Goal: Transaction & Acquisition: Book appointment/travel/reservation

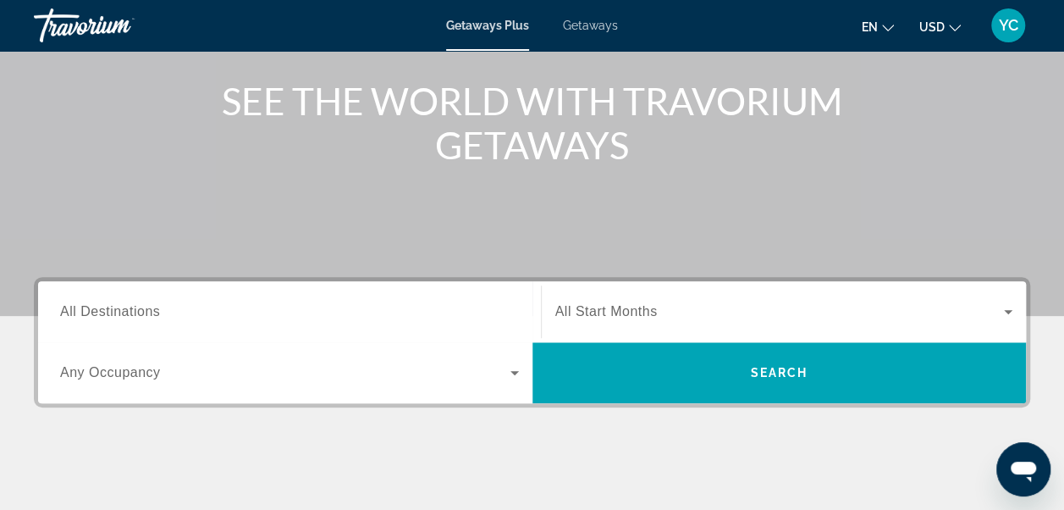
scroll to position [203, 0]
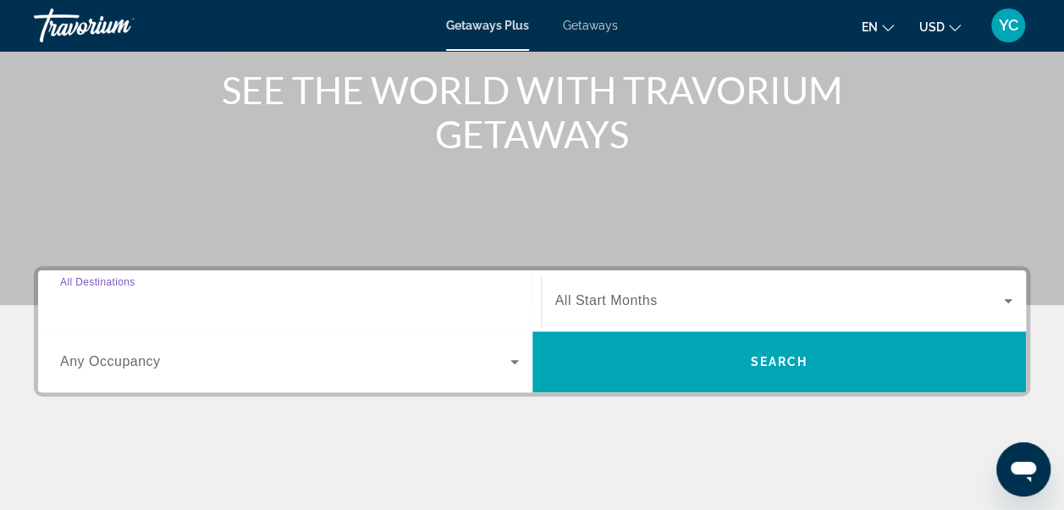
click at [280, 301] on input "Destination All Destinations" at bounding box center [289, 301] width 459 height 20
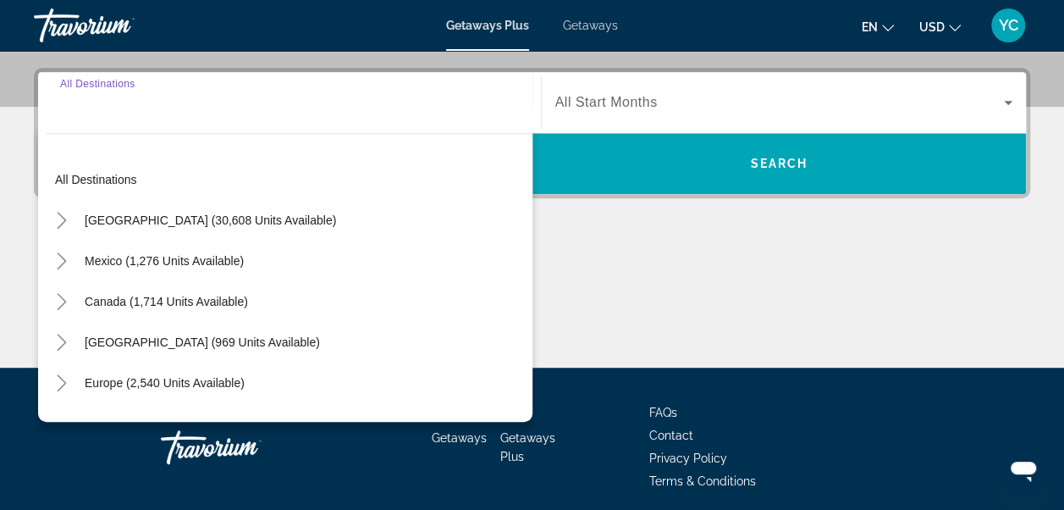
scroll to position [413, 0]
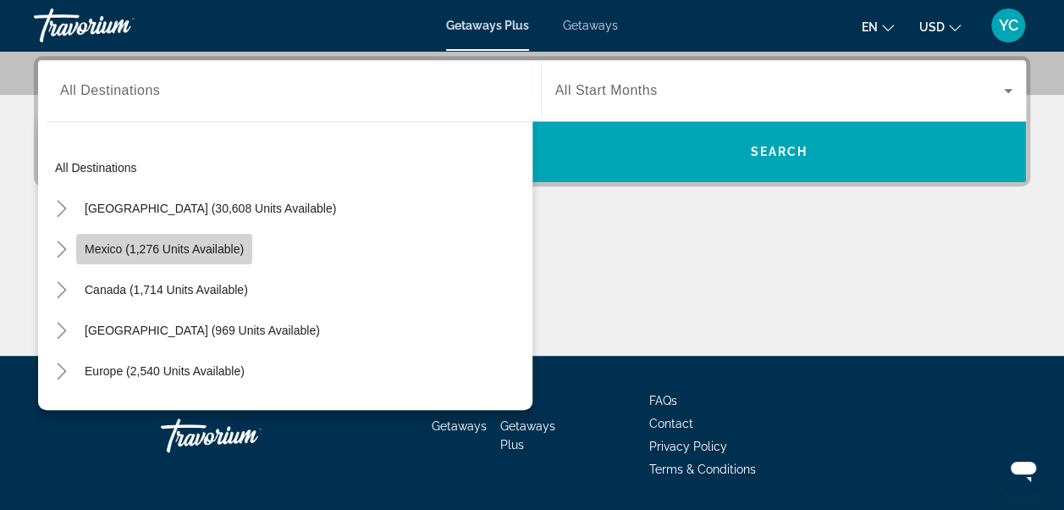
click at [211, 244] on span "Mexico (1,276 units available)" at bounding box center [164, 249] width 159 height 14
type input "**********"
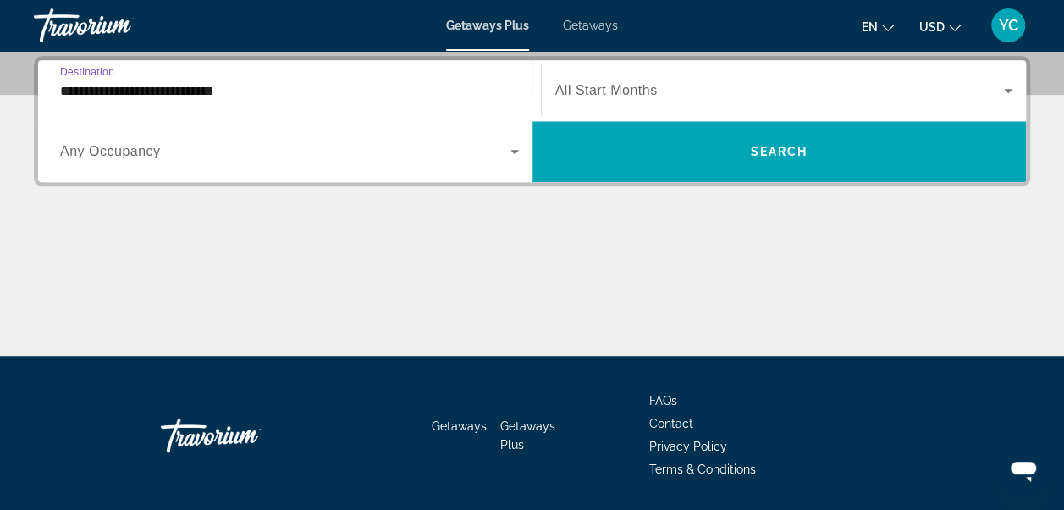
click at [1009, 84] on icon "Search widget" at bounding box center [1008, 90] width 20 height 20
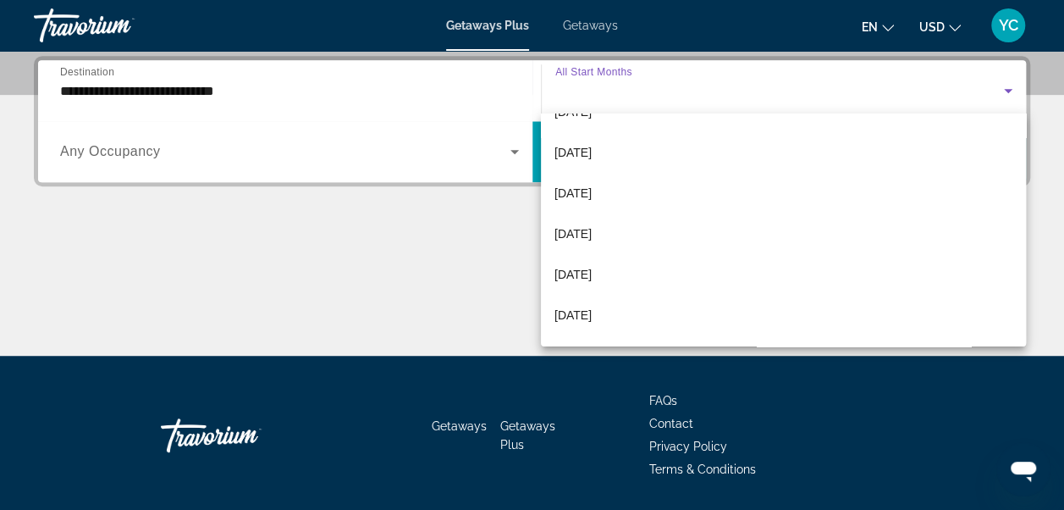
scroll to position [191, 0]
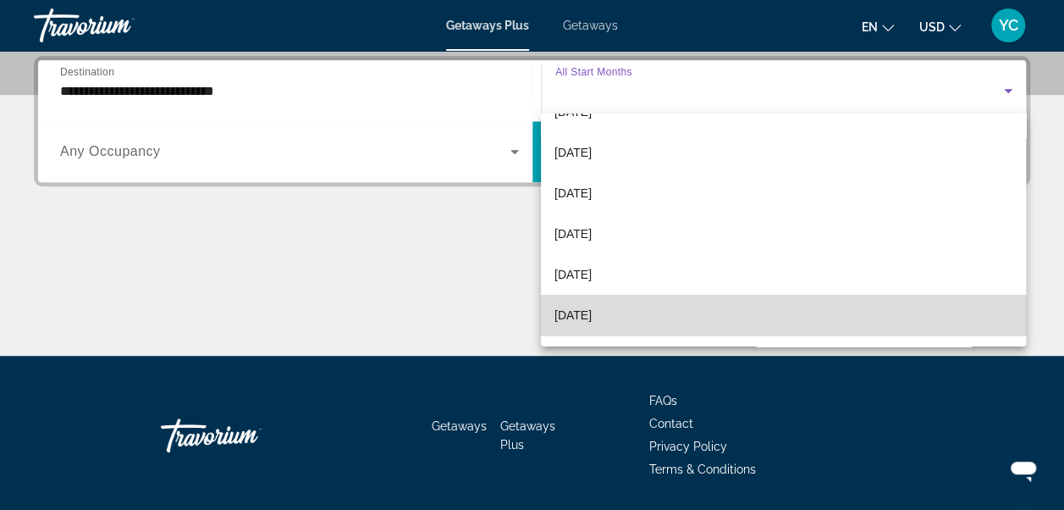
click at [873, 301] on mat-option "[DATE]" at bounding box center [783, 315] width 485 height 41
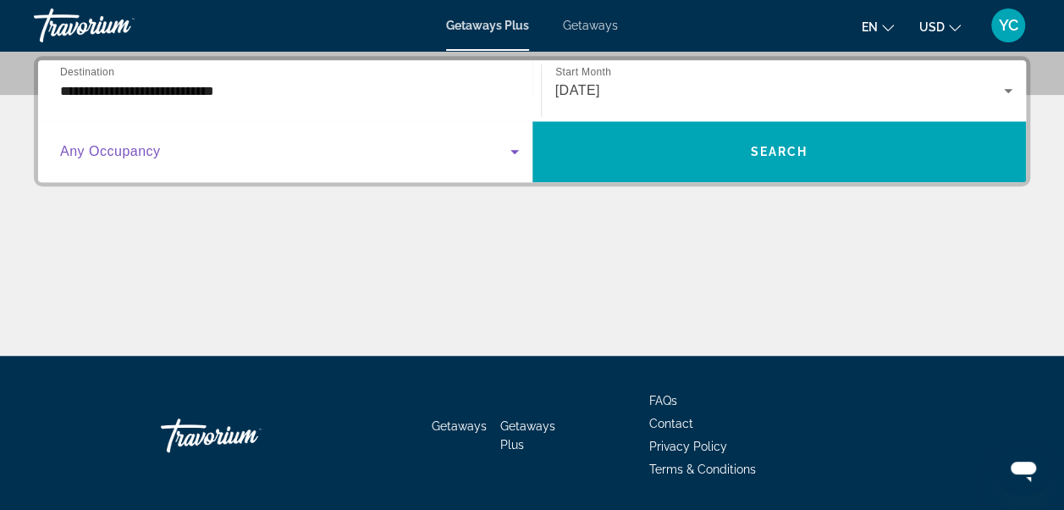
click at [243, 156] on span "Search widget" at bounding box center [285, 151] width 450 height 20
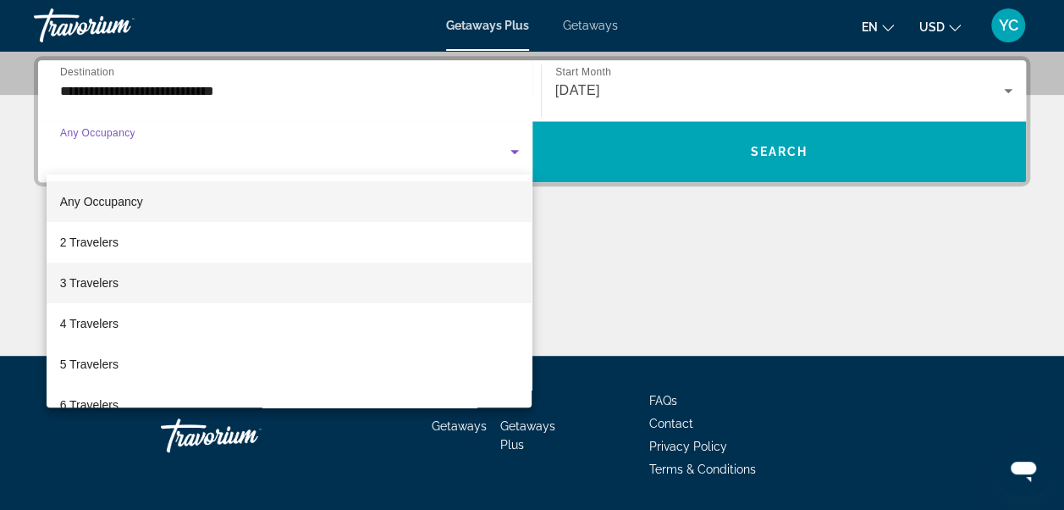
click at [184, 288] on mat-option "3 Travelers" at bounding box center [290, 282] width 486 height 41
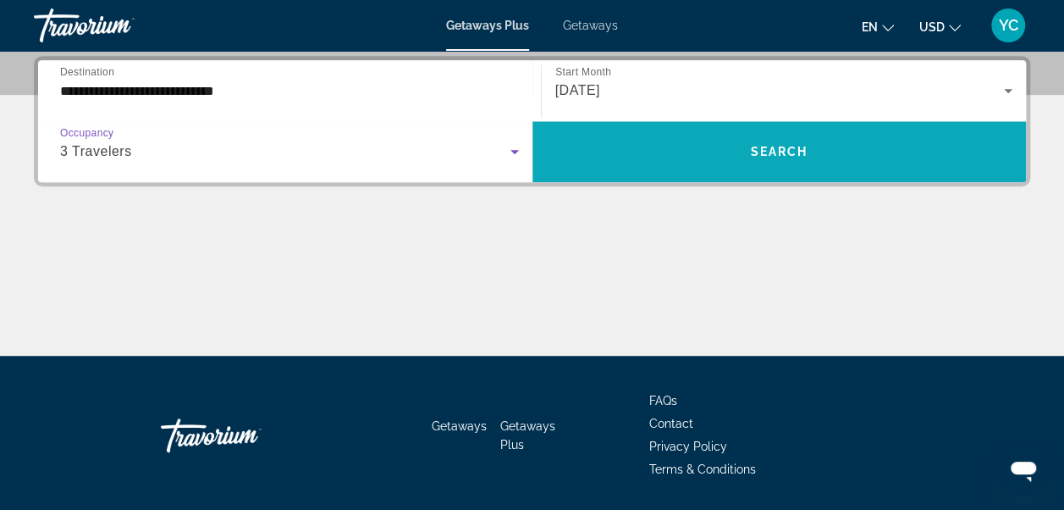
click at [703, 152] on span "Search widget" at bounding box center [779, 151] width 494 height 41
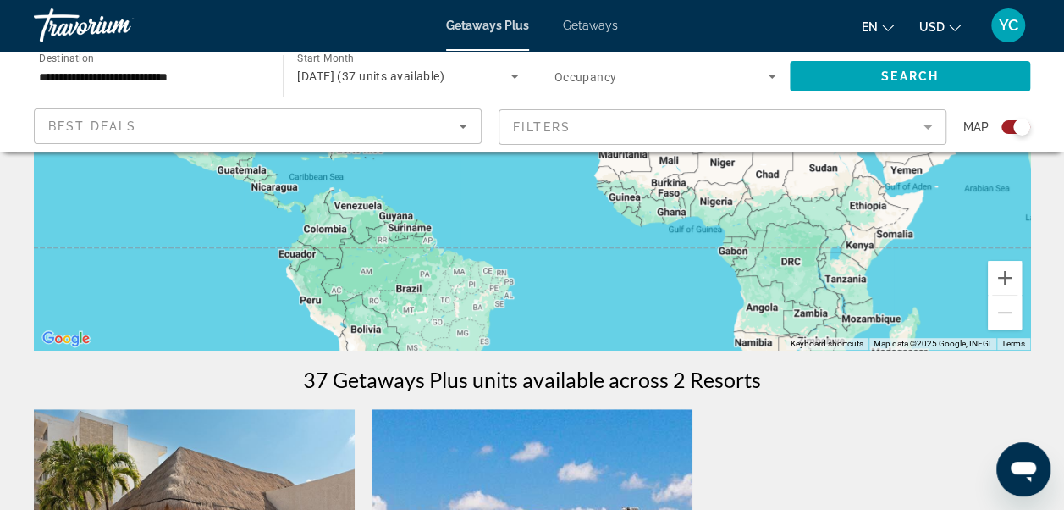
scroll to position [395, 0]
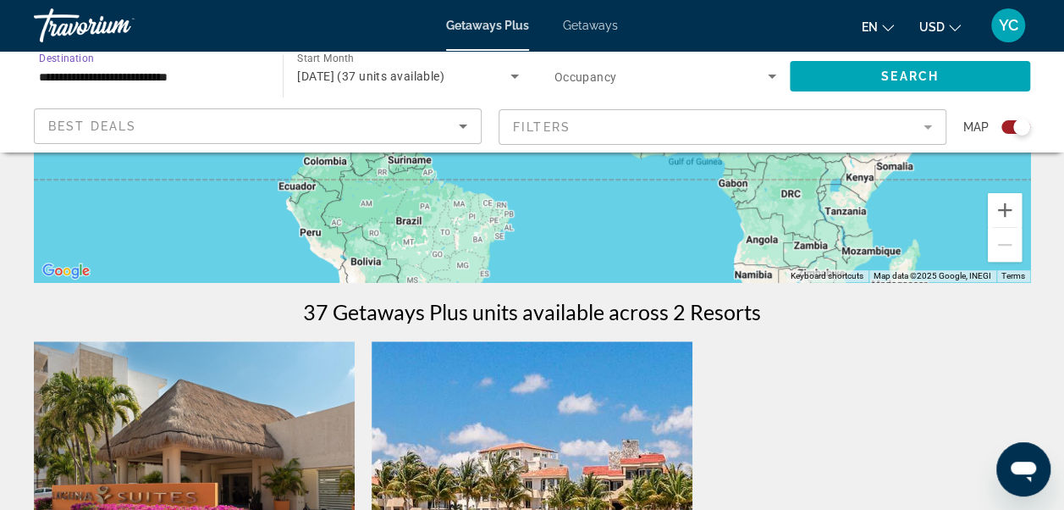
click at [203, 80] on input "**********" at bounding box center [150, 77] width 222 height 20
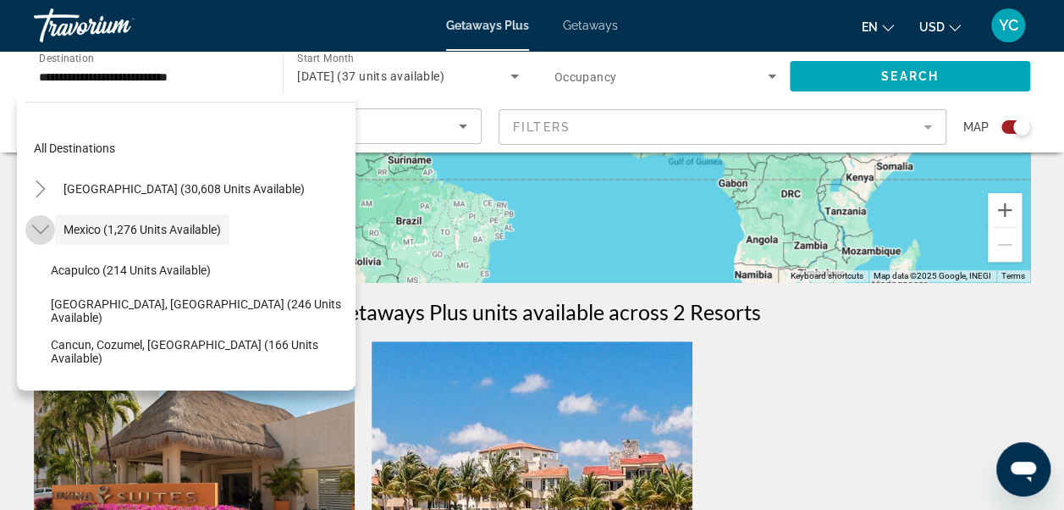
click at [38, 231] on icon "Toggle Mexico (1,276 units available)" at bounding box center [39, 229] width 17 height 9
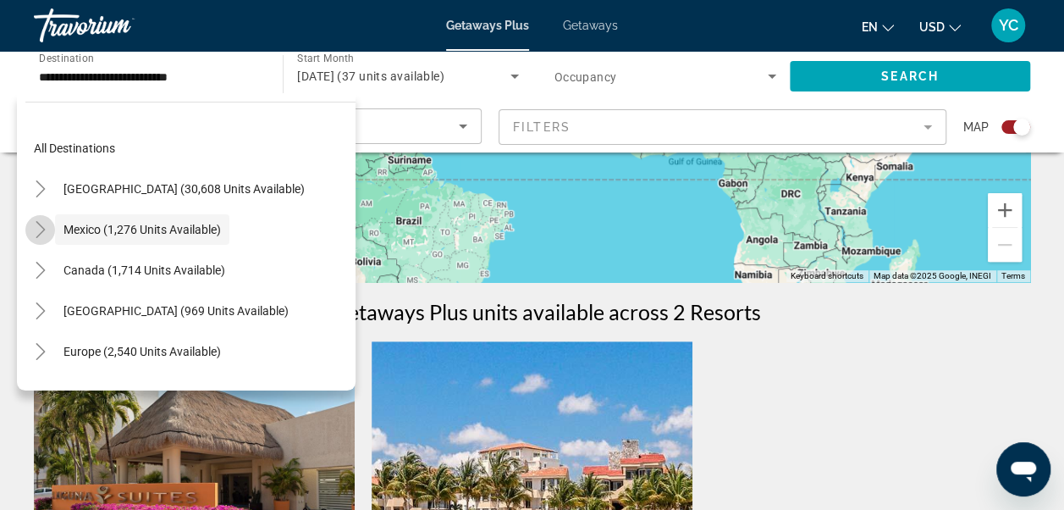
click at [40, 220] on mat-icon "Toggle Mexico (1,276 units available)" at bounding box center [40, 230] width 30 height 30
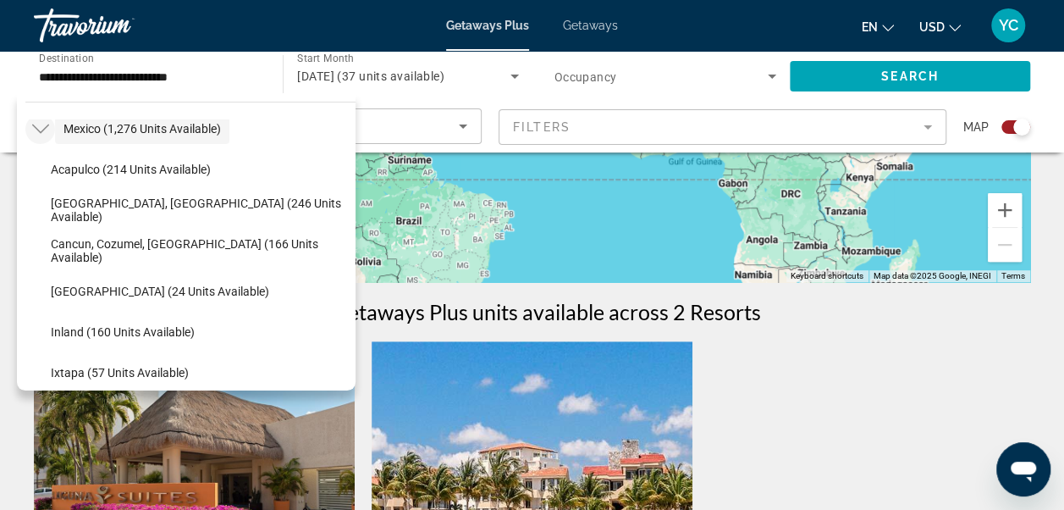
scroll to position [102, 0]
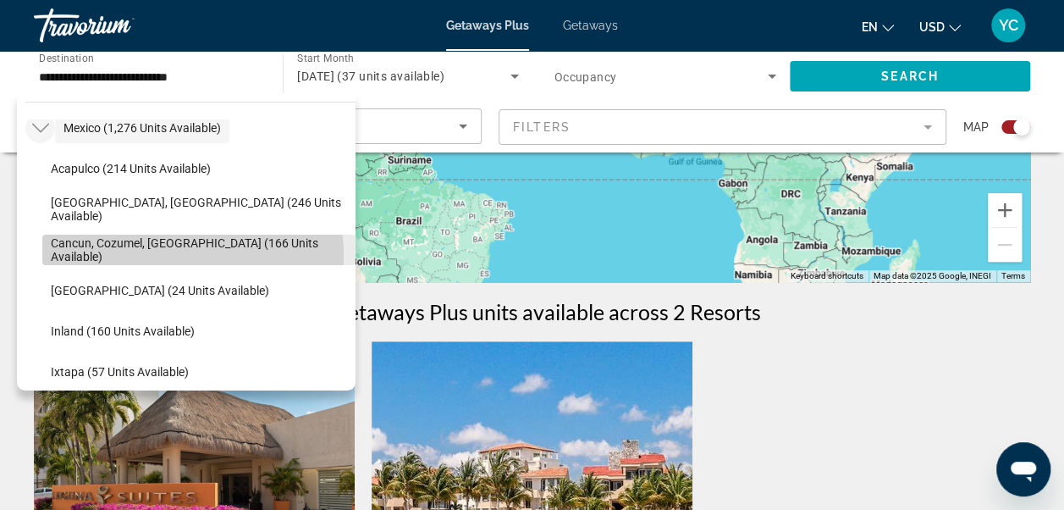
click at [175, 255] on span "Cancun, Cozumel, [GEOGRAPHIC_DATA] (166 units available)" at bounding box center [199, 249] width 296 height 27
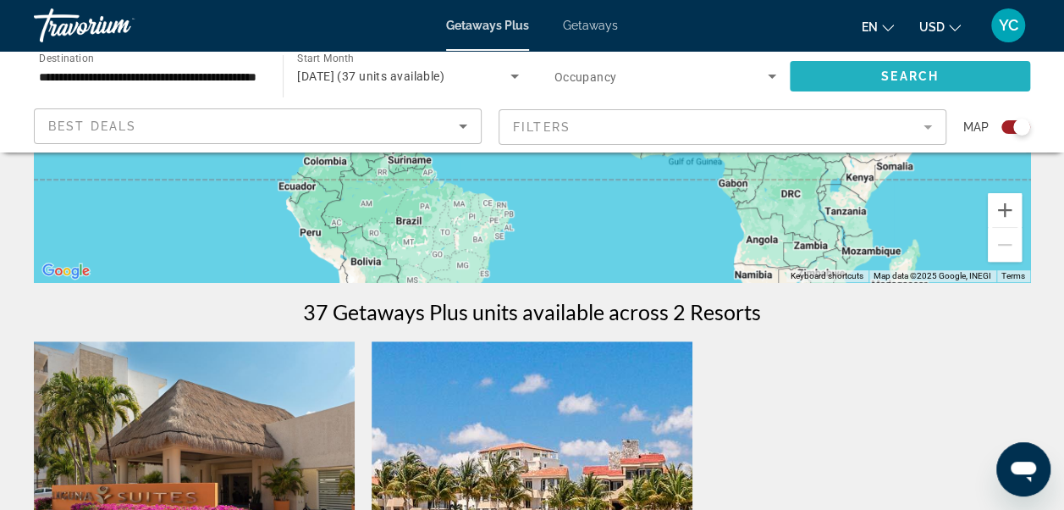
click at [868, 67] on span "Search widget" at bounding box center [910, 76] width 240 height 41
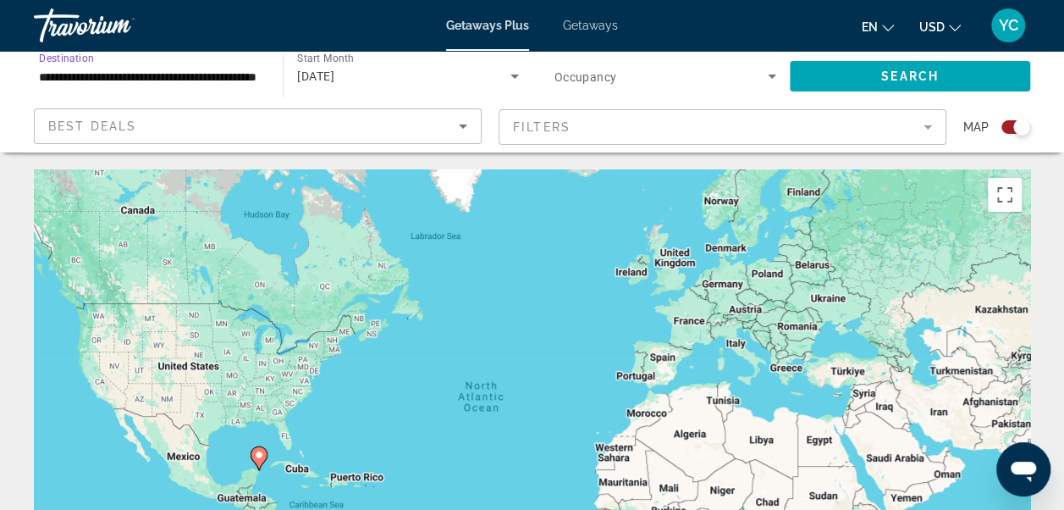
click at [203, 76] on input "**********" at bounding box center [150, 77] width 222 height 20
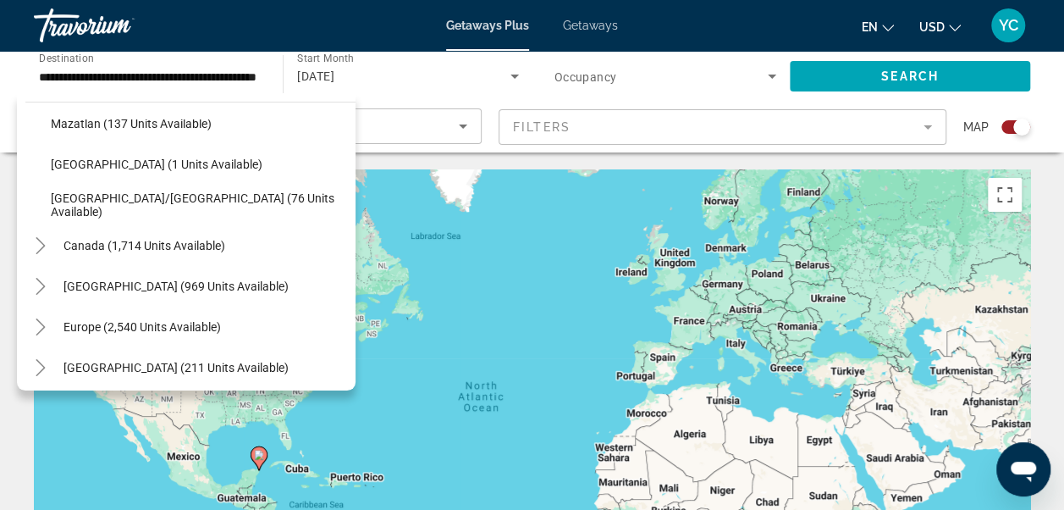
scroll to position [405, 0]
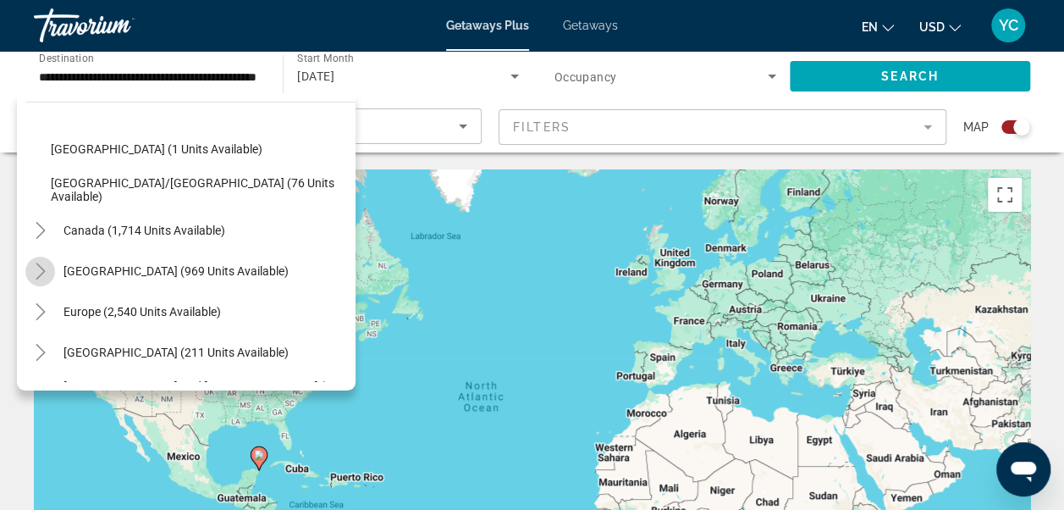
click at [43, 269] on icon "Toggle Caribbean & Atlantic Islands (969 units available)" at bounding box center [40, 270] width 9 height 17
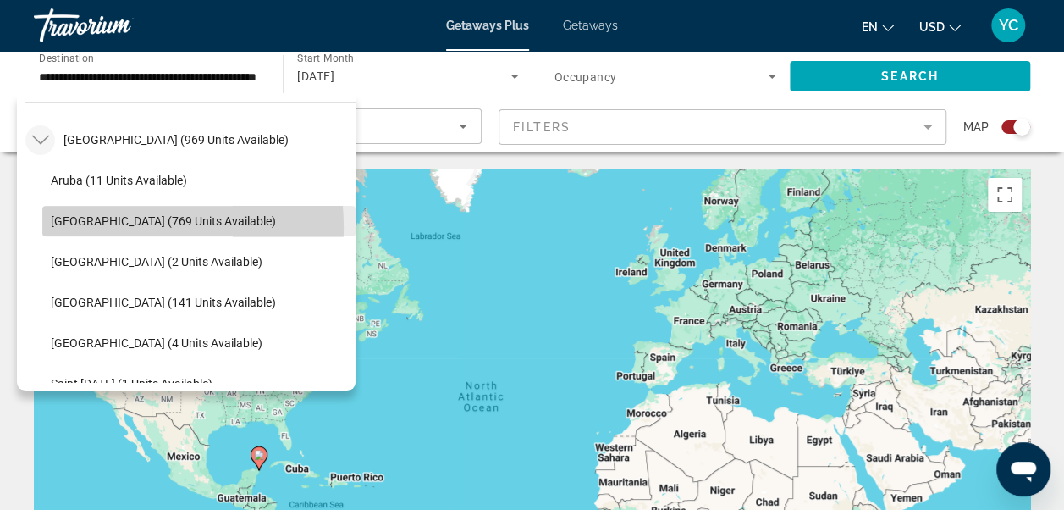
click at [73, 228] on span "Search widget" at bounding box center [198, 221] width 313 height 41
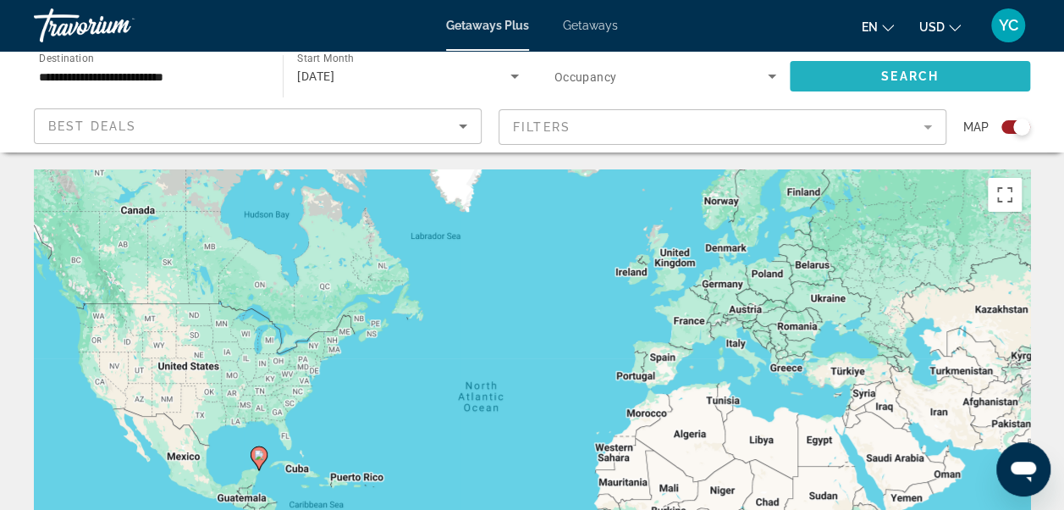
click at [935, 78] on span "Search" at bounding box center [910, 76] width 58 height 14
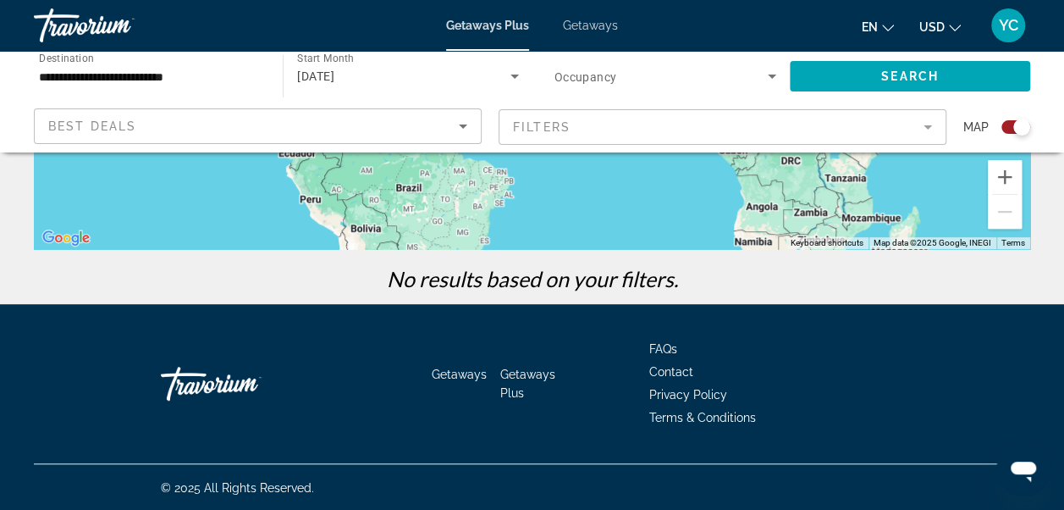
scroll to position [430, 0]
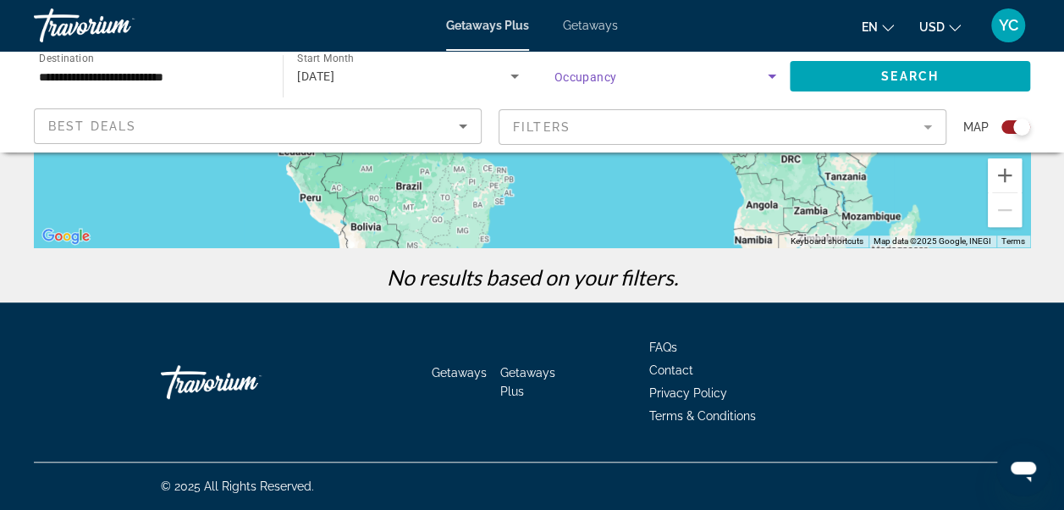
click at [770, 74] on icon "Search widget" at bounding box center [772, 76] width 20 height 20
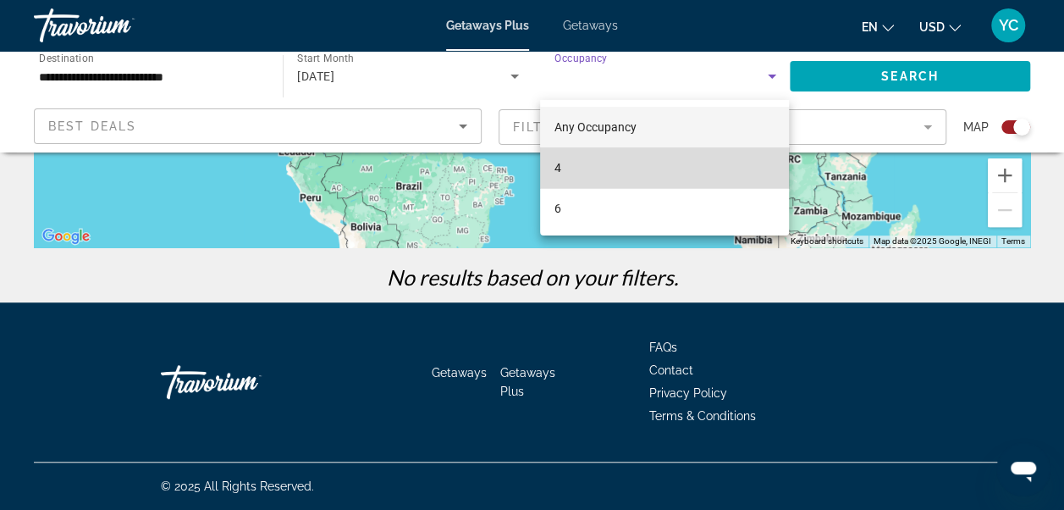
click at [628, 173] on mat-option "4" at bounding box center [664, 167] width 249 height 41
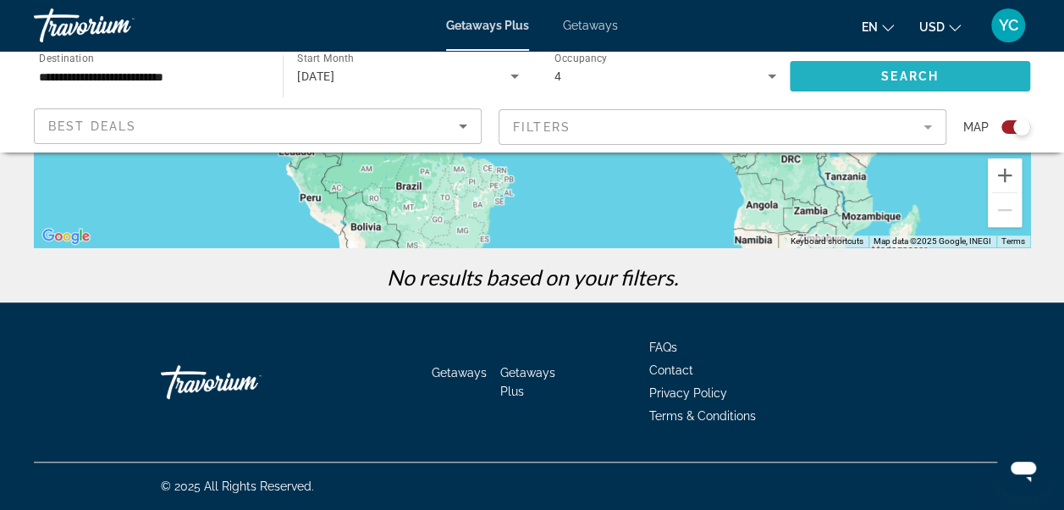
click at [931, 70] on span "Search" at bounding box center [910, 76] width 58 height 14
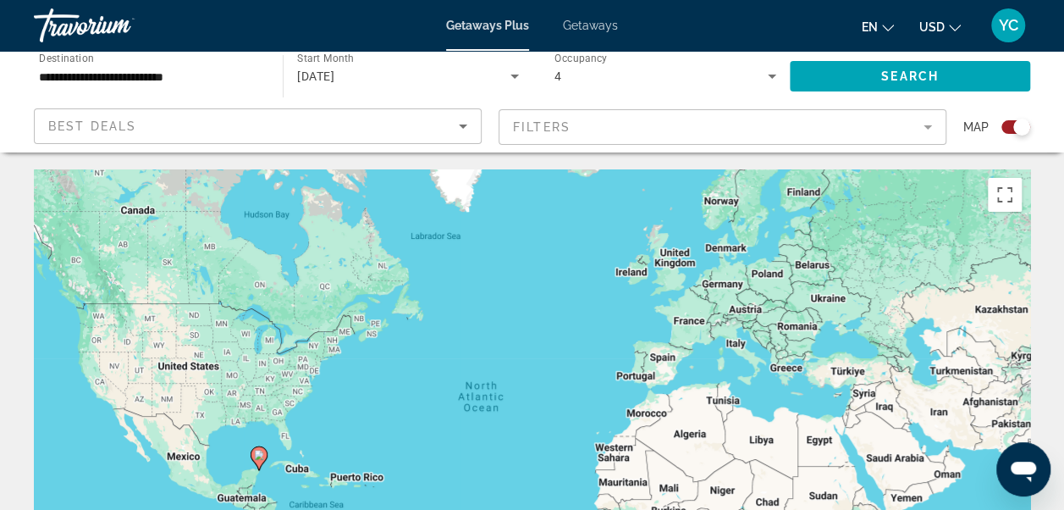
click at [202, 74] on input "**********" at bounding box center [150, 77] width 222 height 20
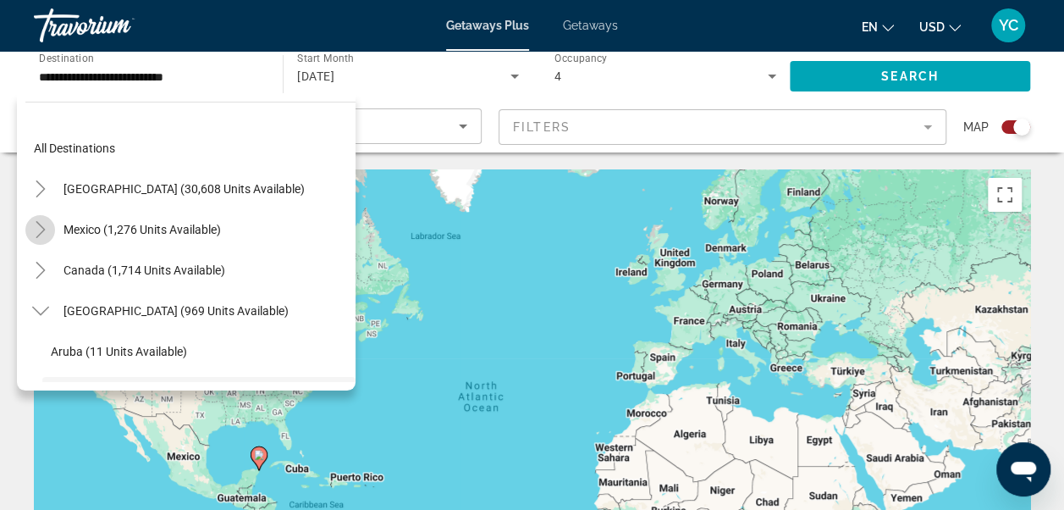
click at [43, 229] on icon "Toggle Mexico (1,276 units available)" at bounding box center [40, 229] width 9 height 17
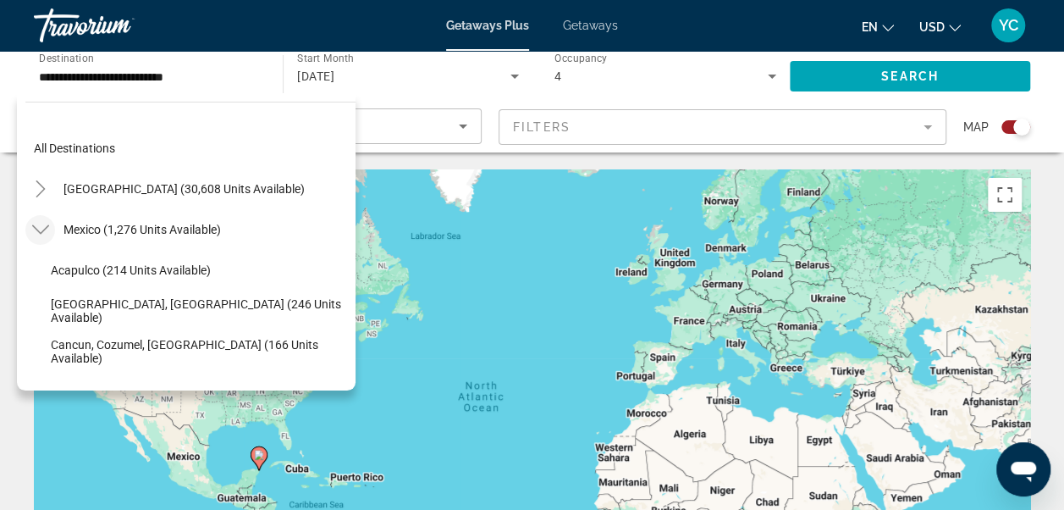
scroll to position [90, 0]
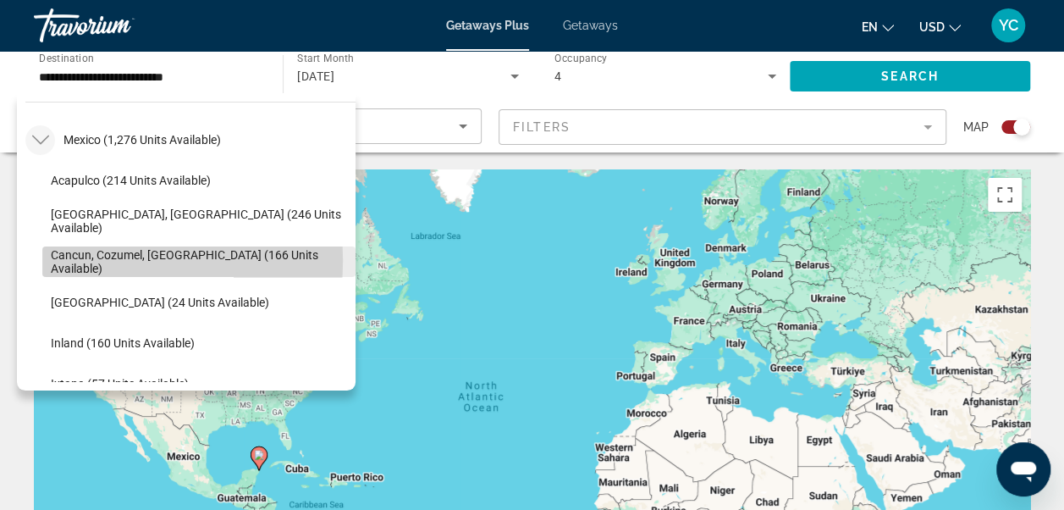
click at [73, 260] on span "Cancun, Cozumel, Riviera Maya (166 units available)" at bounding box center [199, 261] width 296 height 27
type input "**********"
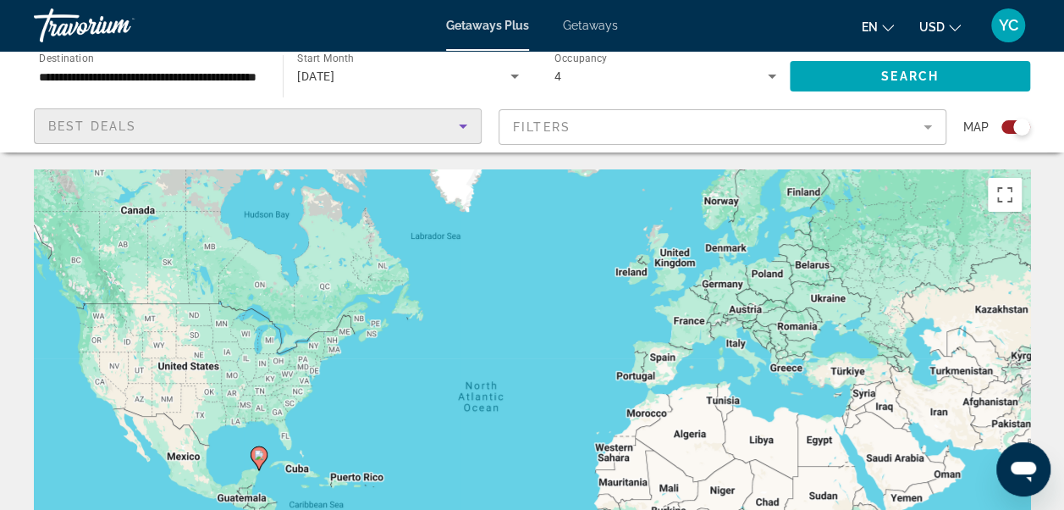
click at [465, 124] on icon "Sort by" at bounding box center [463, 126] width 8 height 4
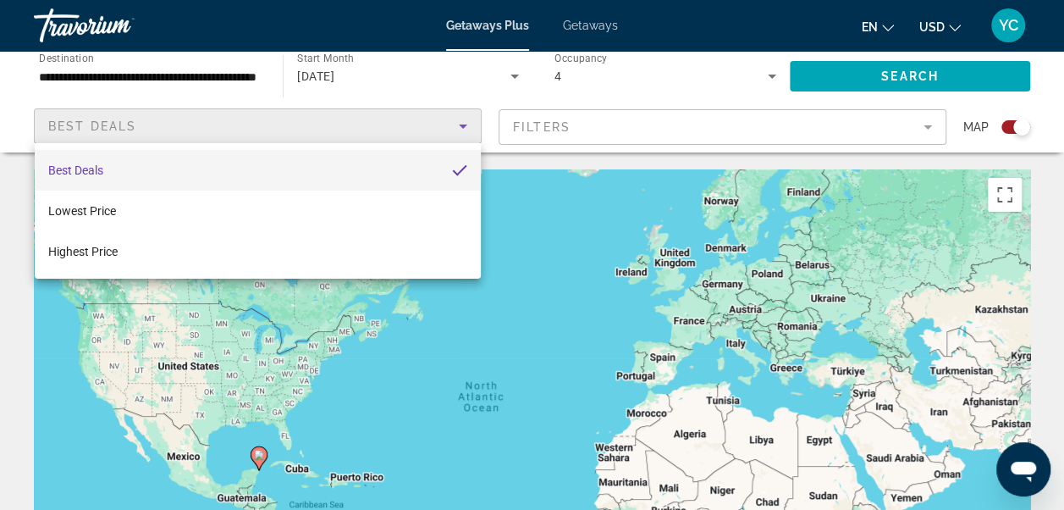
click at [462, 92] on div at bounding box center [532, 255] width 1064 height 510
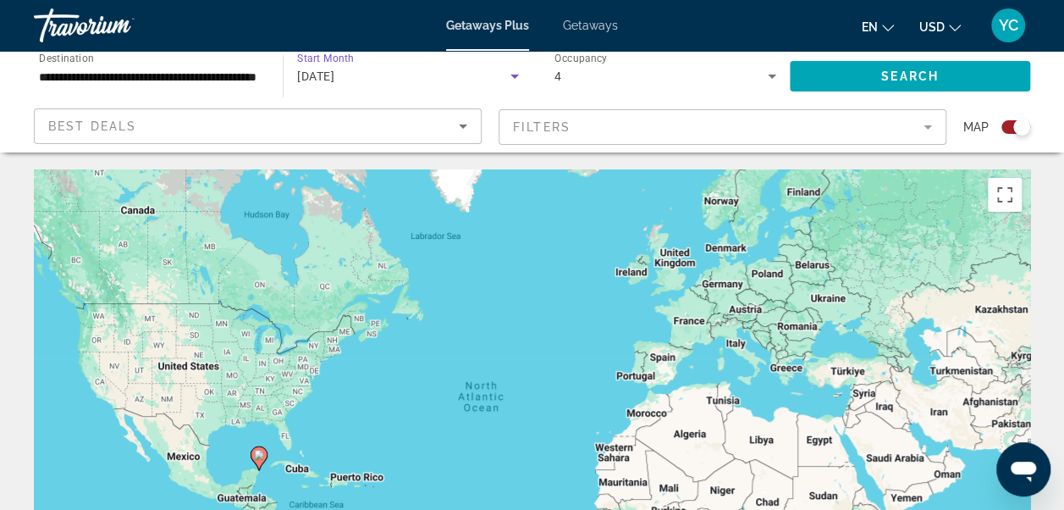
click at [420, 68] on div "May 2026" at bounding box center [403, 76] width 212 height 20
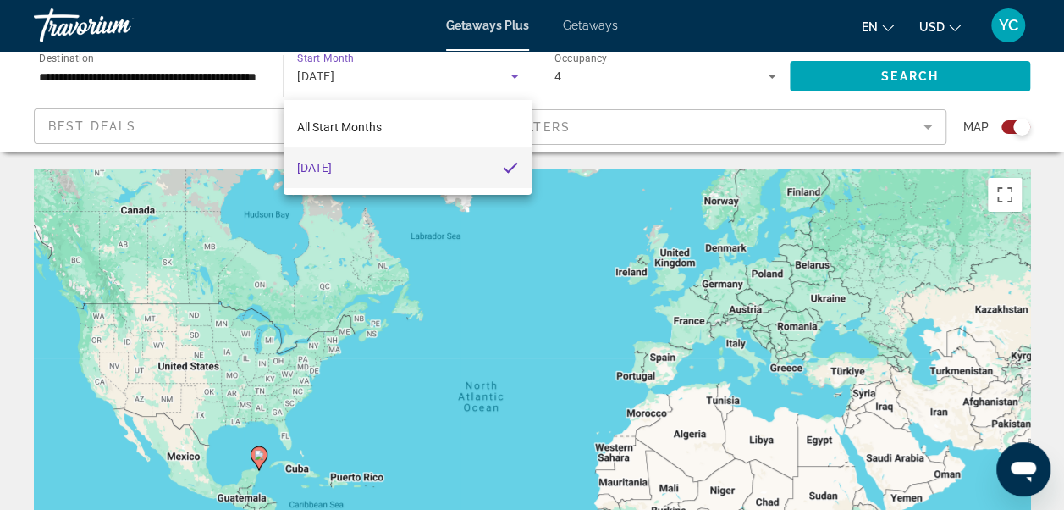
click at [327, 56] on div at bounding box center [532, 255] width 1064 height 510
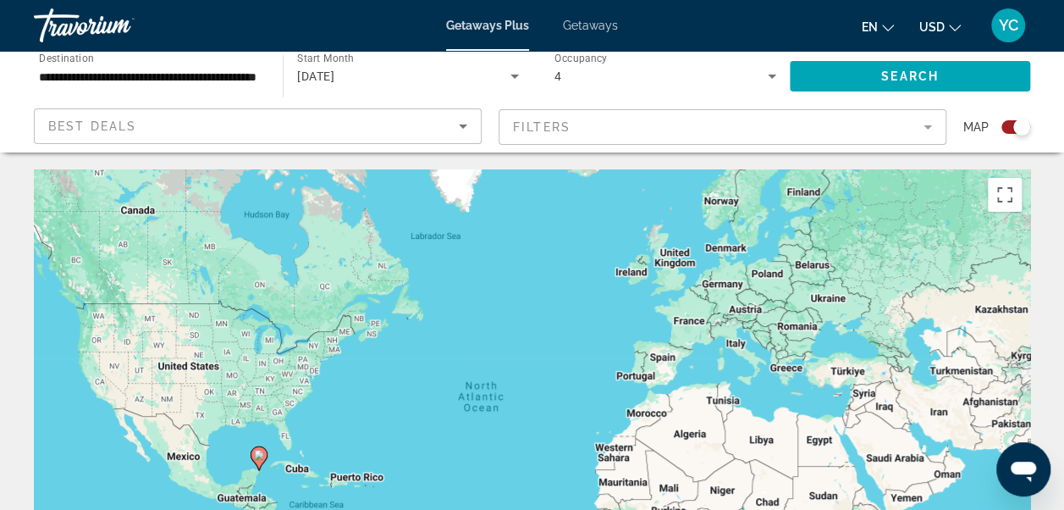
click at [327, 56] on span "Start Month" at bounding box center [325, 58] width 57 height 12
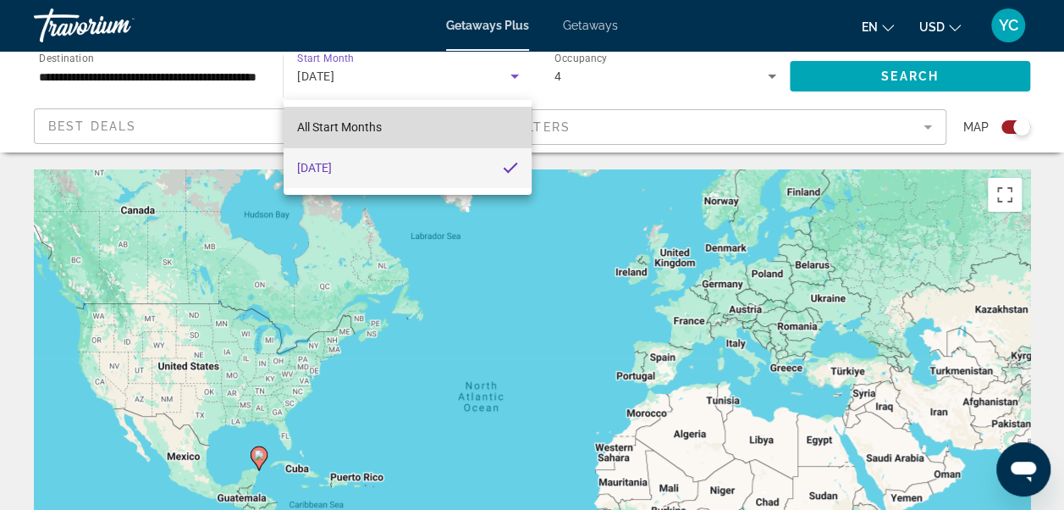
click at [344, 117] on span "All Start Months" at bounding box center [339, 127] width 85 height 20
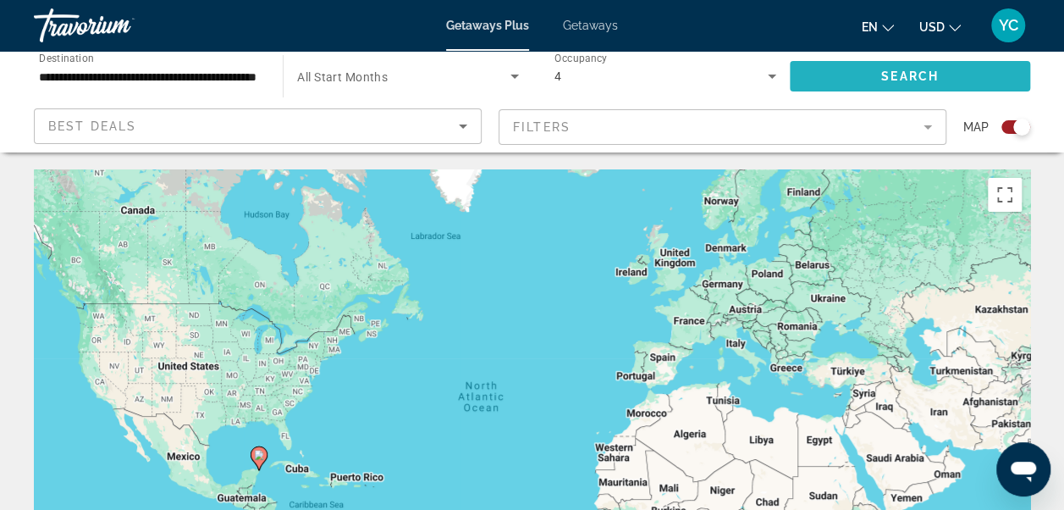
click at [866, 76] on span "Search widget" at bounding box center [910, 76] width 240 height 41
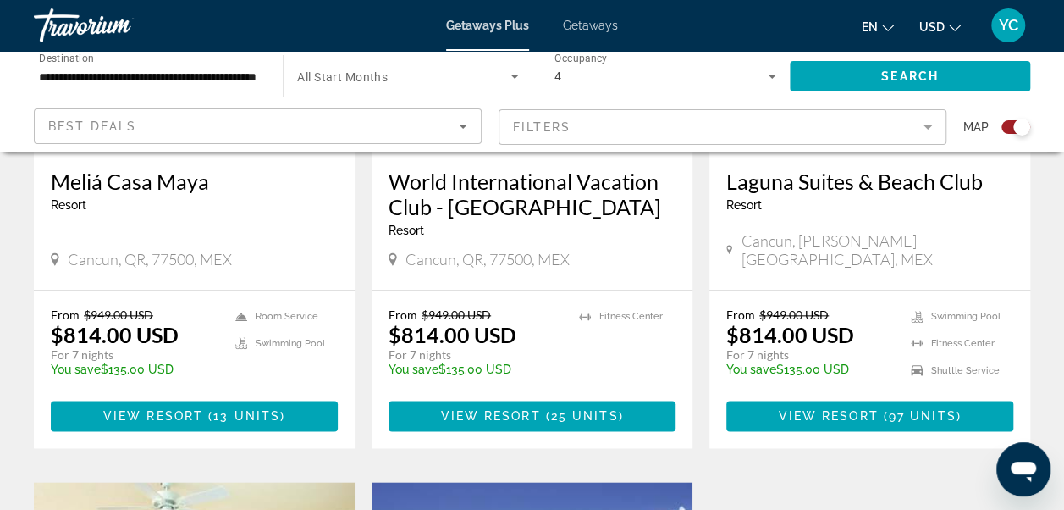
scroll to position [857, 0]
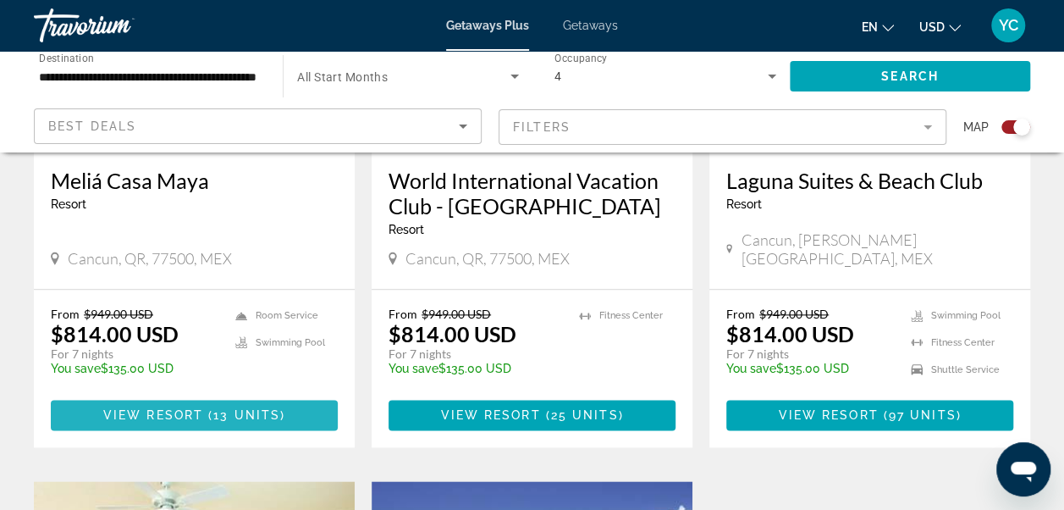
click at [261, 413] on span "13 units" at bounding box center [246, 415] width 67 height 14
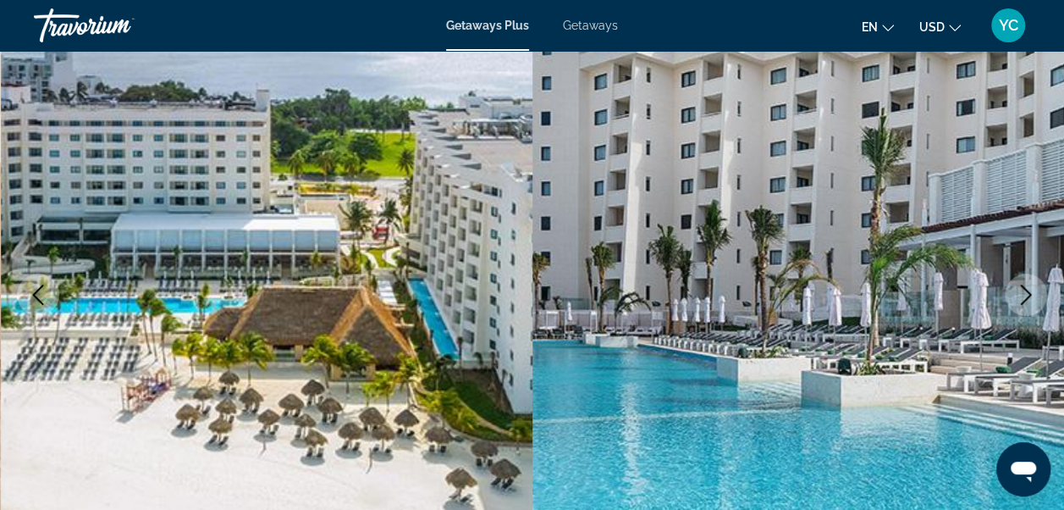
scroll to position [169, 0]
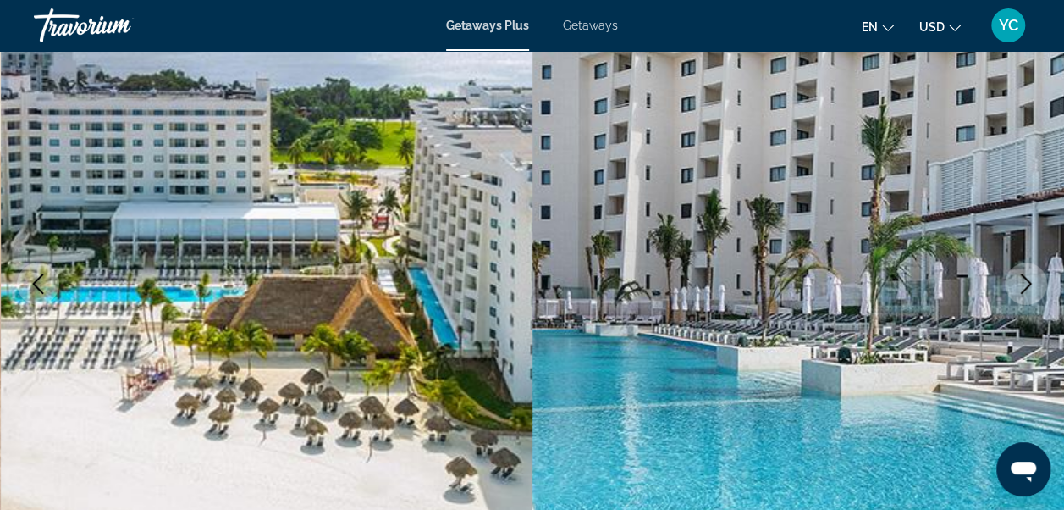
click at [1025, 285] on icon "Next image" at bounding box center [1026, 283] width 20 height 20
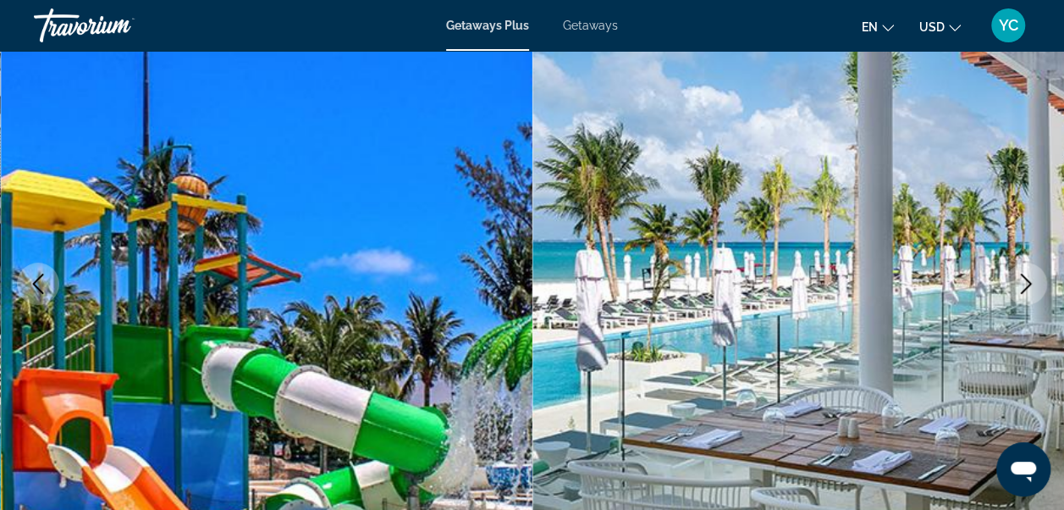
click at [1025, 285] on icon "Next image" at bounding box center [1026, 283] width 20 height 20
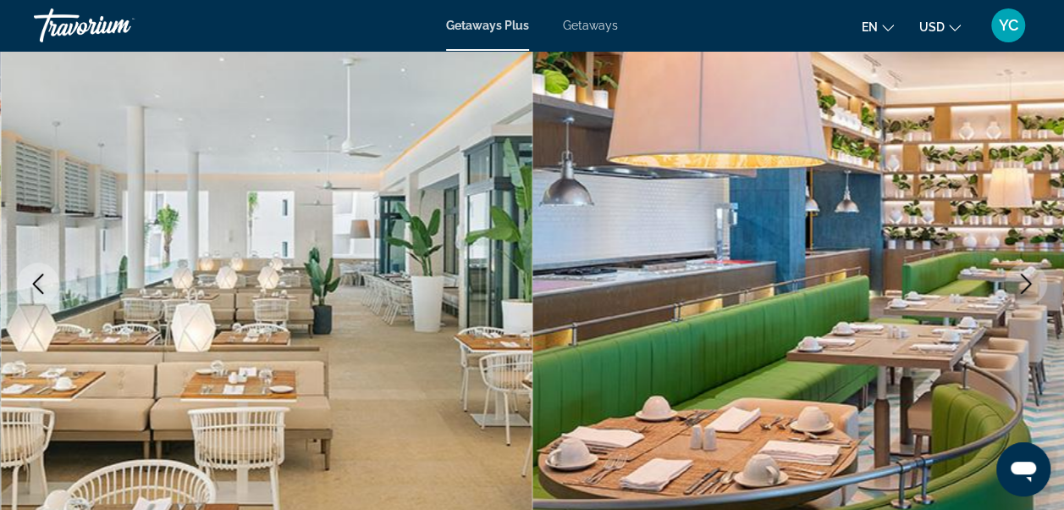
click at [1025, 285] on icon "Next image" at bounding box center [1026, 283] width 20 height 20
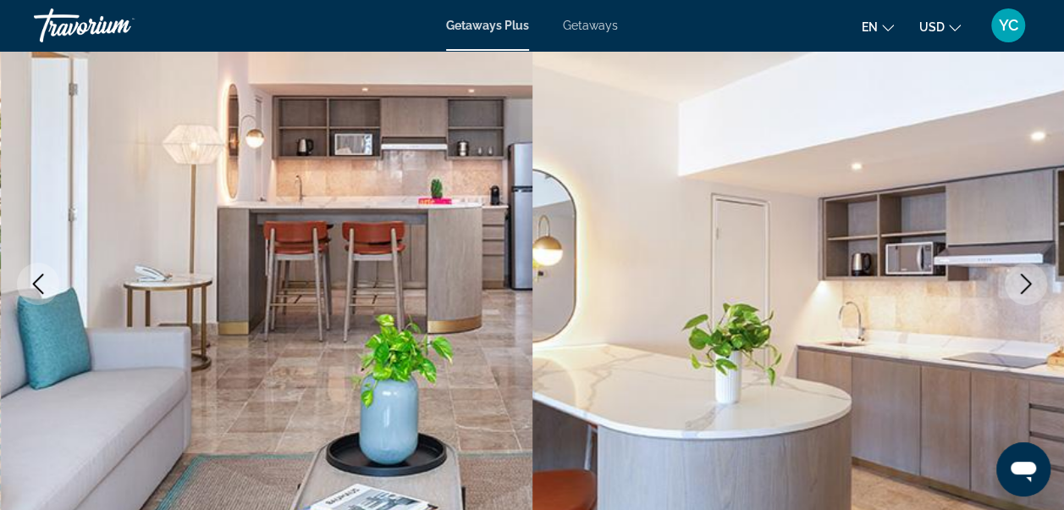
click at [1025, 285] on icon "Next image" at bounding box center [1026, 283] width 20 height 20
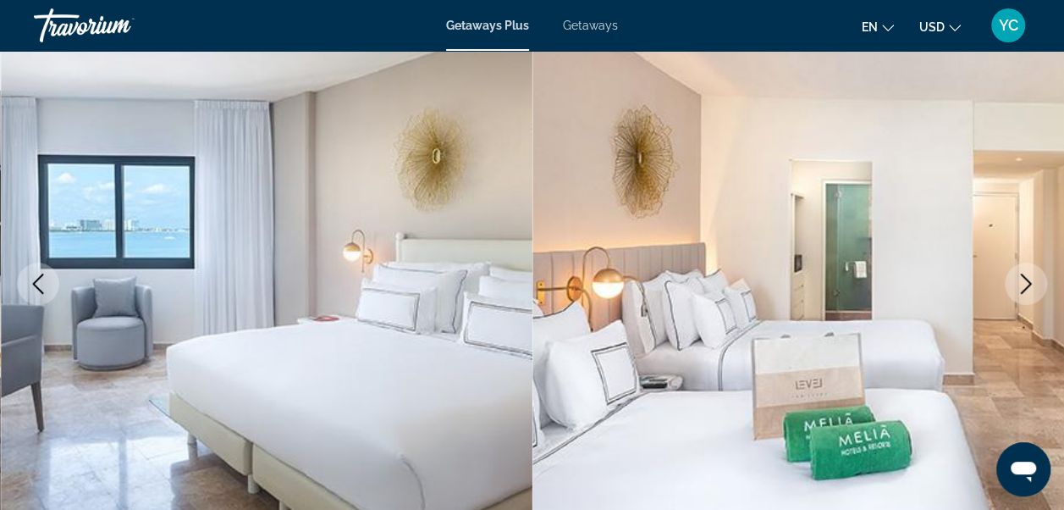
click at [1025, 285] on icon "Next image" at bounding box center [1026, 283] width 20 height 20
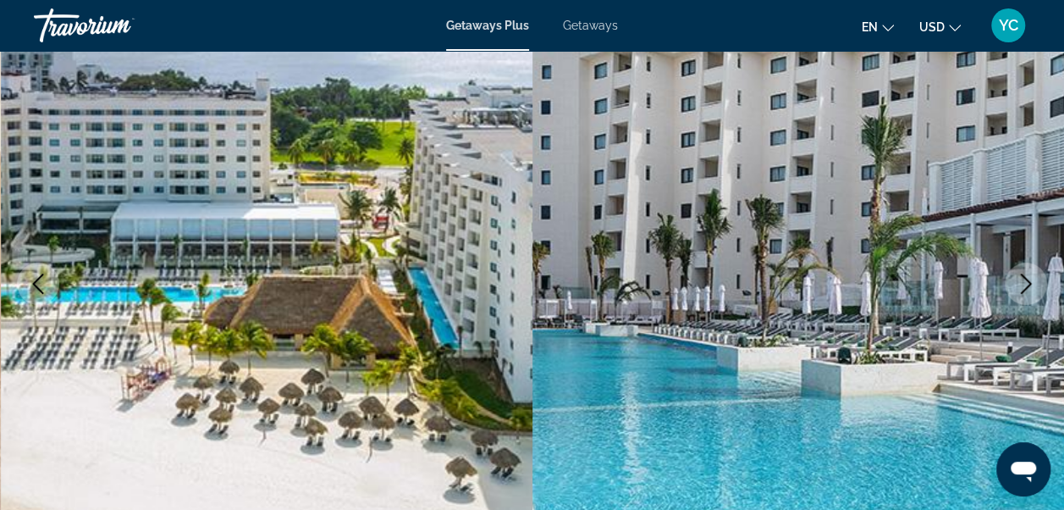
click at [1025, 285] on icon "Next image" at bounding box center [1026, 283] width 20 height 20
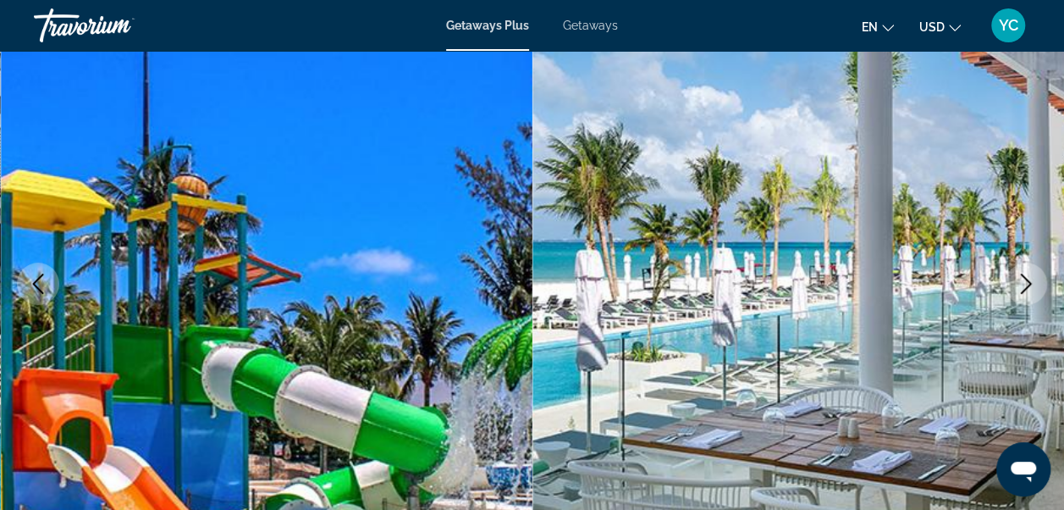
click at [1025, 285] on icon "Next image" at bounding box center [1026, 283] width 20 height 20
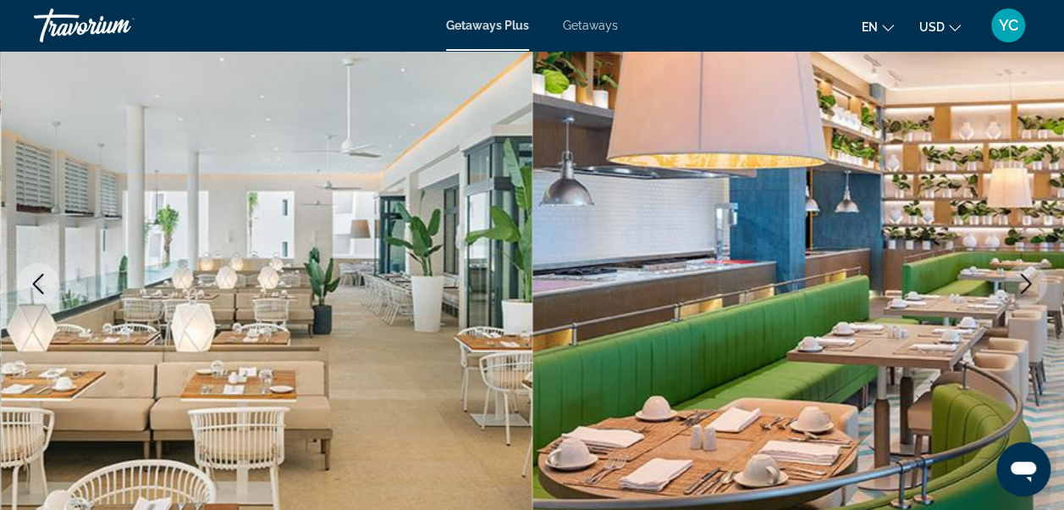
click at [1025, 285] on icon "Next image" at bounding box center [1026, 283] width 20 height 20
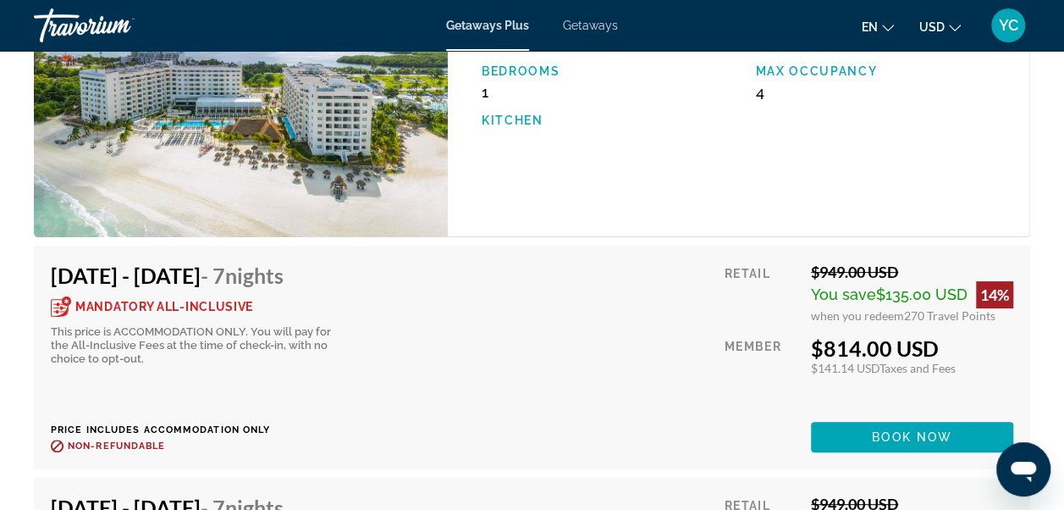
scroll to position [3282, 0]
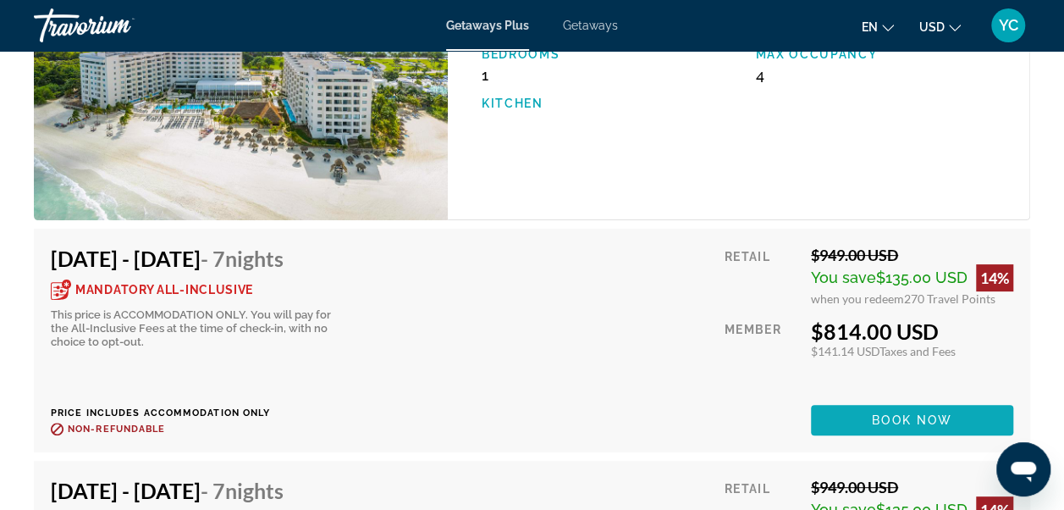
click at [868, 423] on span "Main content" at bounding box center [912, 419] width 202 height 41
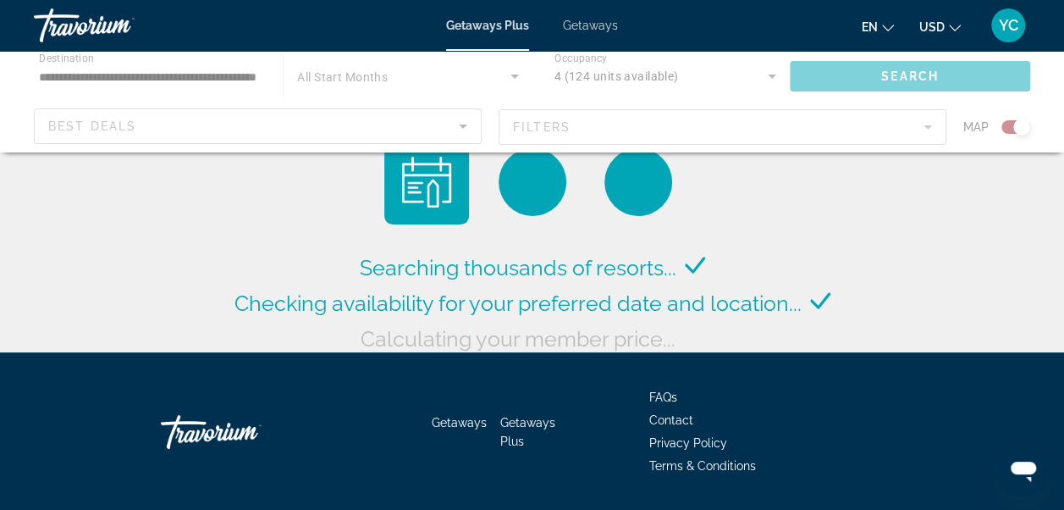
click at [890, 27] on icon "Change language" at bounding box center [888, 28] width 12 height 12
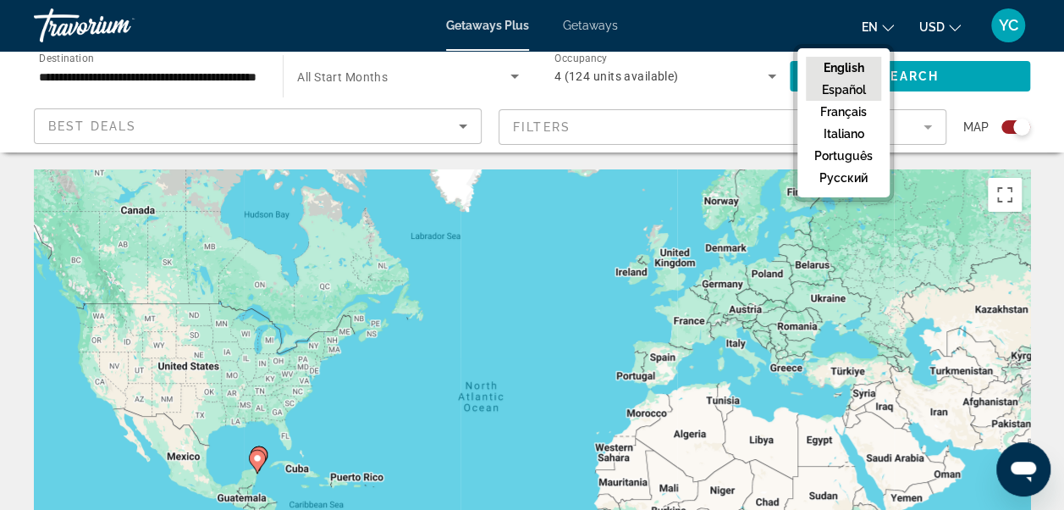
click at [857, 91] on button "Español" at bounding box center [843, 90] width 75 height 22
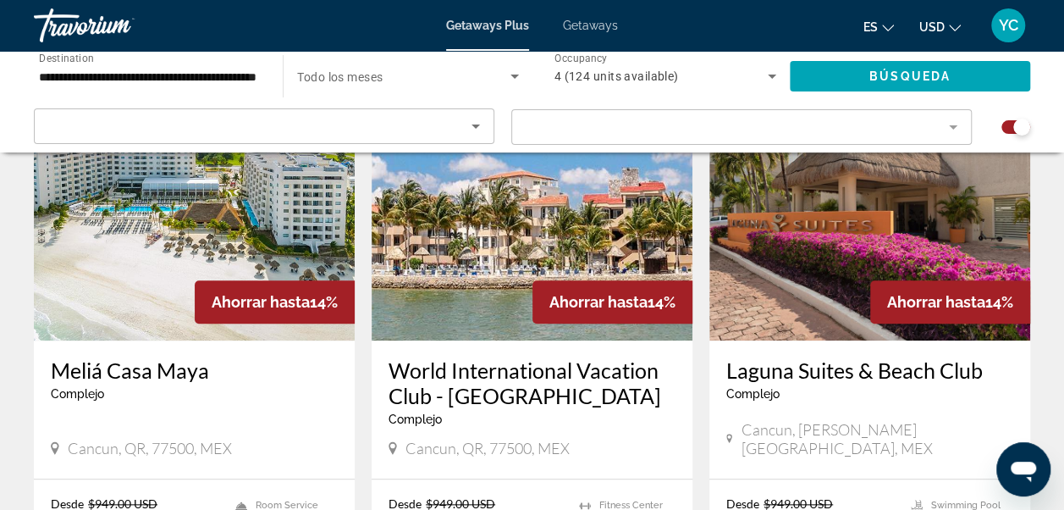
scroll to position [665, 0]
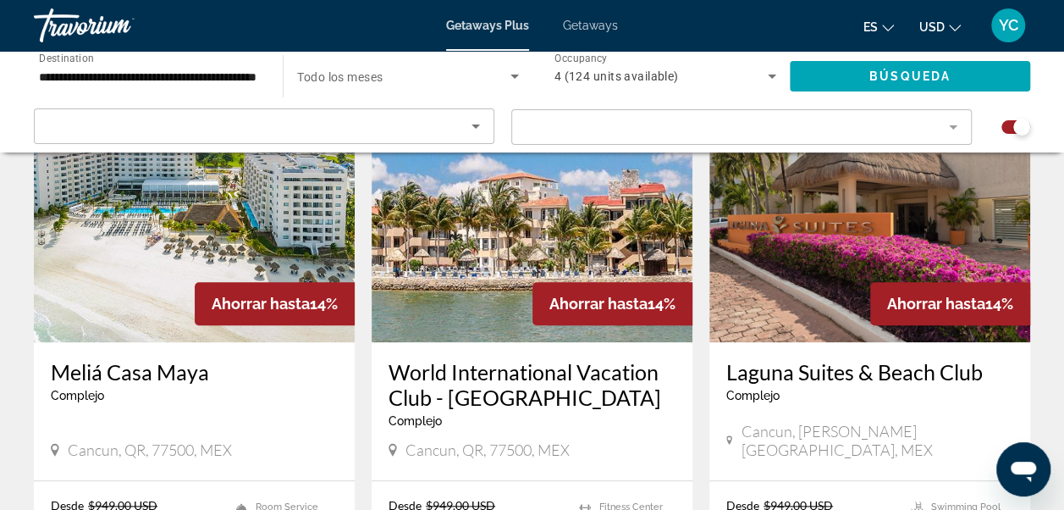
click at [244, 463] on div "Meliá Casa Maya Complejo - Este es un resort solo para adultos Cancun, QR, 7750…" at bounding box center [194, 411] width 321 height 138
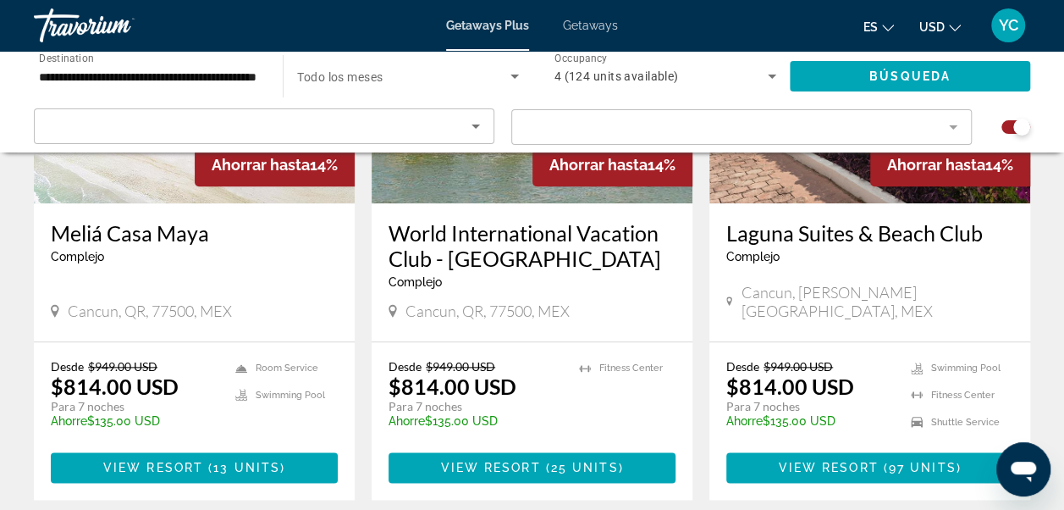
scroll to position [835, 0]
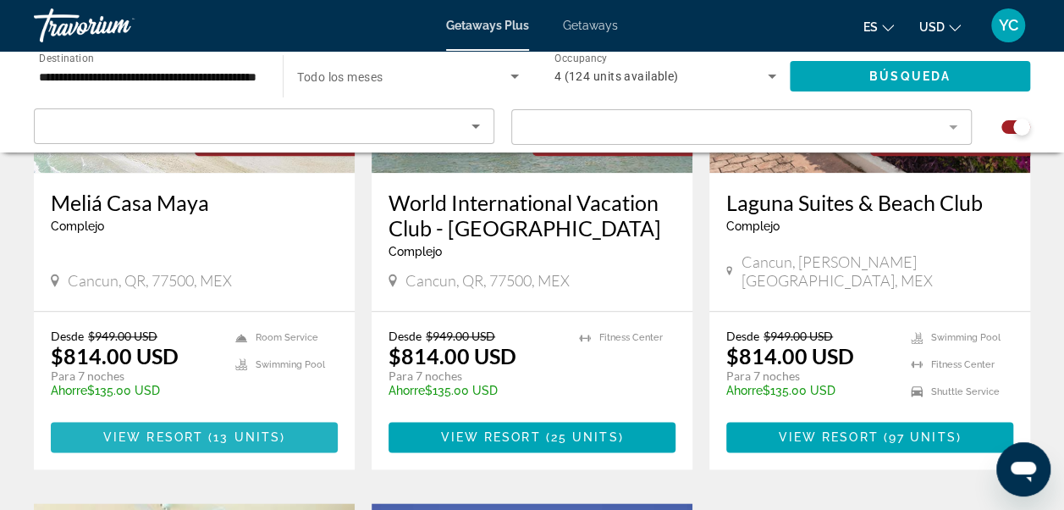
click at [196, 438] on span "View Resort" at bounding box center [153, 437] width 100 height 14
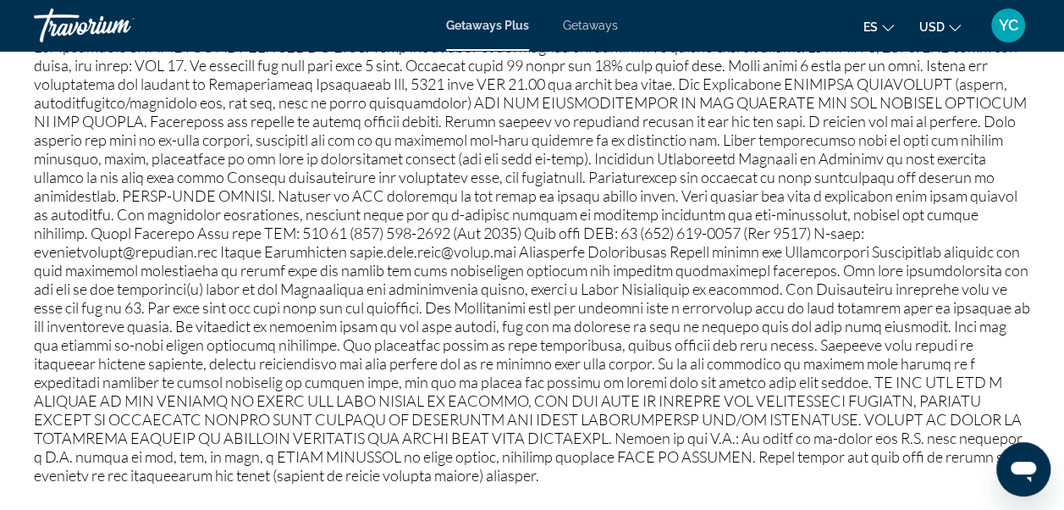
scroll to position [2142, 0]
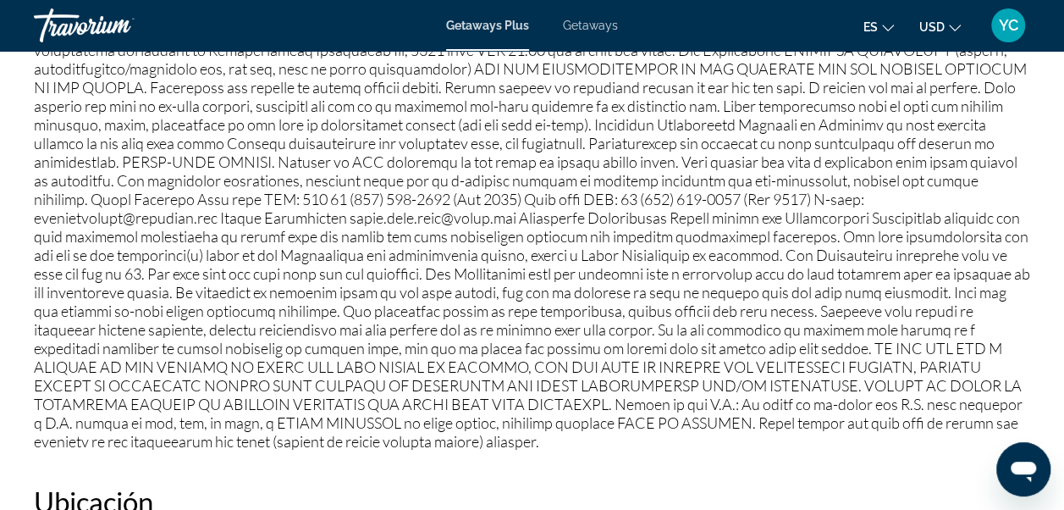
click at [888, 27] on icon "Change language" at bounding box center [888, 28] width 12 height 12
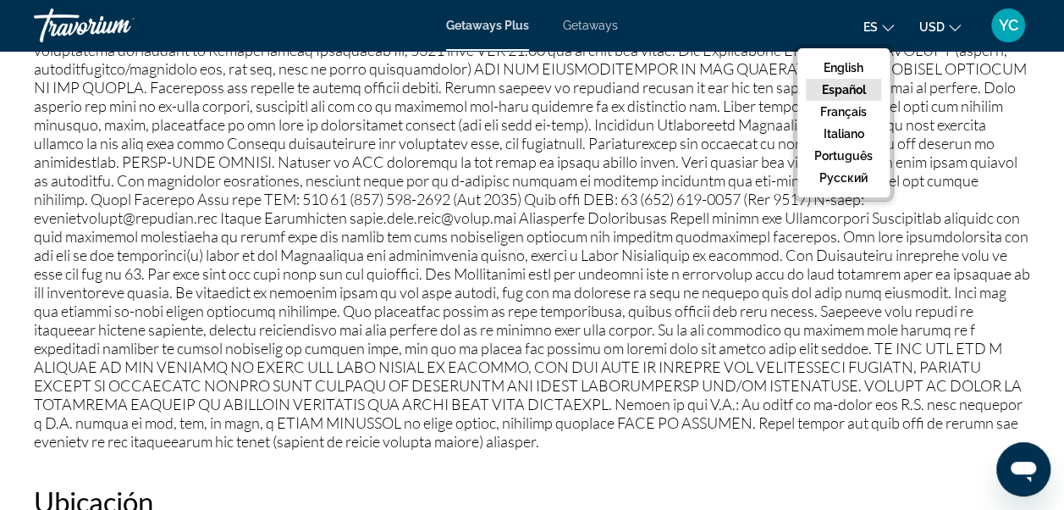
click at [840, 90] on button "Español" at bounding box center [843, 90] width 75 height 22
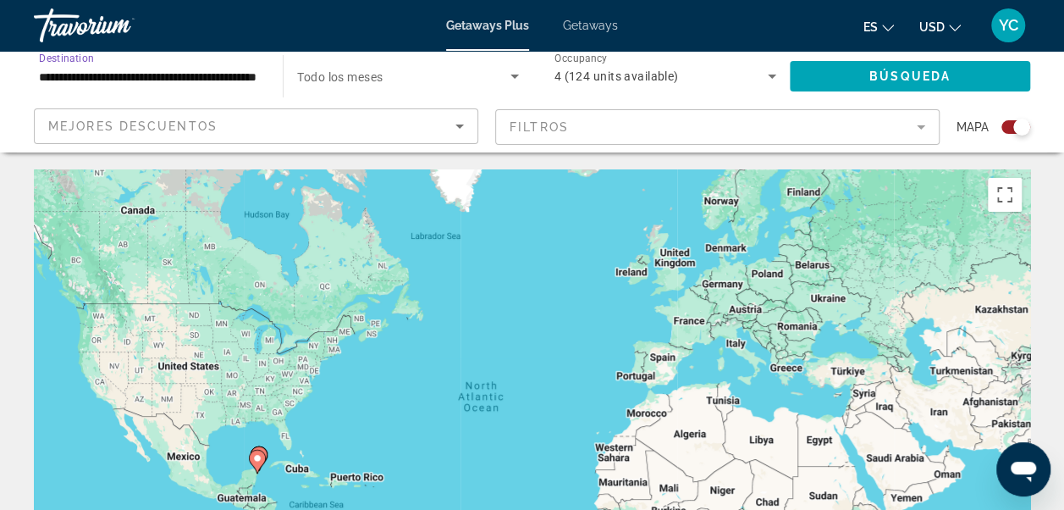
click at [242, 81] on input "**********" at bounding box center [150, 77] width 222 height 20
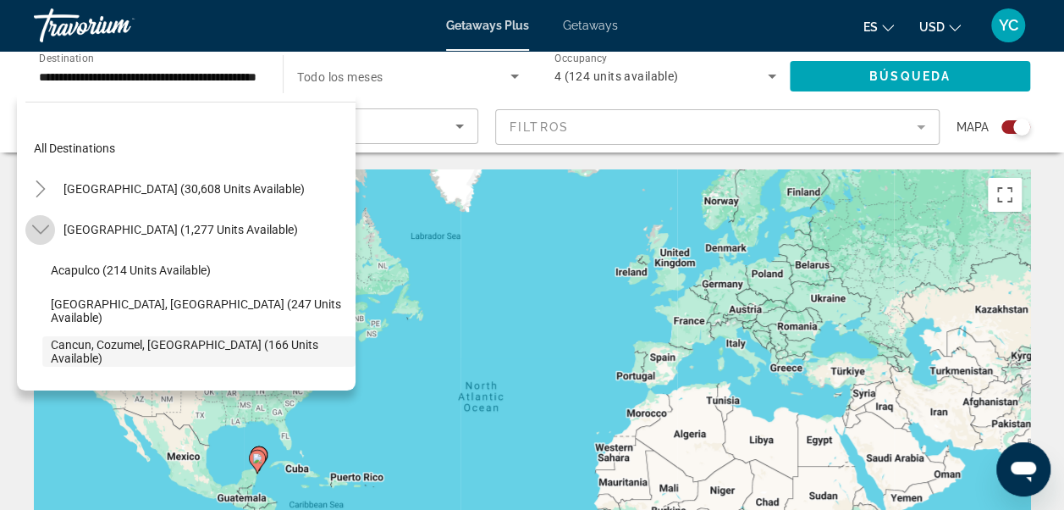
click at [41, 229] on icon "Toggle Mexico (1,277 units available)" at bounding box center [40, 229] width 17 height 17
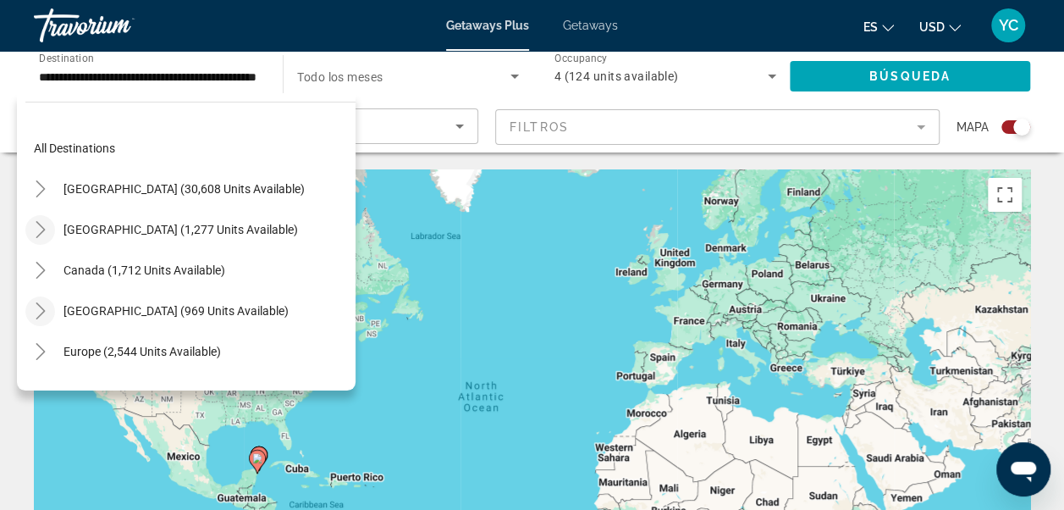
click at [41, 307] on icon "Toggle Caribbean & Atlantic Islands (969 units available)" at bounding box center [40, 310] width 9 height 17
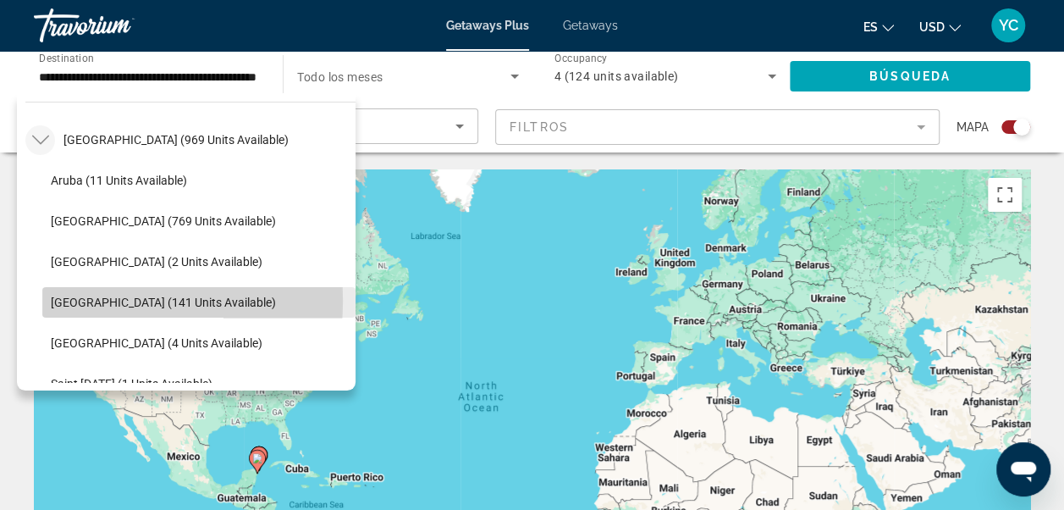
click at [68, 300] on span "Dominican Republic (141 units available)" at bounding box center [163, 302] width 225 height 14
type input "**********"
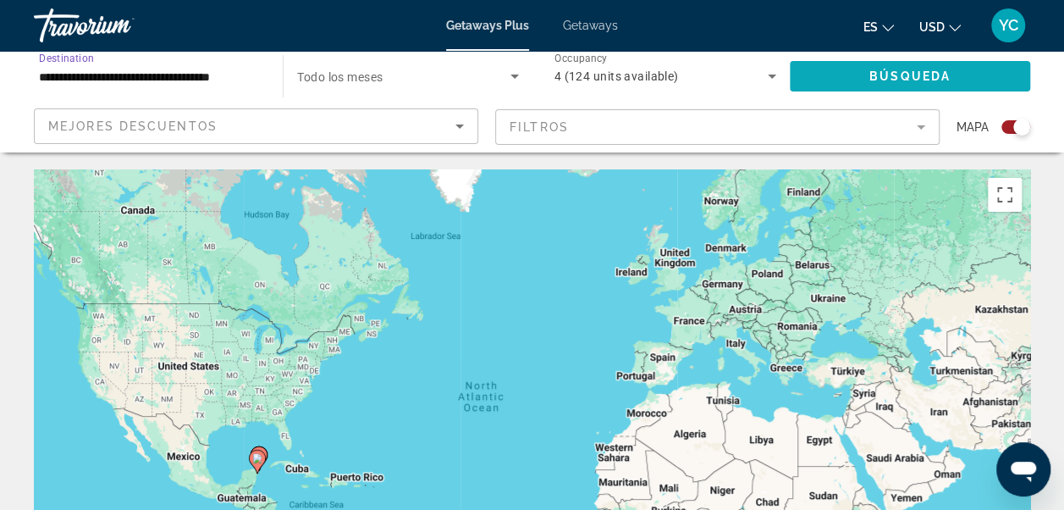
click at [936, 69] on span "Búsqueda" at bounding box center [909, 76] width 81 height 14
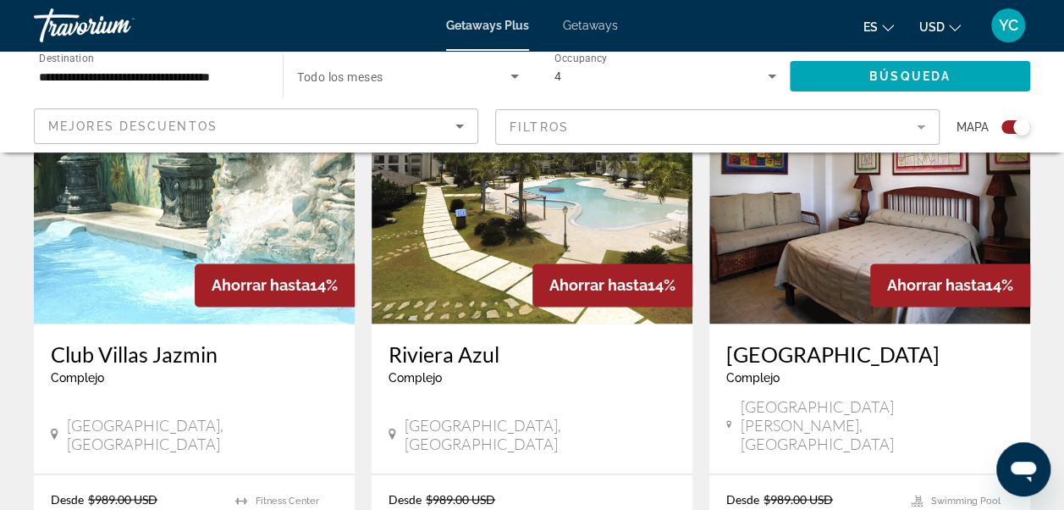
scroll to position [1286, 0]
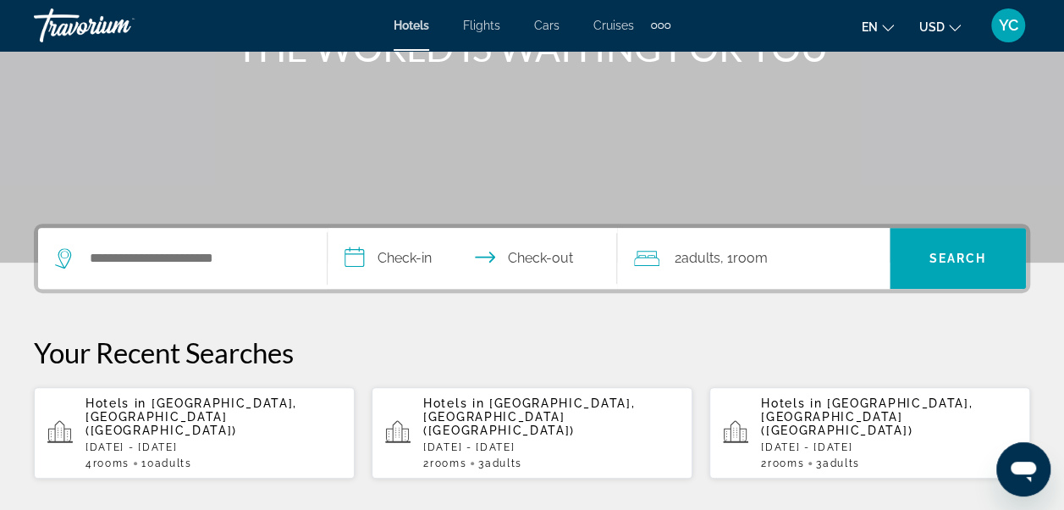
scroll to position [271, 0]
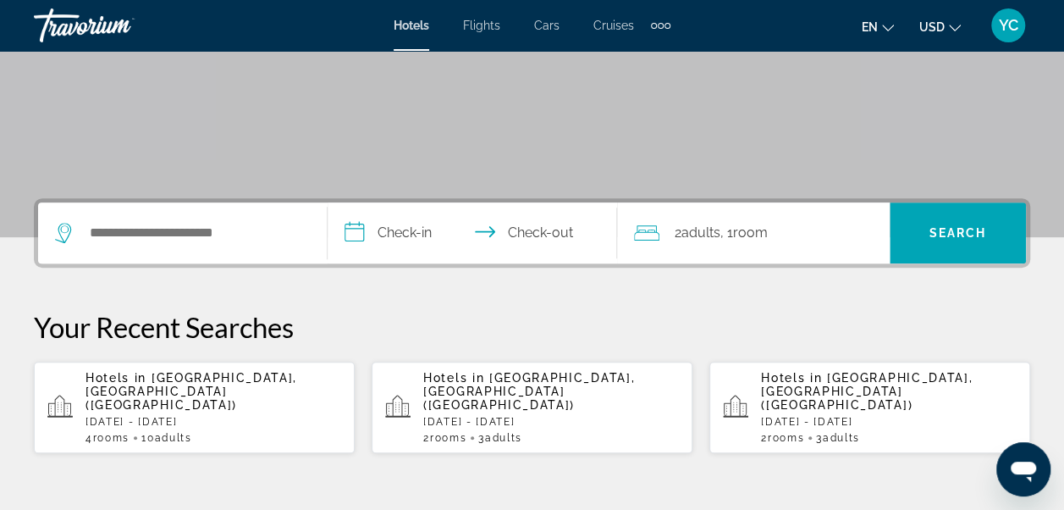
click at [522, 432] on span "Adults" at bounding box center [503, 438] width 37 height 12
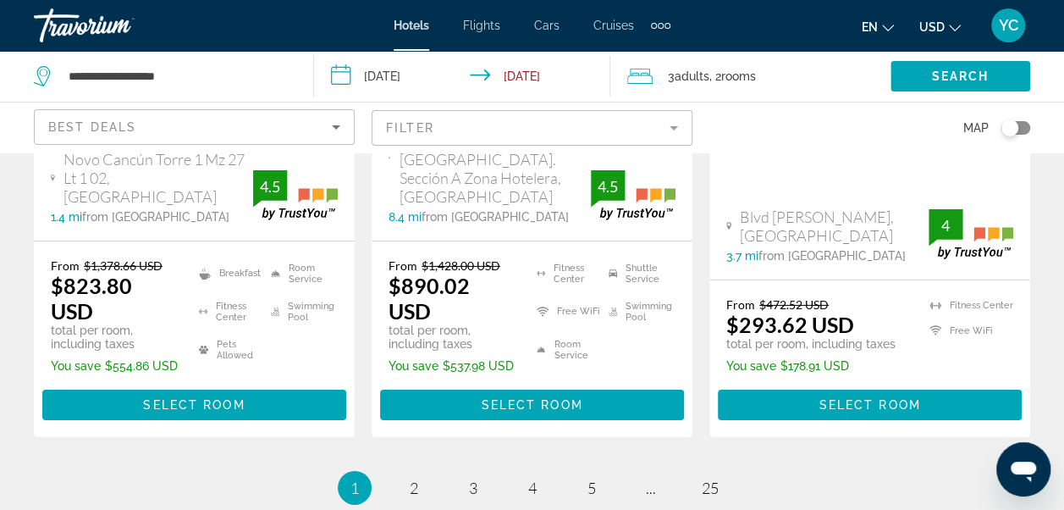
scroll to position [2573, 0]
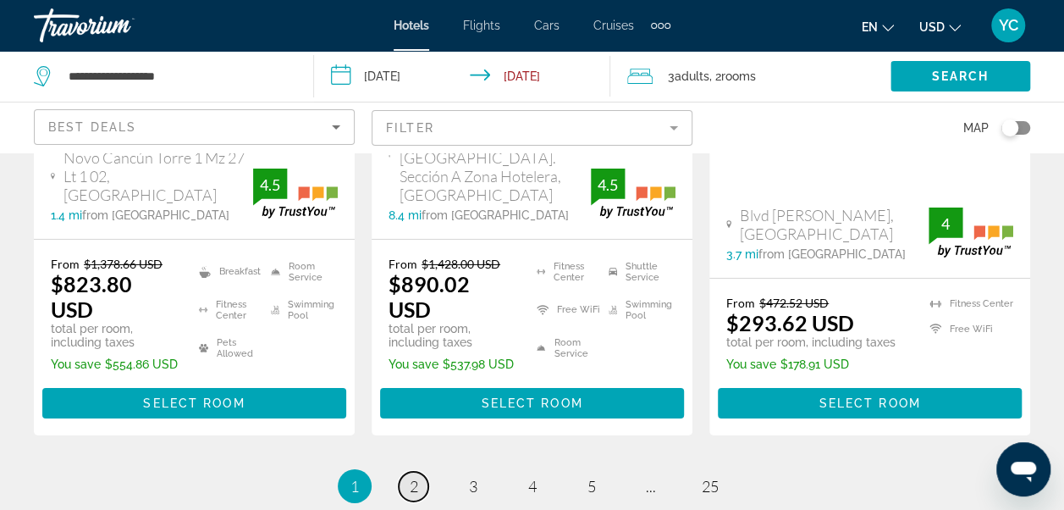
click at [416, 477] on span "2" at bounding box center [414, 486] width 8 height 19
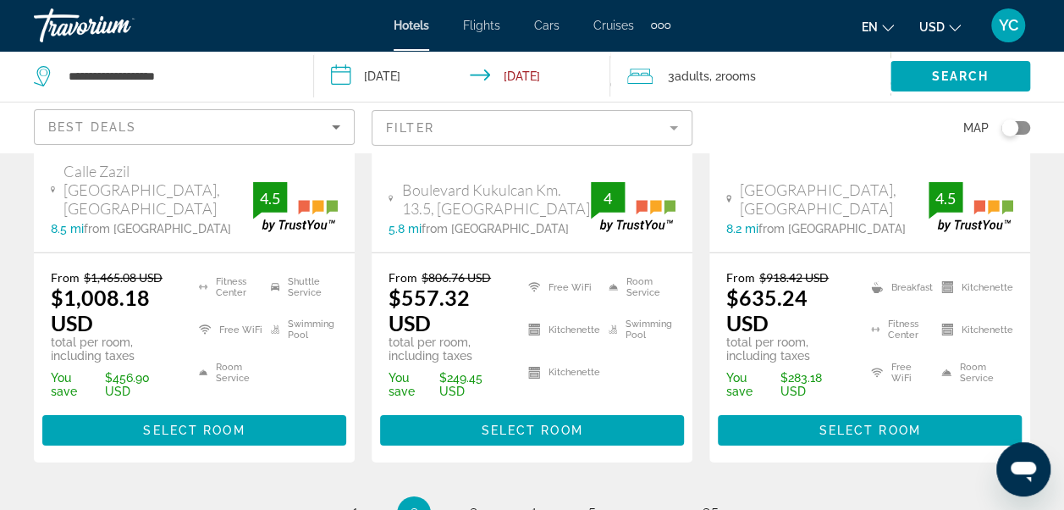
scroll to position [2572, 0]
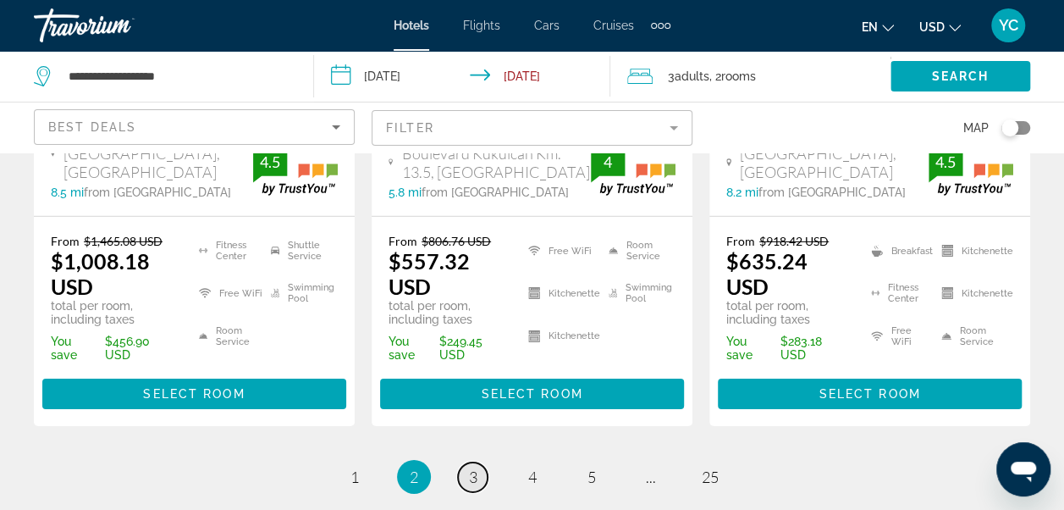
click at [472, 467] on span "3" at bounding box center [473, 476] width 8 height 19
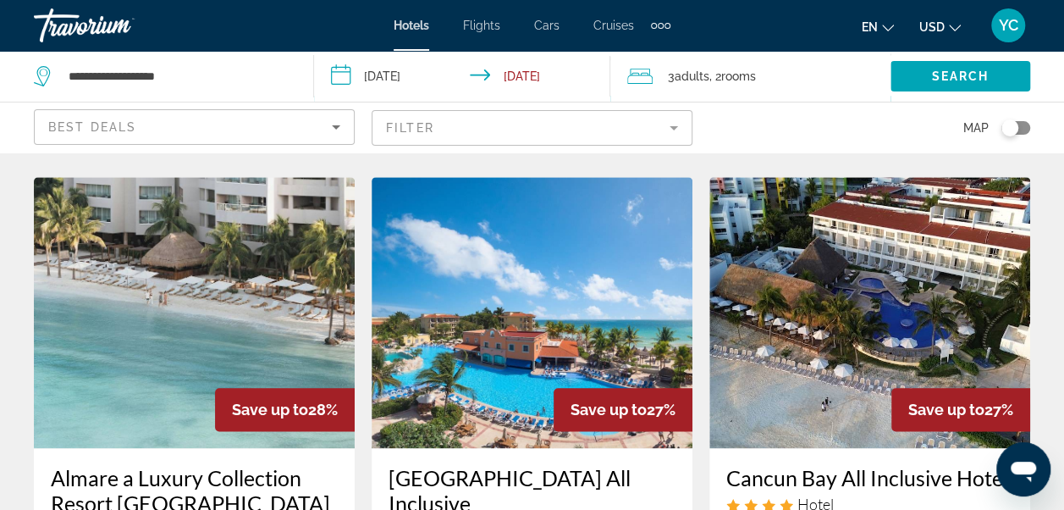
scroll to position [745, 0]
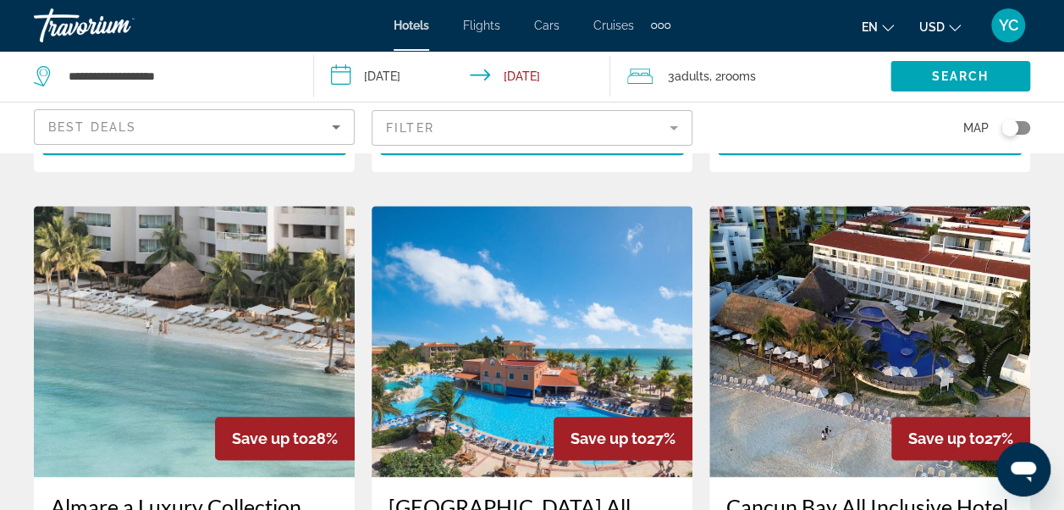
click at [928, 231] on img "Main content" at bounding box center [869, 341] width 321 height 271
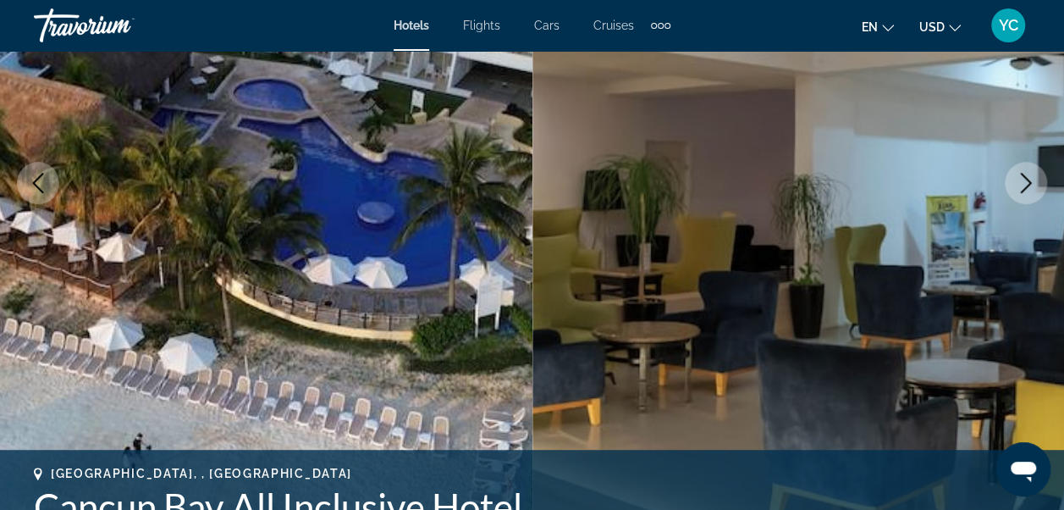
scroll to position [271, 0]
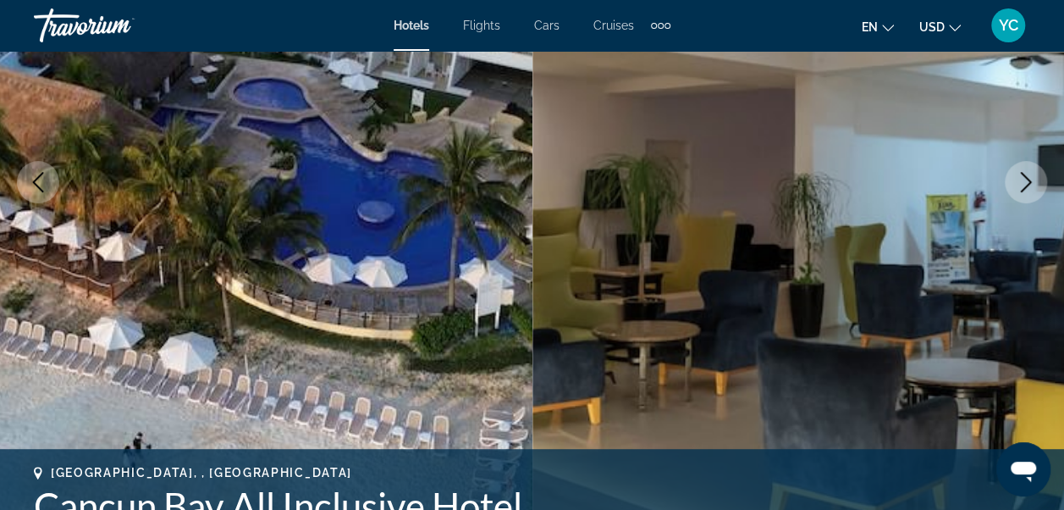
click at [1024, 186] on icon "Next image" at bounding box center [1026, 182] width 11 height 20
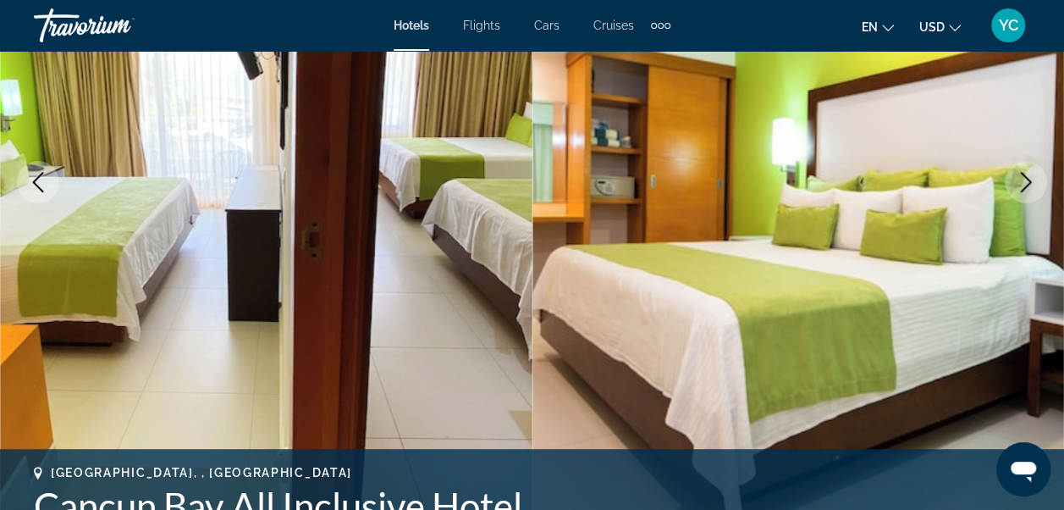
click at [1024, 186] on icon "Next image" at bounding box center [1026, 182] width 11 height 20
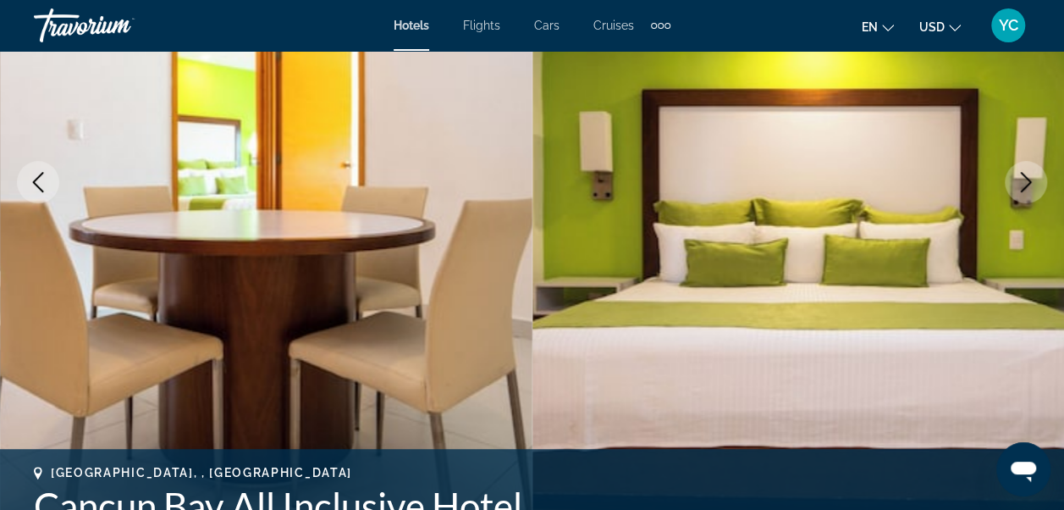
click at [1024, 186] on icon "Next image" at bounding box center [1026, 182] width 11 height 20
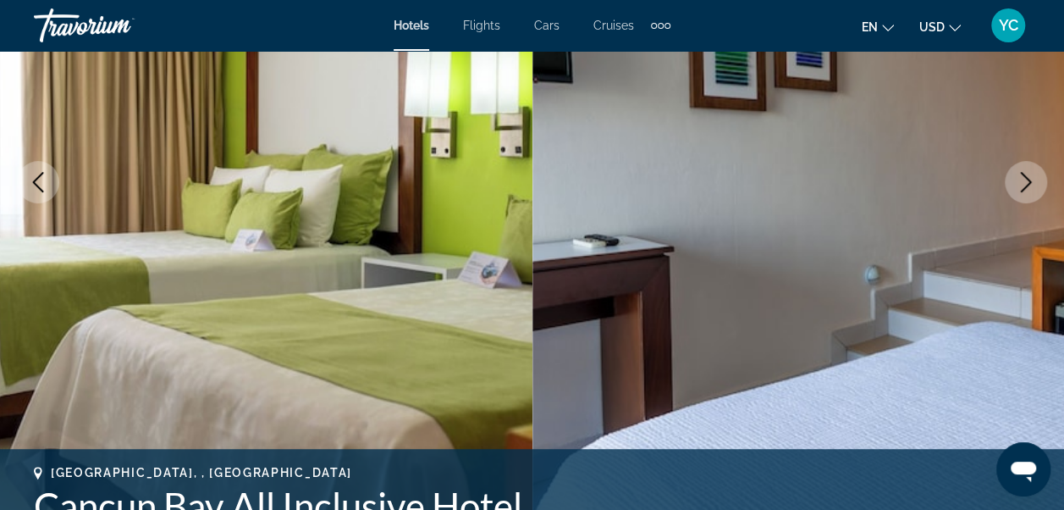
click at [1024, 186] on icon "Next image" at bounding box center [1026, 182] width 11 height 20
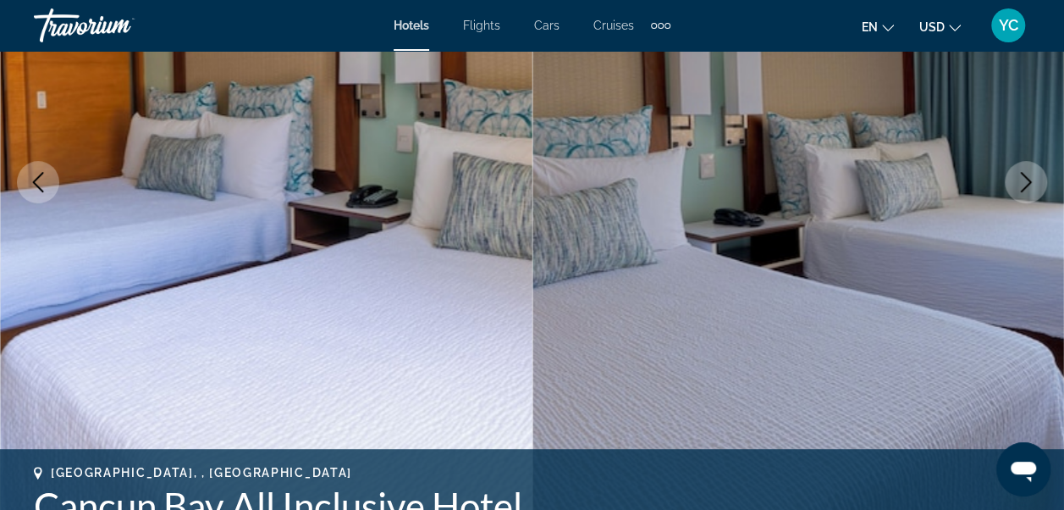
click at [1024, 186] on icon "Next image" at bounding box center [1026, 182] width 11 height 20
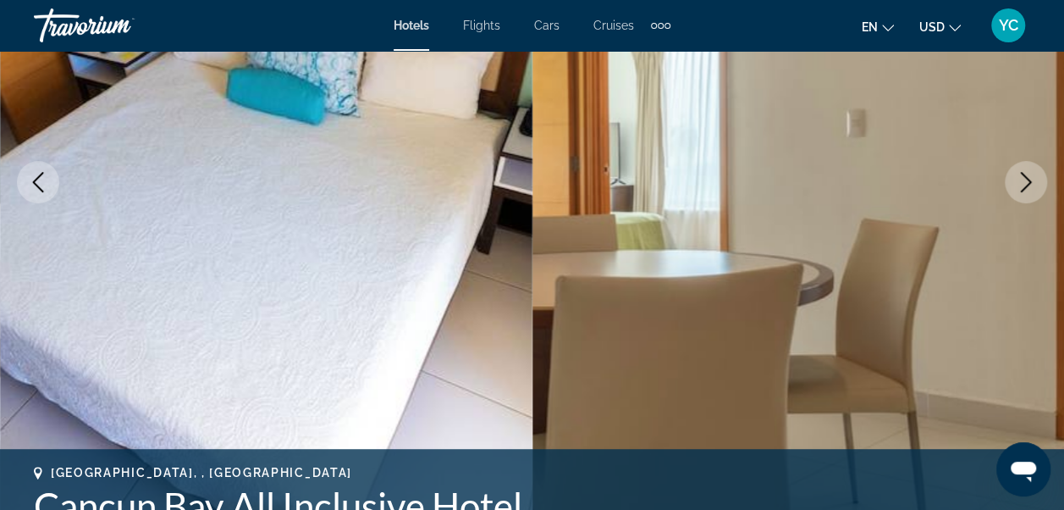
click at [1024, 186] on icon "Next image" at bounding box center [1026, 182] width 11 height 20
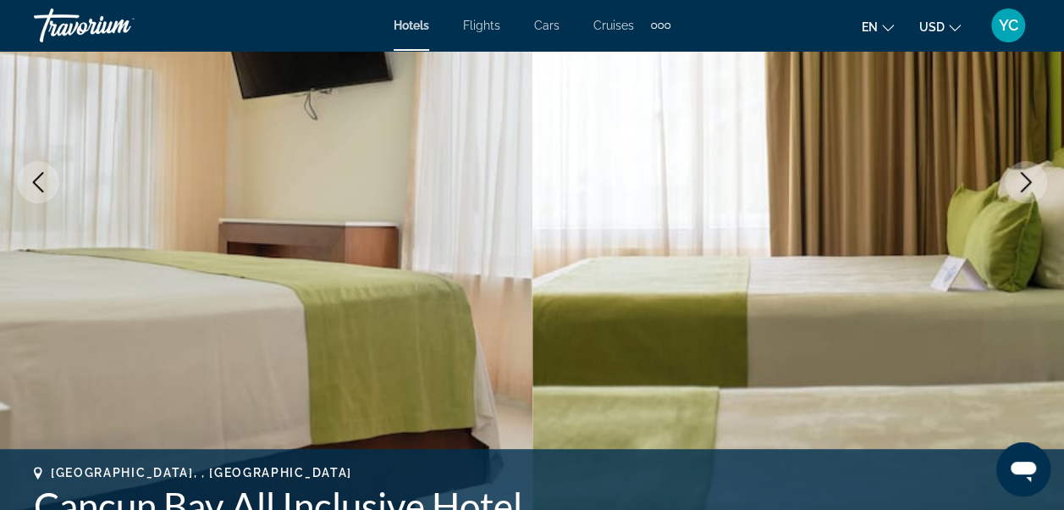
click at [1024, 186] on icon "Next image" at bounding box center [1026, 182] width 11 height 20
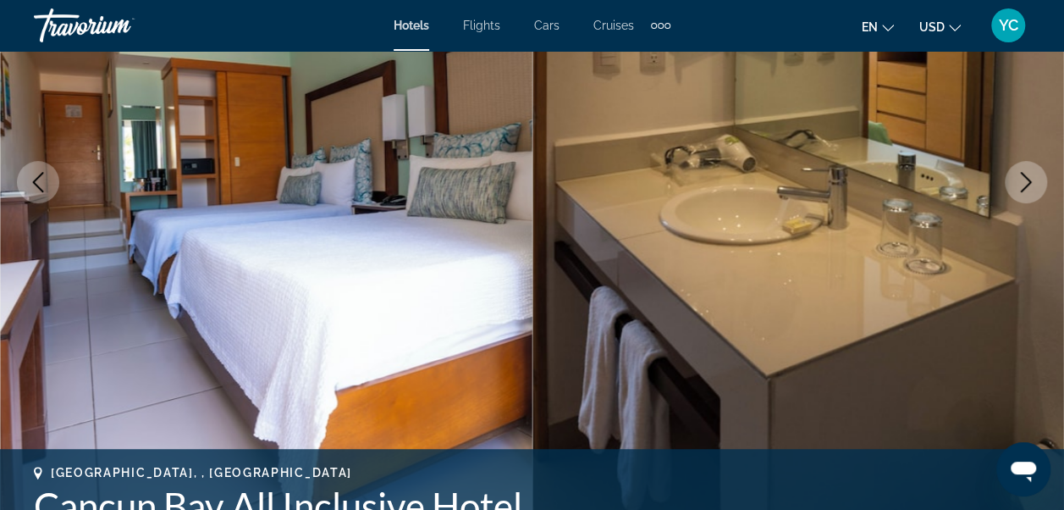
click at [1024, 186] on icon "Next image" at bounding box center [1026, 182] width 11 height 20
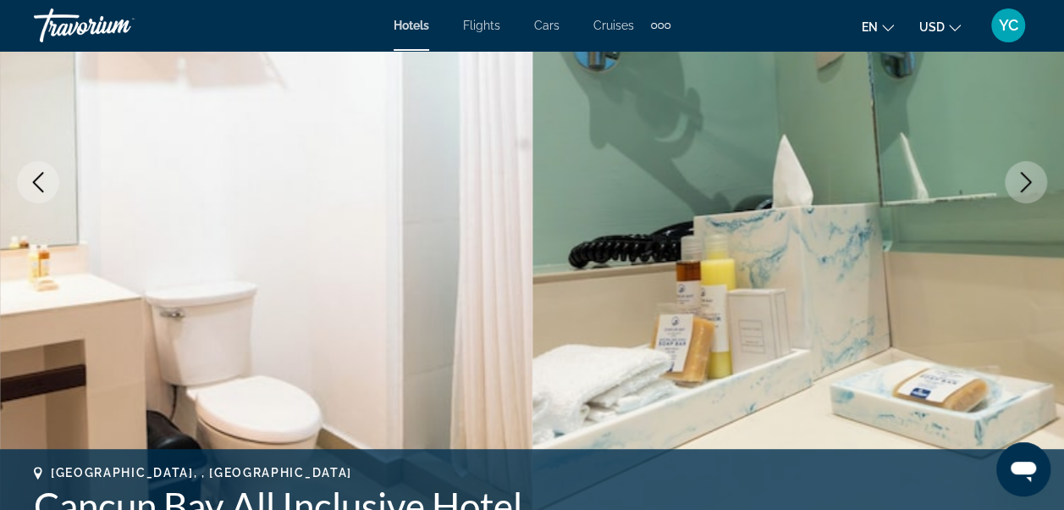
click at [1024, 186] on icon "Next image" at bounding box center [1026, 182] width 11 height 20
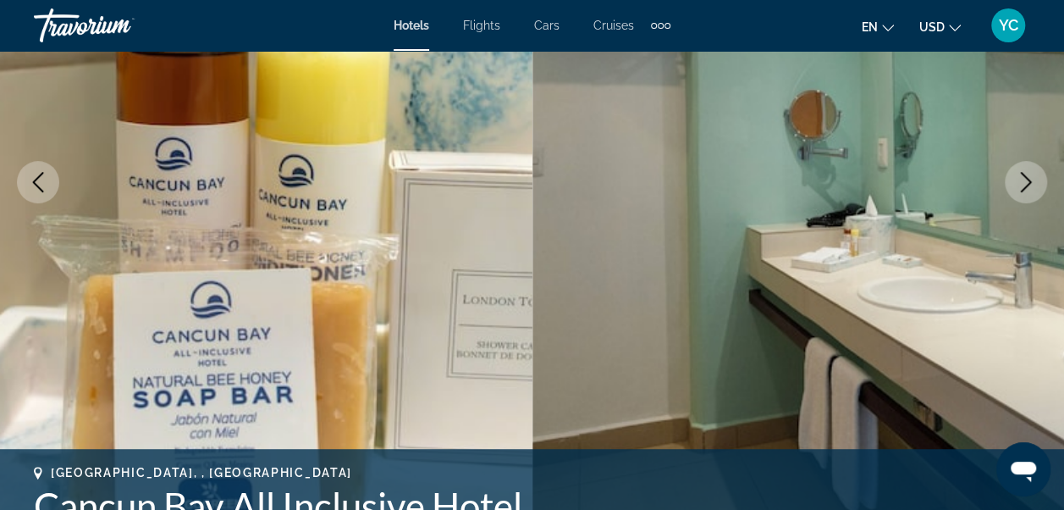
click at [1024, 186] on icon "Next image" at bounding box center [1026, 182] width 11 height 20
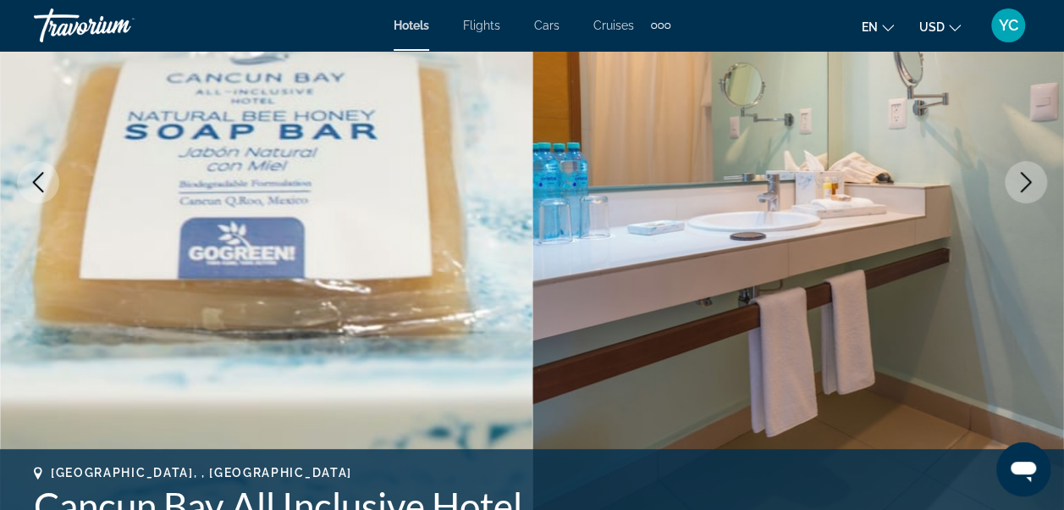
click at [1024, 186] on icon "Next image" at bounding box center [1026, 182] width 11 height 20
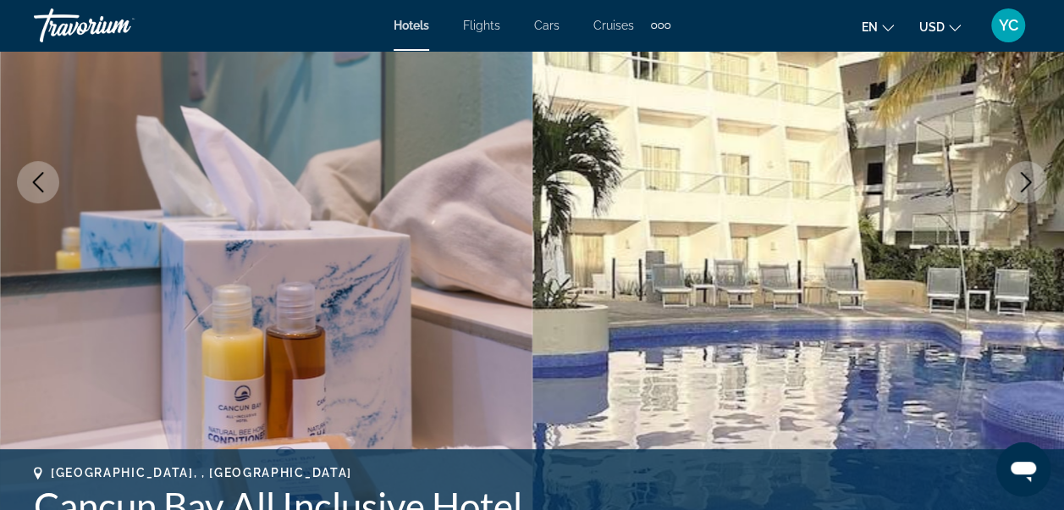
click at [1024, 186] on icon "Next image" at bounding box center [1026, 182] width 11 height 20
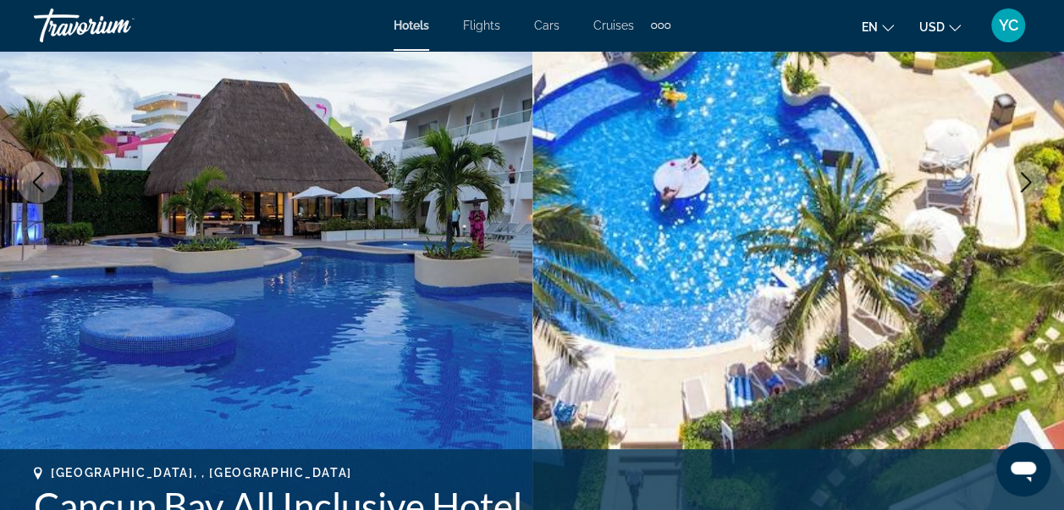
click at [1024, 186] on icon "Next image" at bounding box center [1026, 182] width 11 height 20
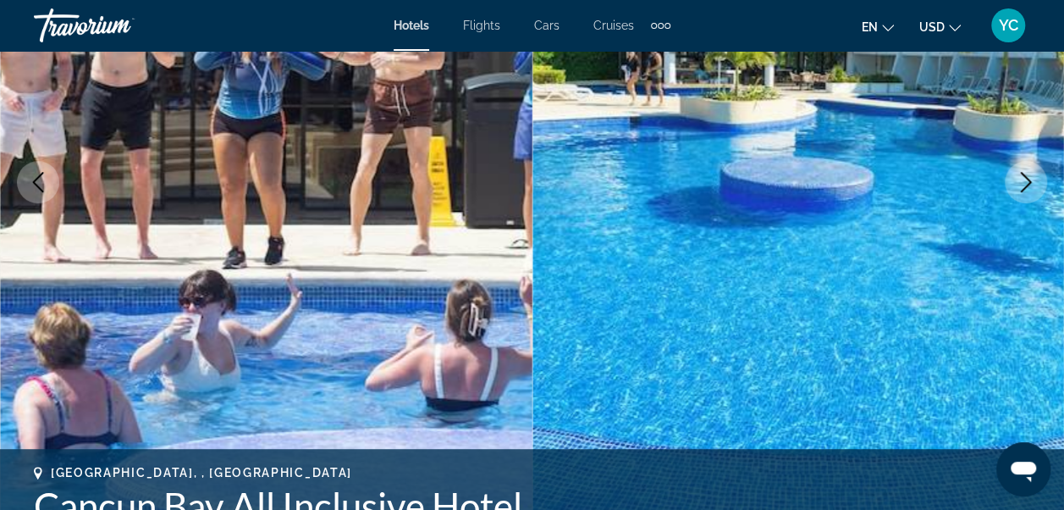
click at [1024, 186] on icon "Next image" at bounding box center [1026, 182] width 11 height 20
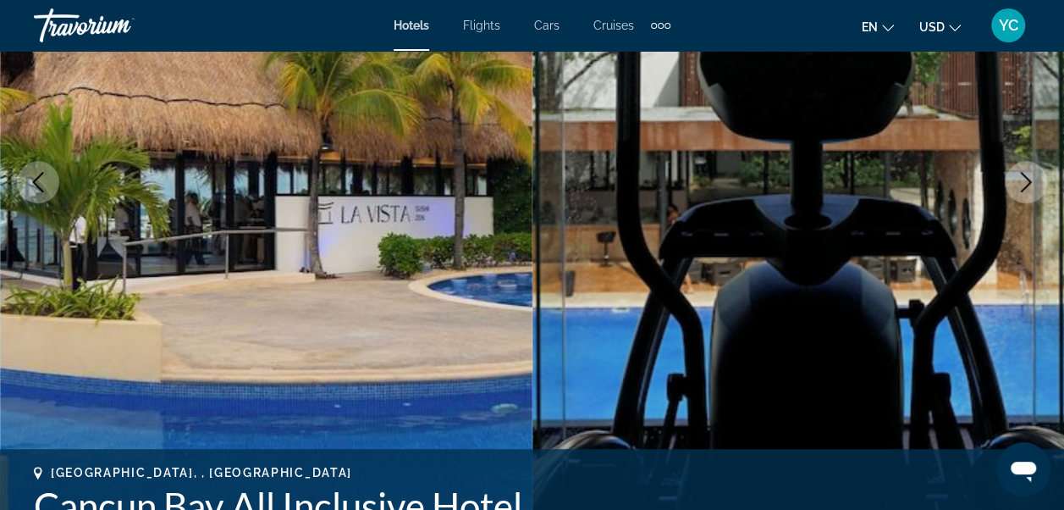
click at [1024, 186] on icon "Next image" at bounding box center [1026, 182] width 11 height 20
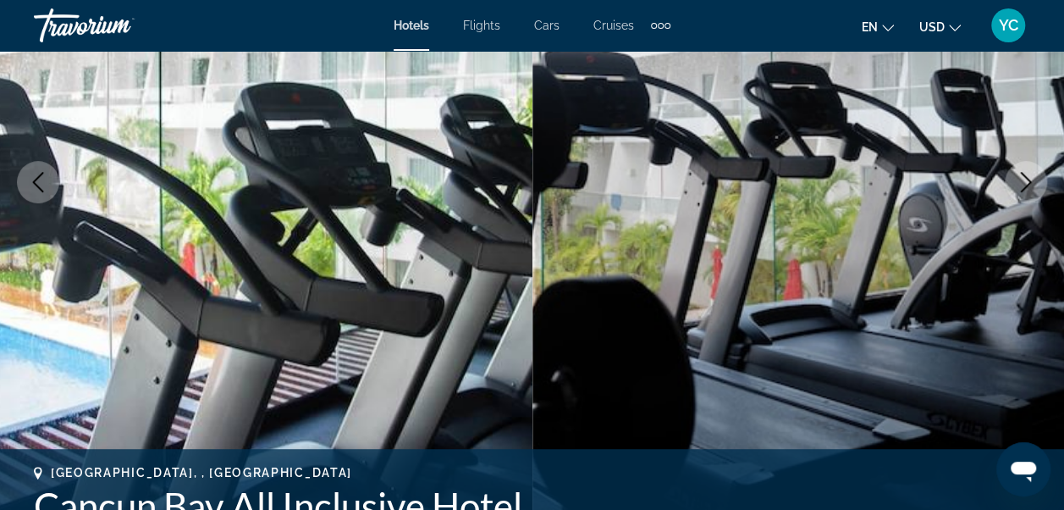
click at [1024, 186] on icon "Next image" at bounding box center [1026, 182] width 11 height 20
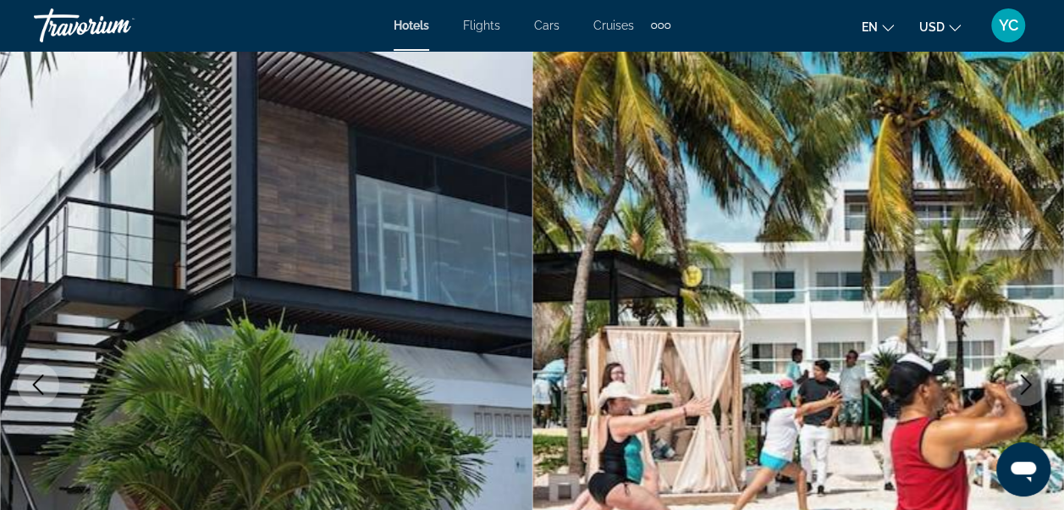
scroll to position [0, 0]
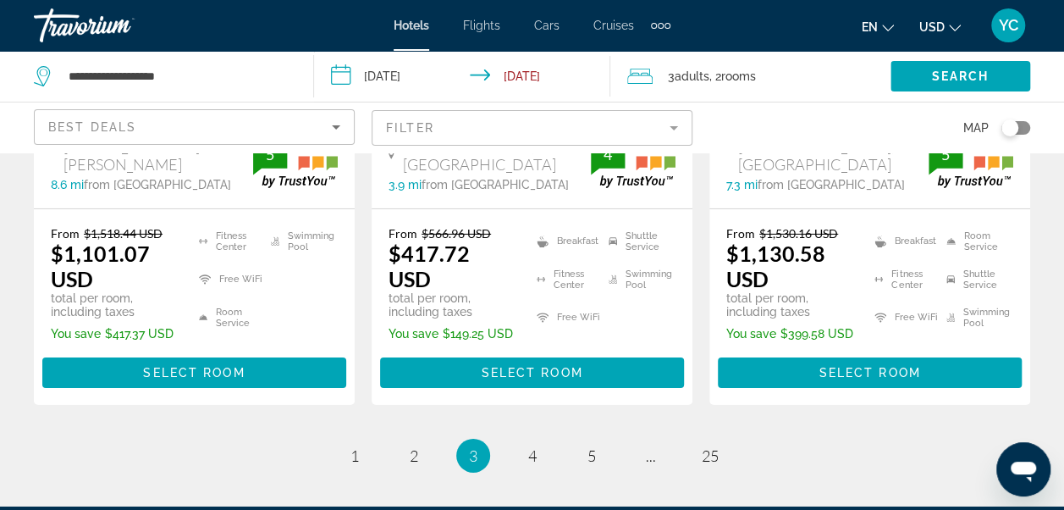
scroll to position [2618, 0]
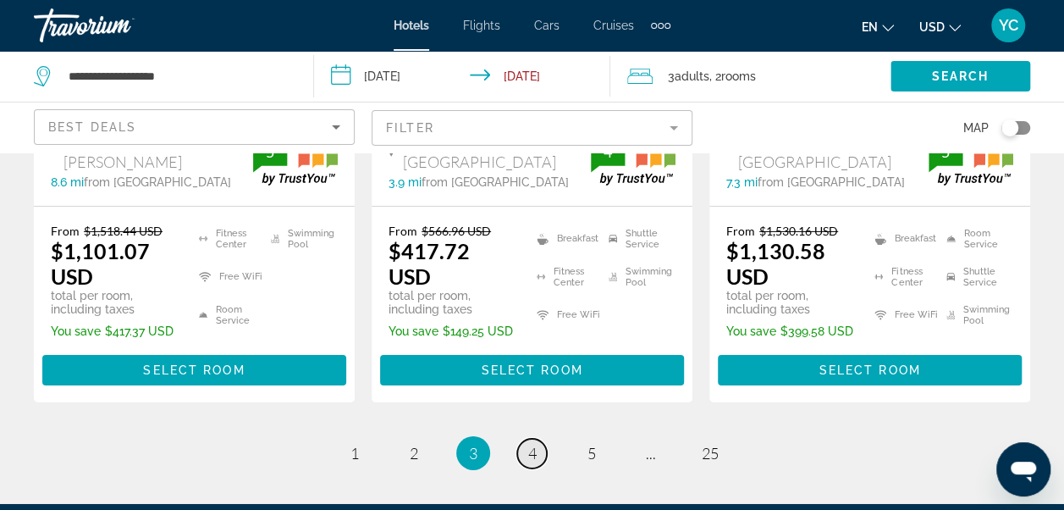
click at [528, 444] on span "4" at bounding box center [532, 453] width 8 height 19
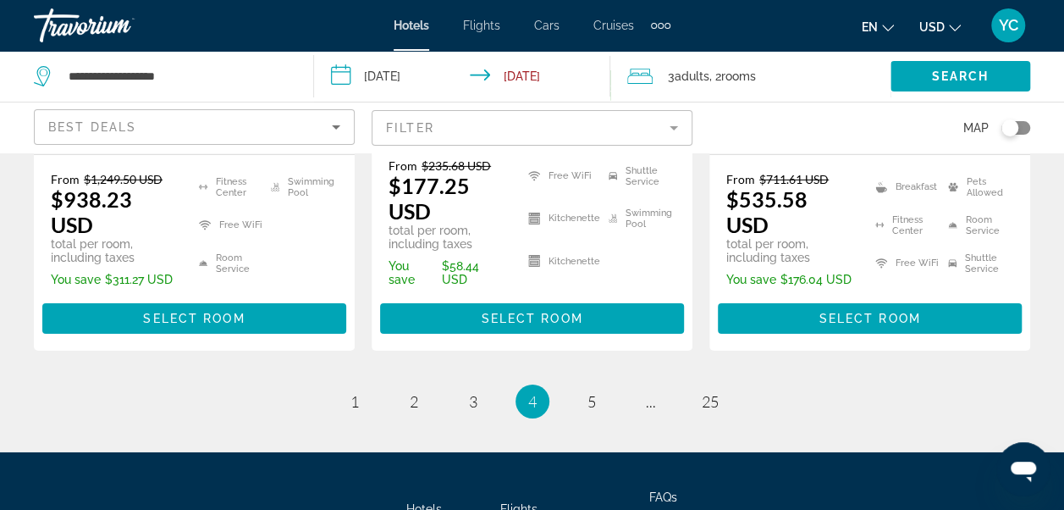
scroll to position [2617, 0]
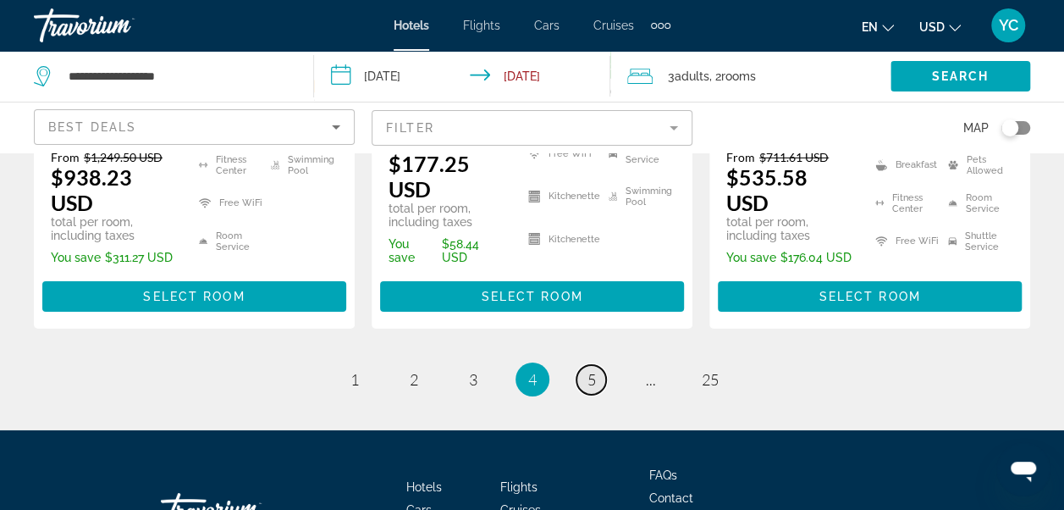
click at [604, 365] on link "page 5" at bounding box center [591, 380] width 30 height 30
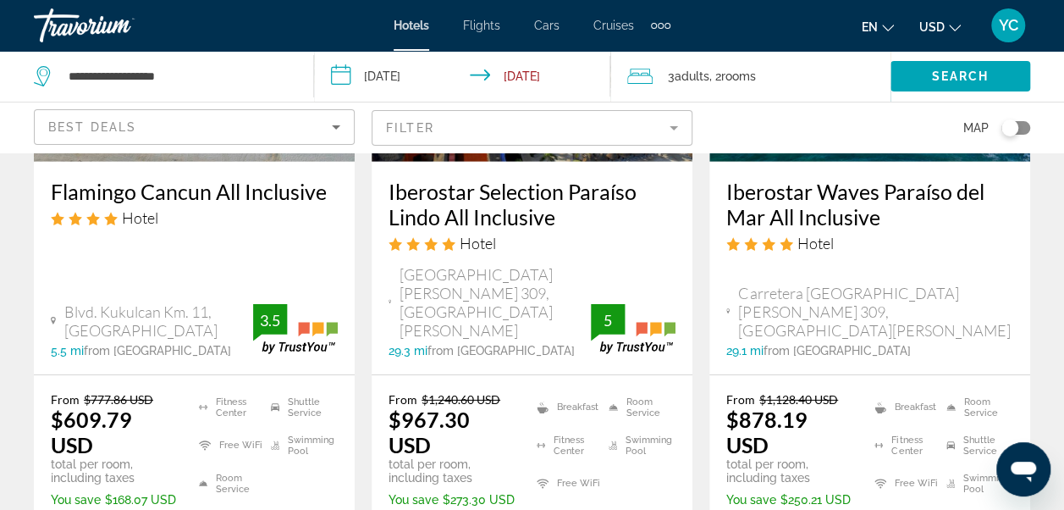
scroll to position [2471, 0]
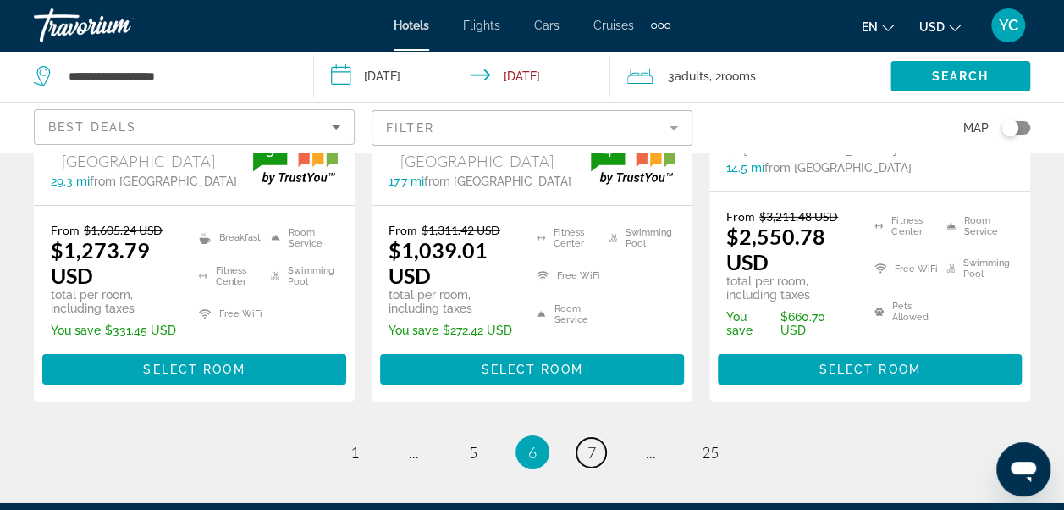
scroll to position [2595, 0]
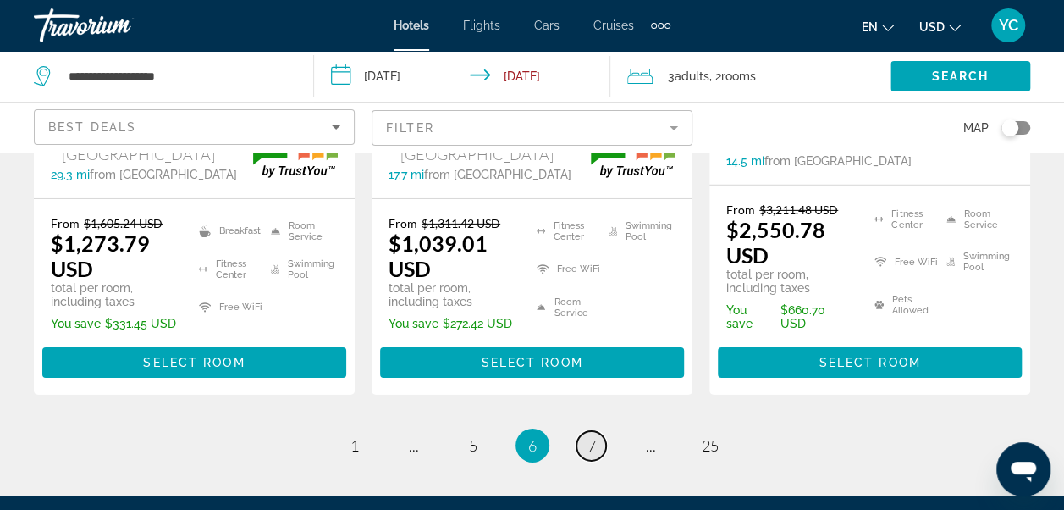
click at [592, 436] on span "7" at bounding box center [591, 445] width 8 height 19
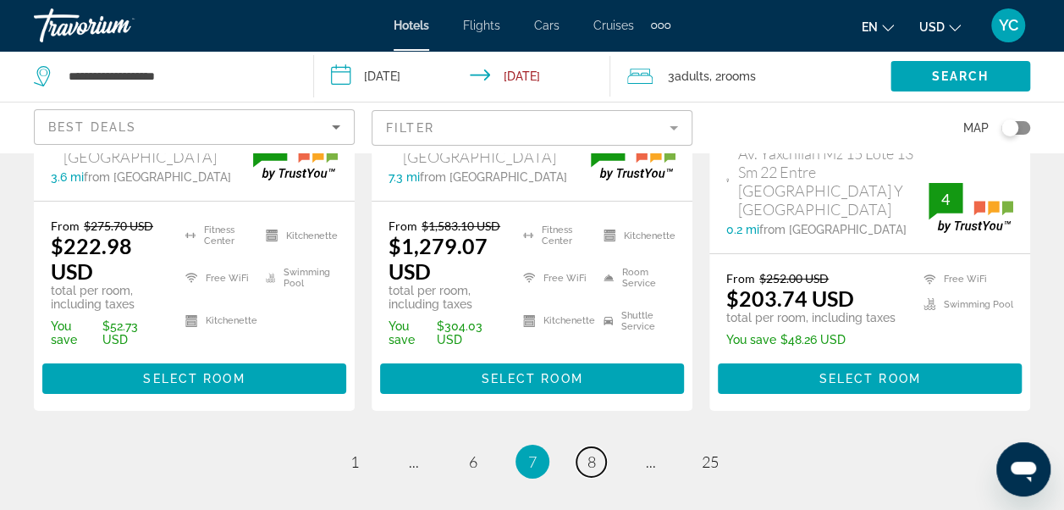
scroll to position [2629, 0]
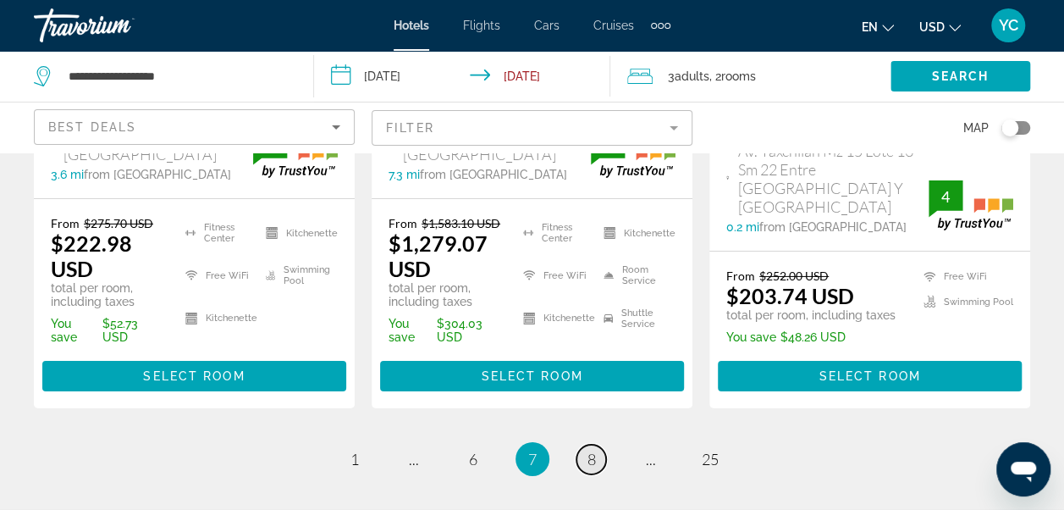
click at [604, 444] on link "page 8" at bounding box center [591, 459] width 30 height 30
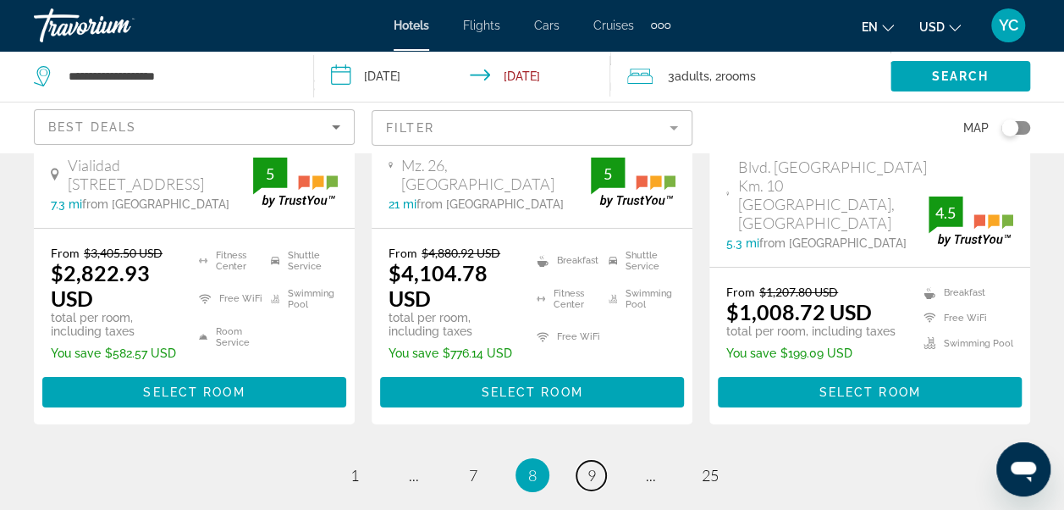
scroll to position [2663, 0]
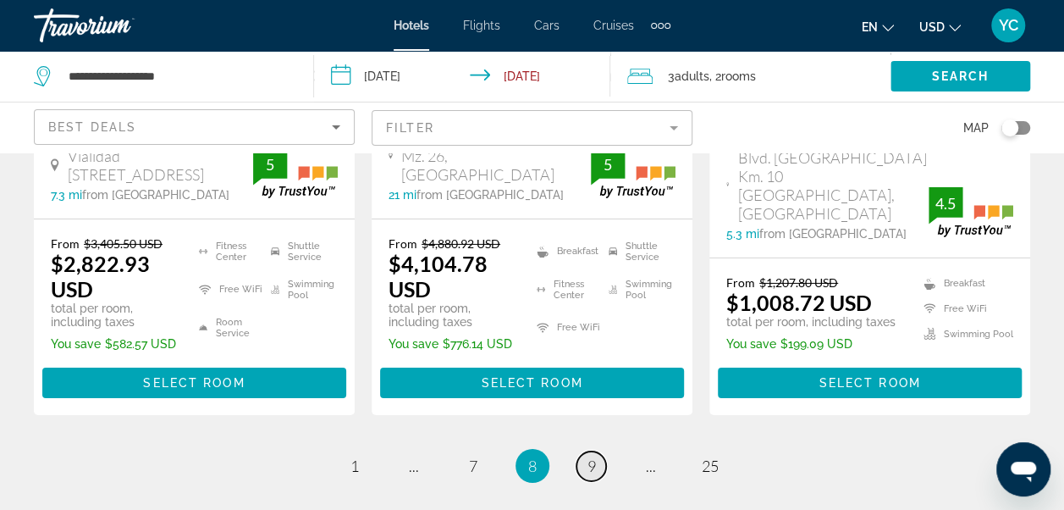
click at [589, 456] on span "9" at bounding box center [591, 465] width 8 height 19
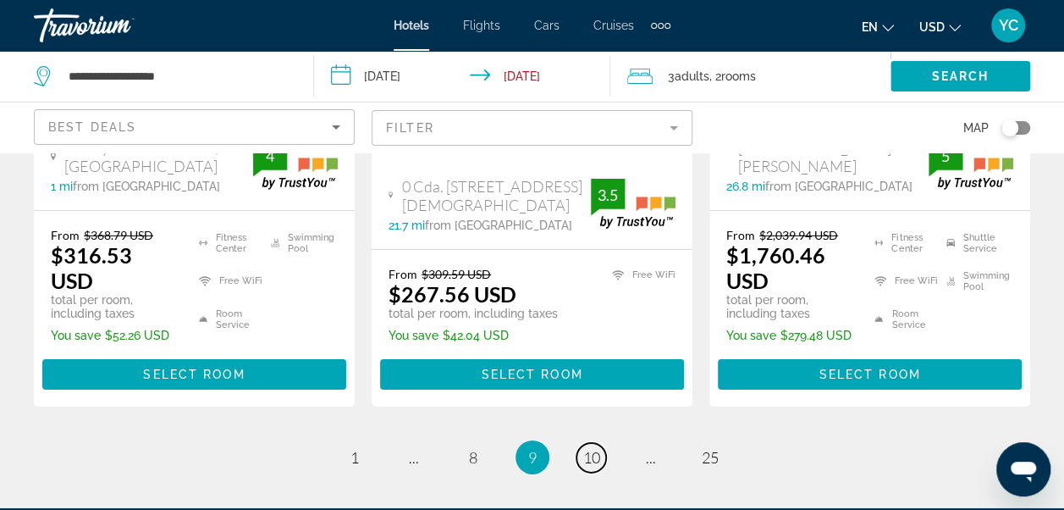
scroll to position [2584, 0]
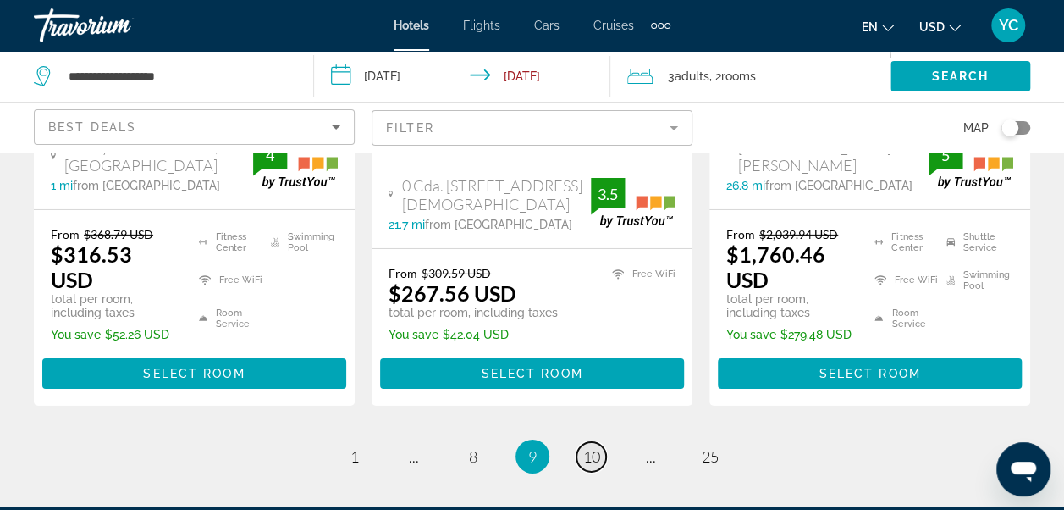
click at [597, 447] on span "10" at bounding box center [591, 456] width 17 height 19
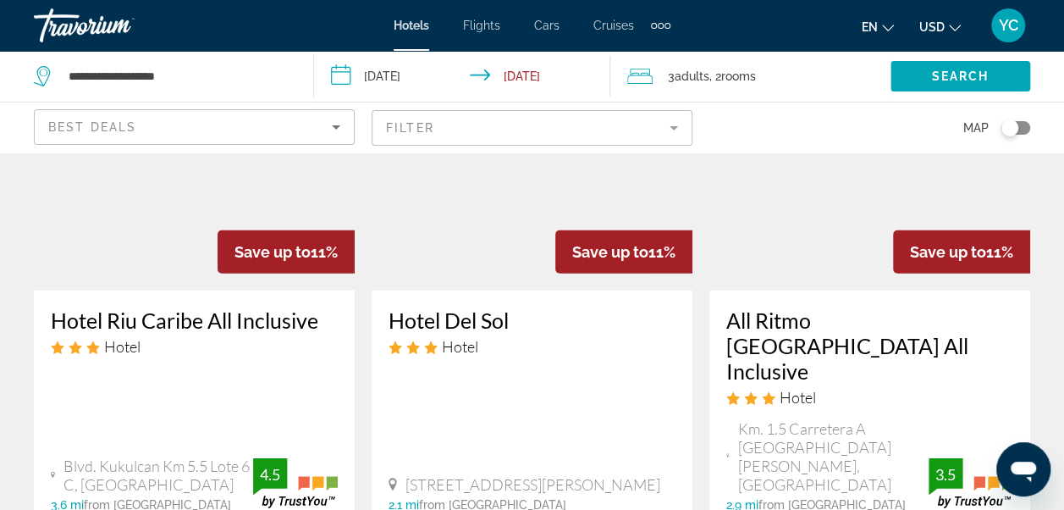
scroll to position [2324, 0]
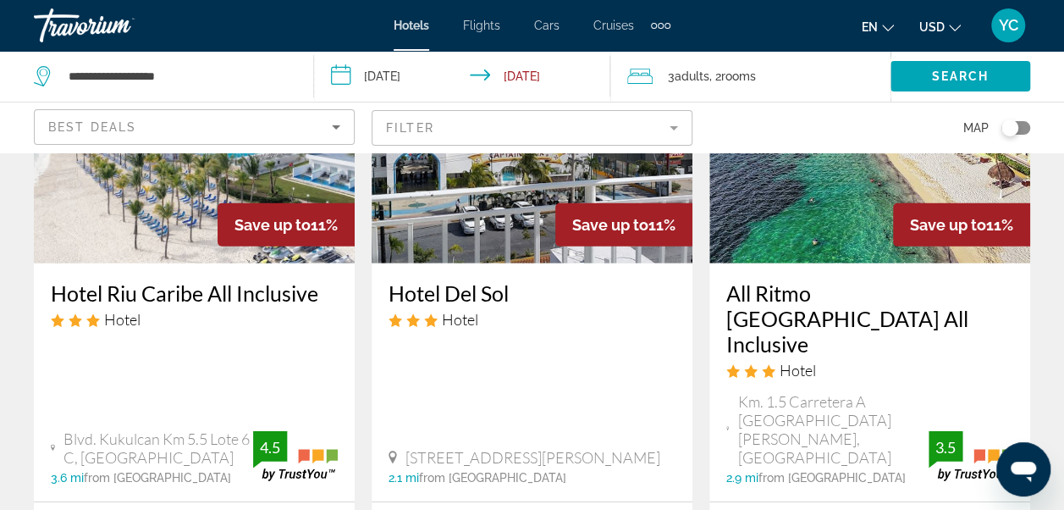
click at [836, 327] on div "All Ritmo [GEOGRAPHIC_DATA] All Inclusive Hotel" at bounding box center [869, 336] width 287 height 112
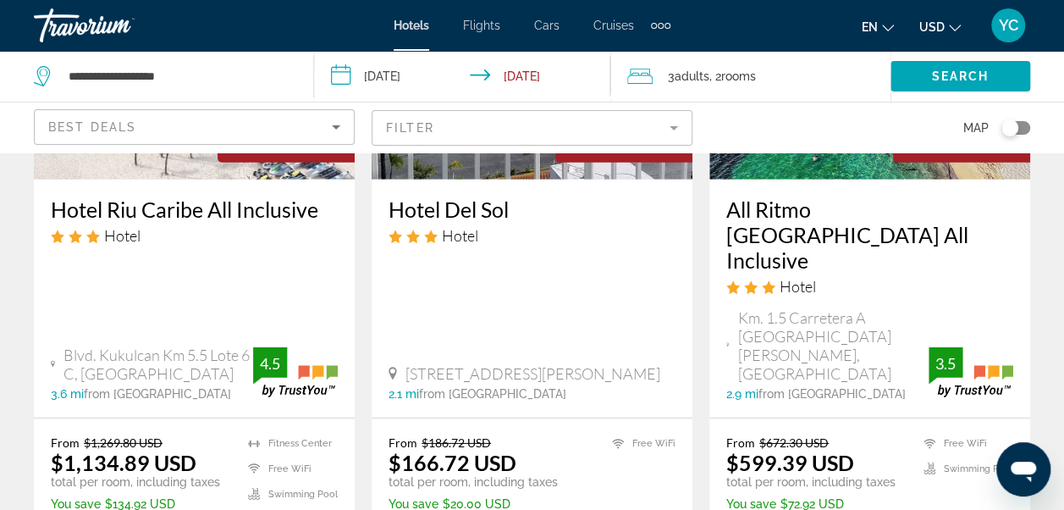
scroll to position [2426, 0]
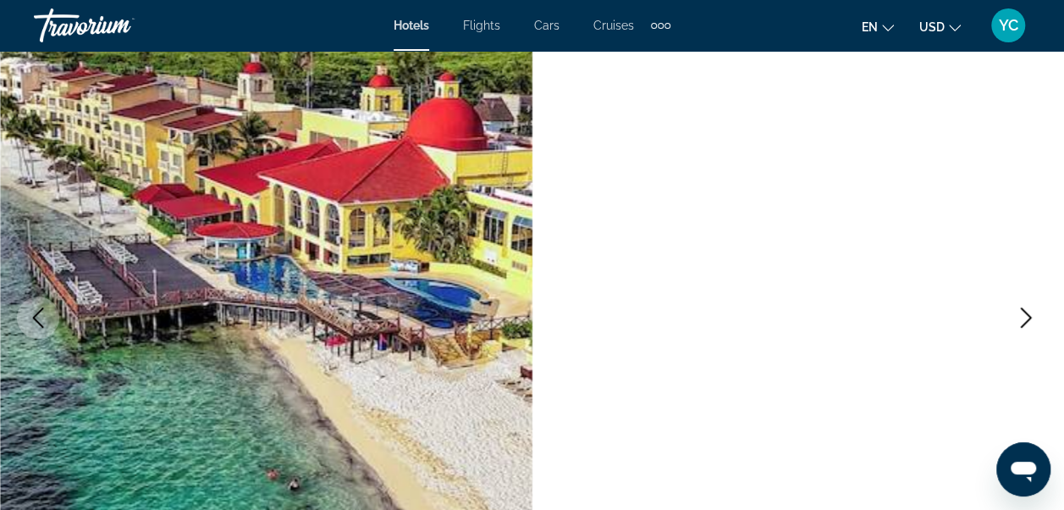
scroll to position [169, 0]
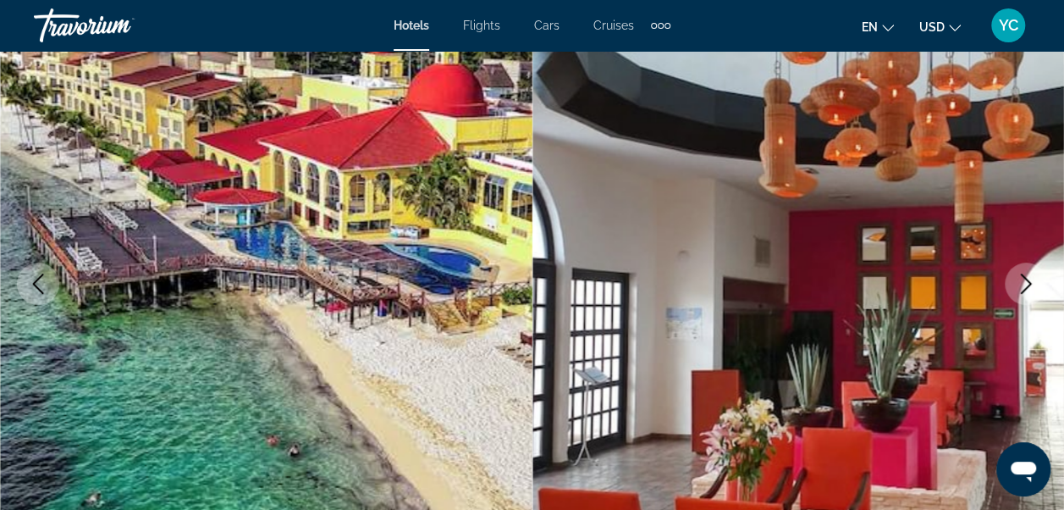
click at [1029, 281] on icon "Next image" at bounding box center [1026, 283] width 20 height 20
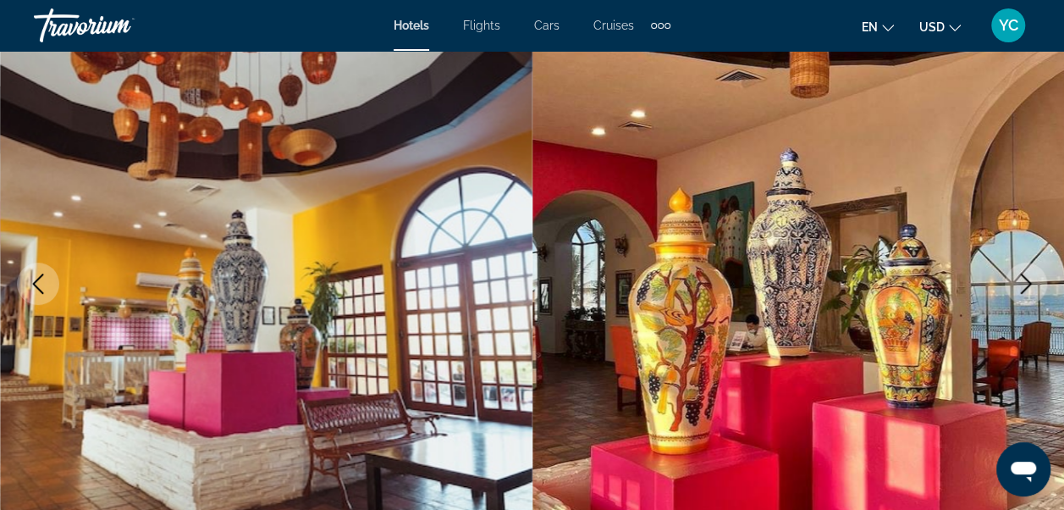
click at [1029, 281] on icon "Next image" at bounding box center [1026, 283] width 20 height 20
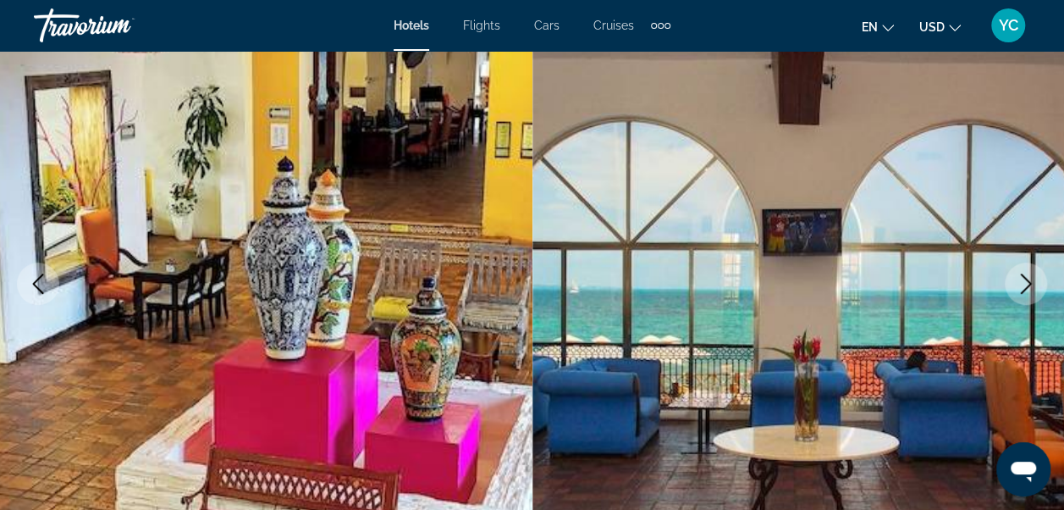
click at [1029, 281] on icon "Next image" at bounding box center [1026, 283] width 20 height 20
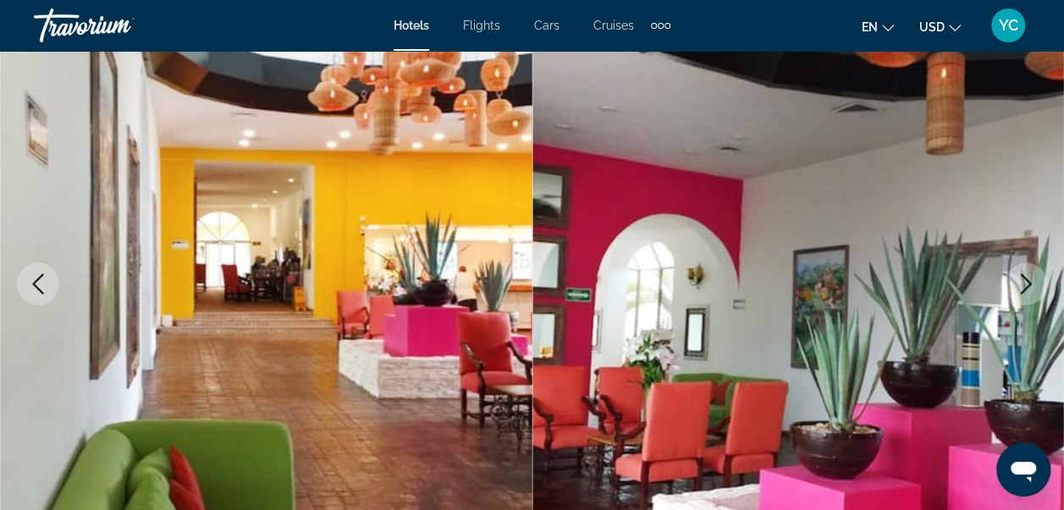
click at [1029, 281] on icon "Next image" at bounding box center [1026, 283] width 20 height 20
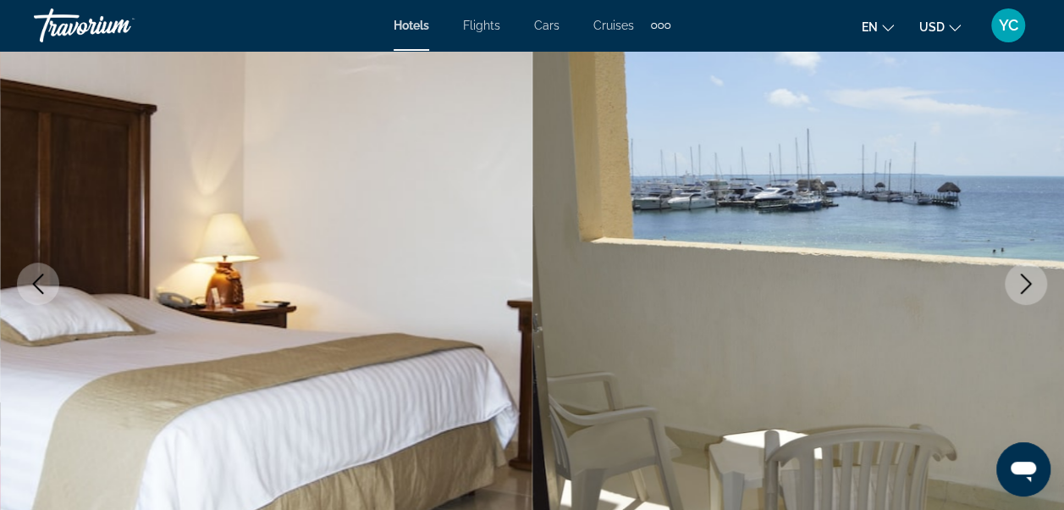
click at [1029, 281] on icon "Next image" at bounding box center [1026, 283] width 20 height 20
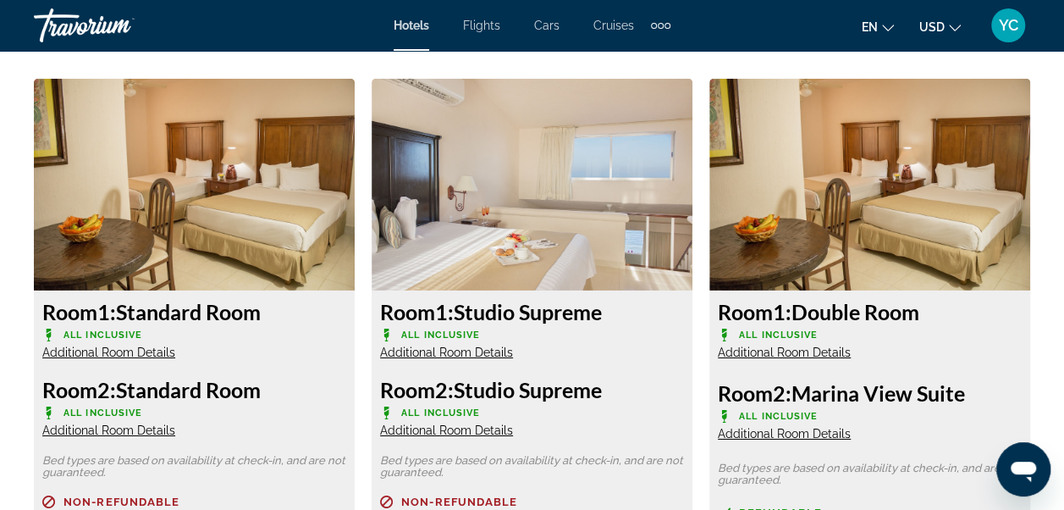
scroll to position [2582, 0]
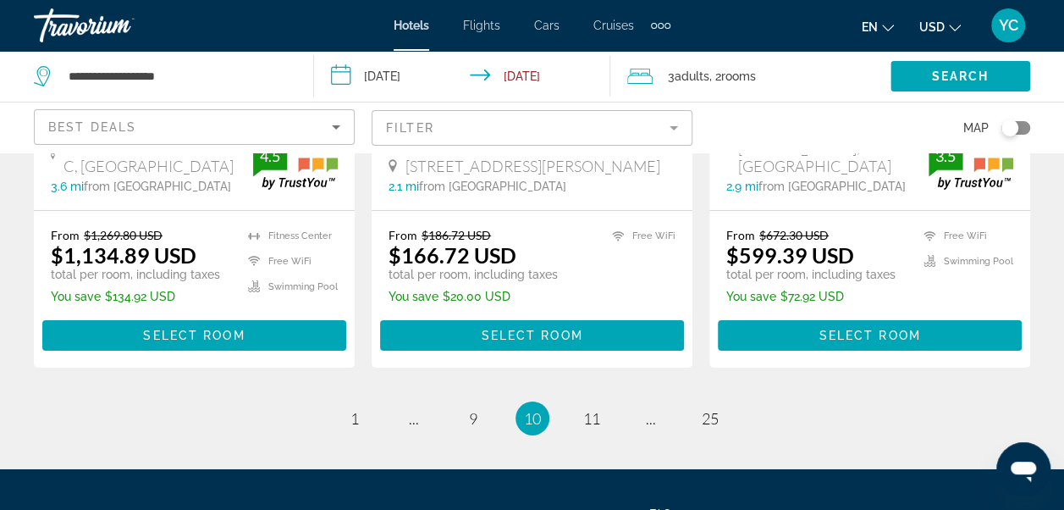
scroll to position [2649, 0]
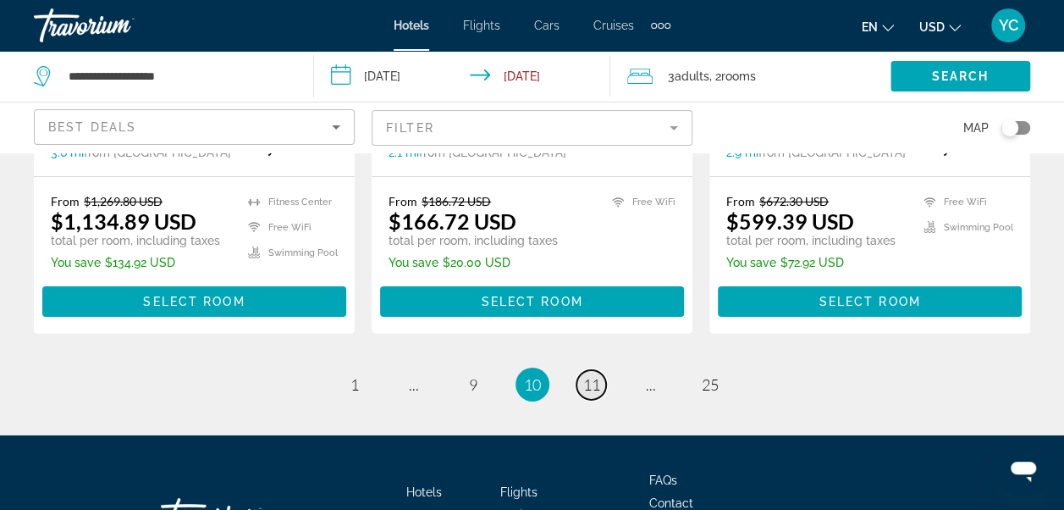
click at [591, 375] on span "11" at bounding box center [591, 384] width 17 height 19
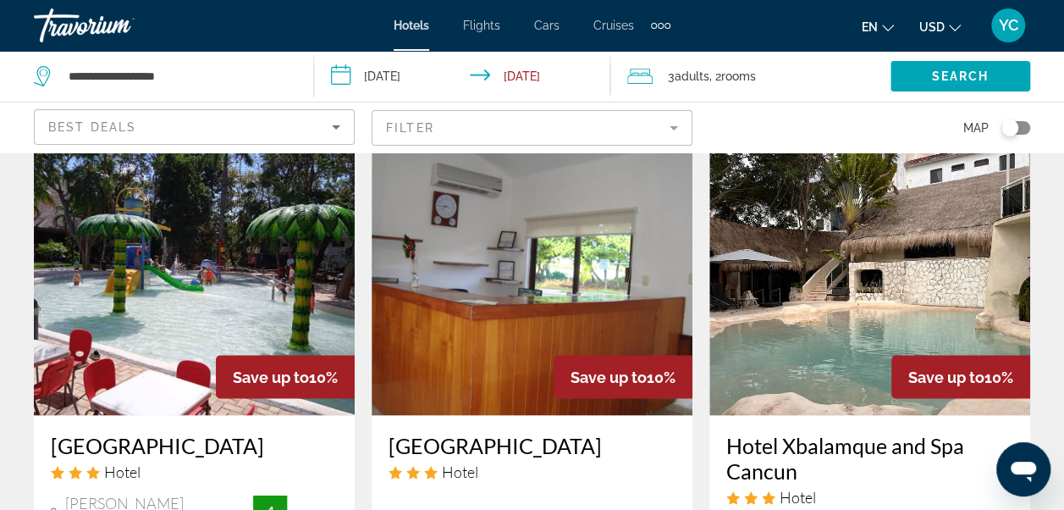
scroll to position [1456, 0]
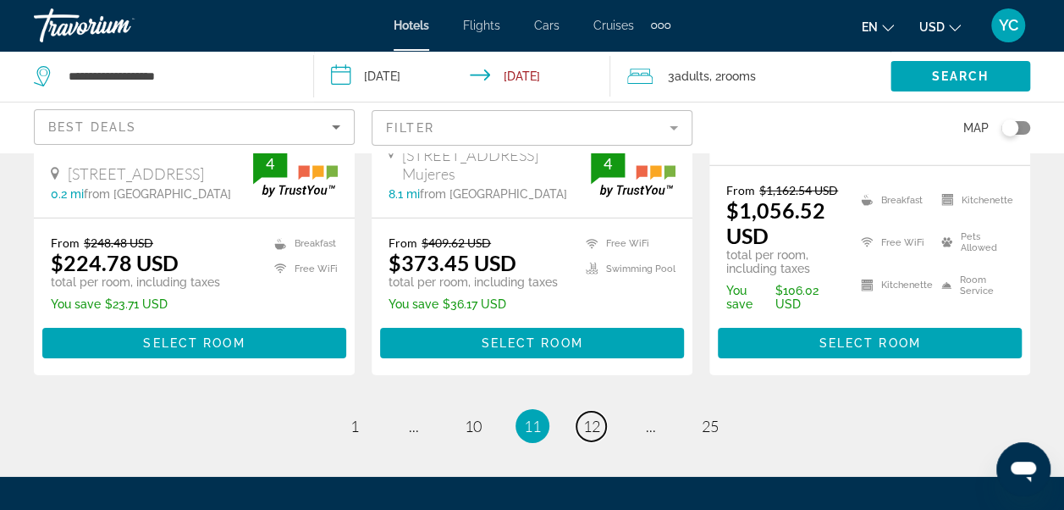
drag, startPoint x: 1068, startPoint y: 499, endPoint x: 13, endPoint y: 26, distance: 1156.6
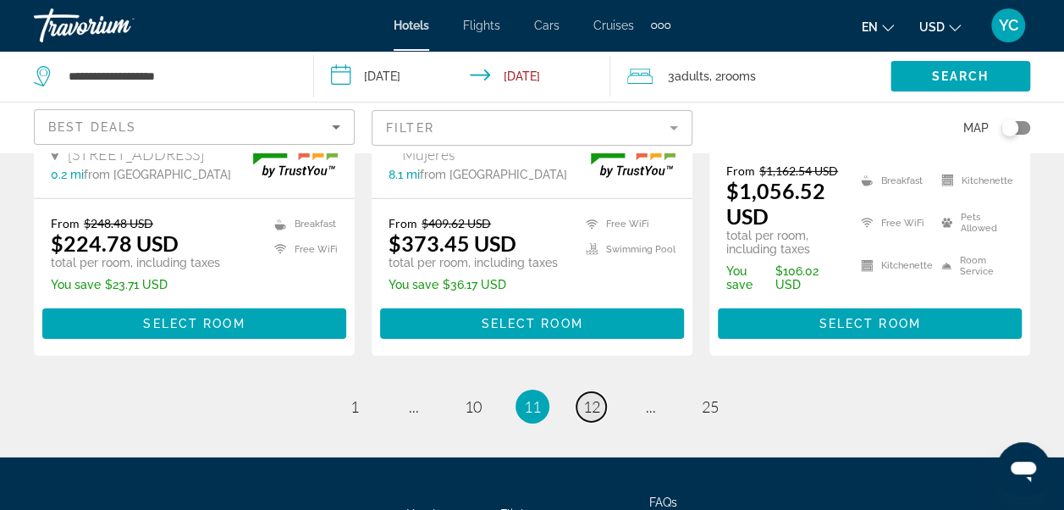
click at [594, 397] on span "12" at bounding box center [591, 406] width 17 height 19
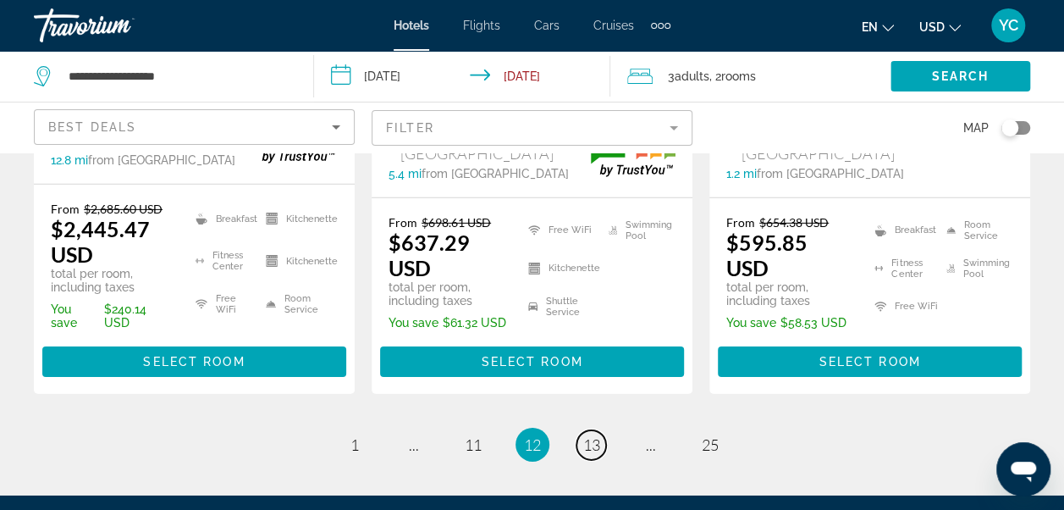
scroll to position [2606, 0]
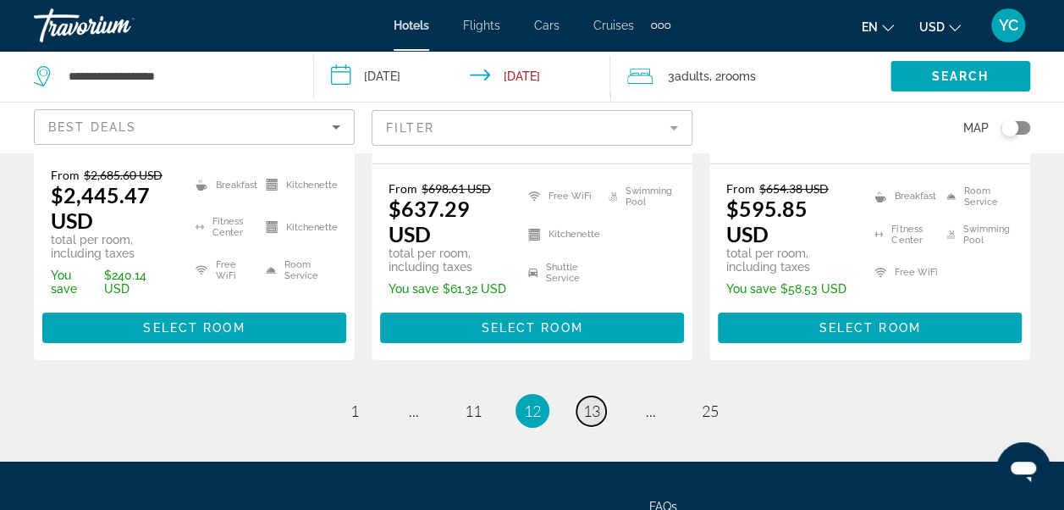
click at [593, 401] on span "13" at bounding box center [591, 410] width 17 height 19
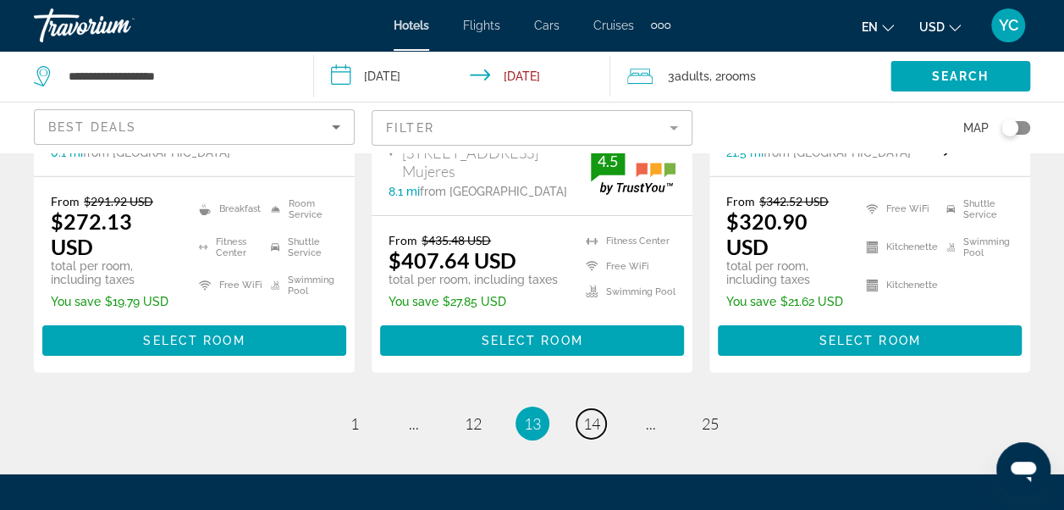
scroll to position [2606, 0]
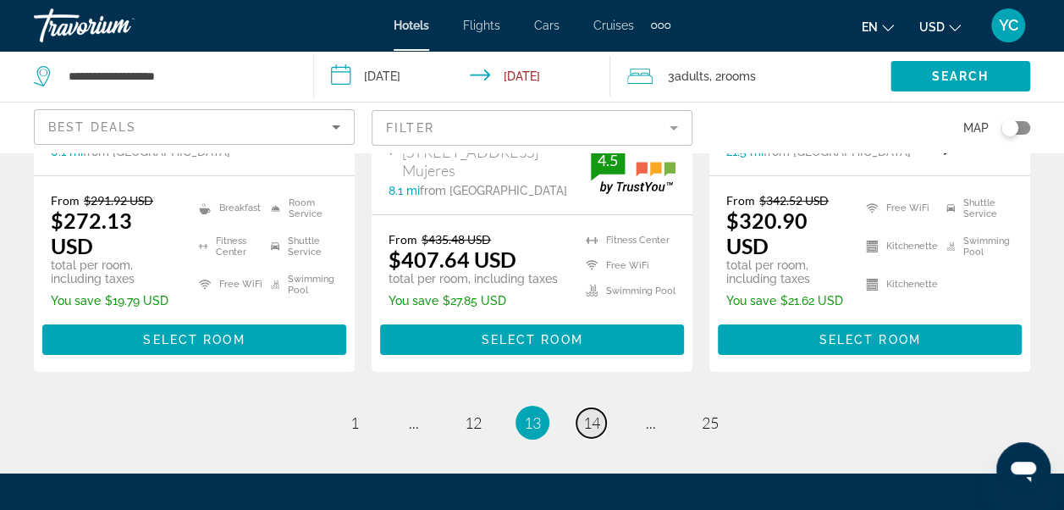
click at [593, 413] on span "14" at bounding box center [591, 422] width 17 height 19
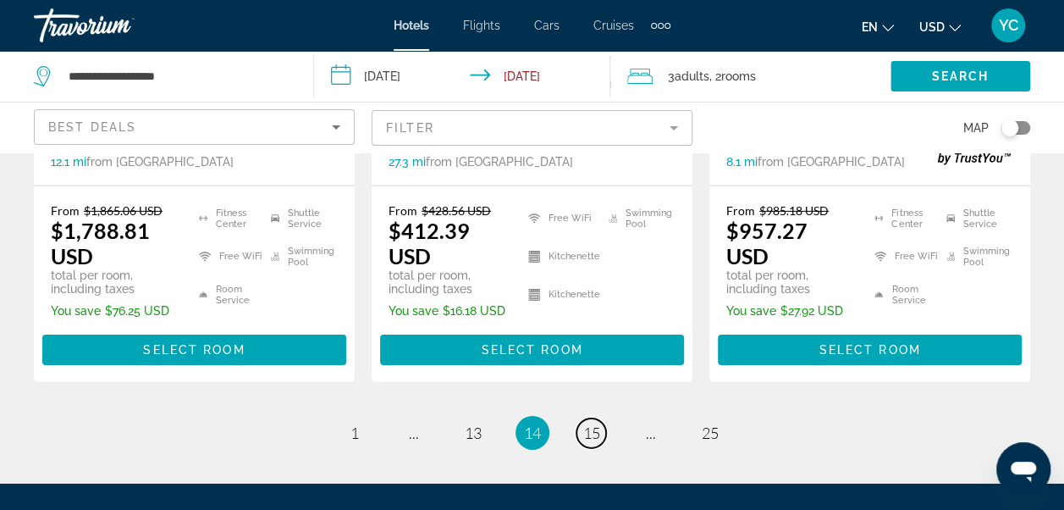
scroll to position [2573, 0]
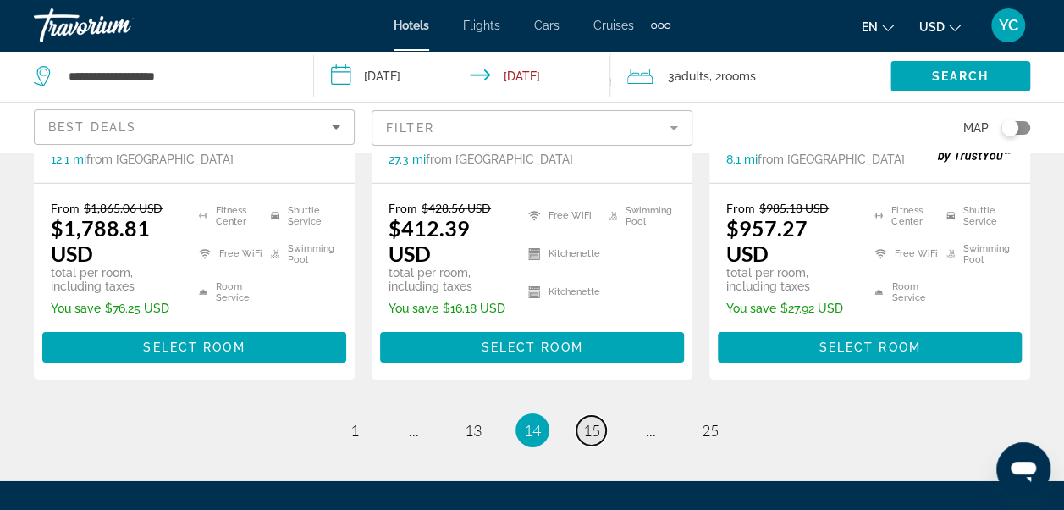
click at [595, 421] on span "15" at bounding box center [591, 430] width 17 height 19
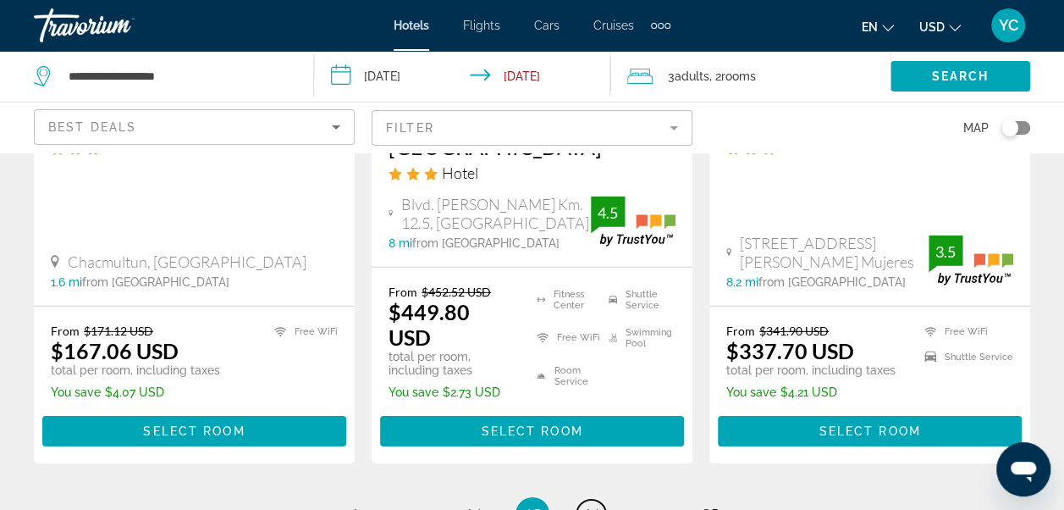
scroll to position [2493, 0]
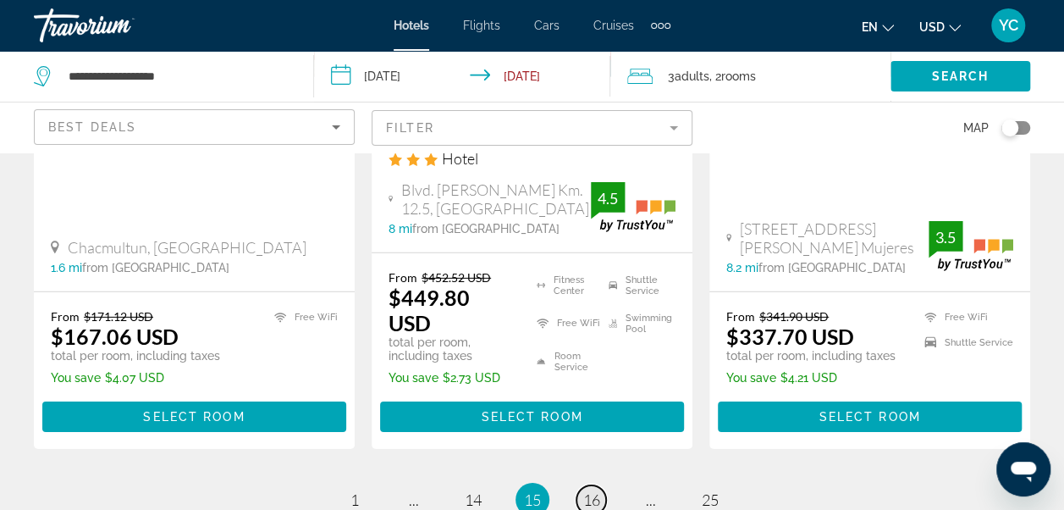
click at [584, 490] on span "16" at bounding box center [591, 499] width 17 height 19
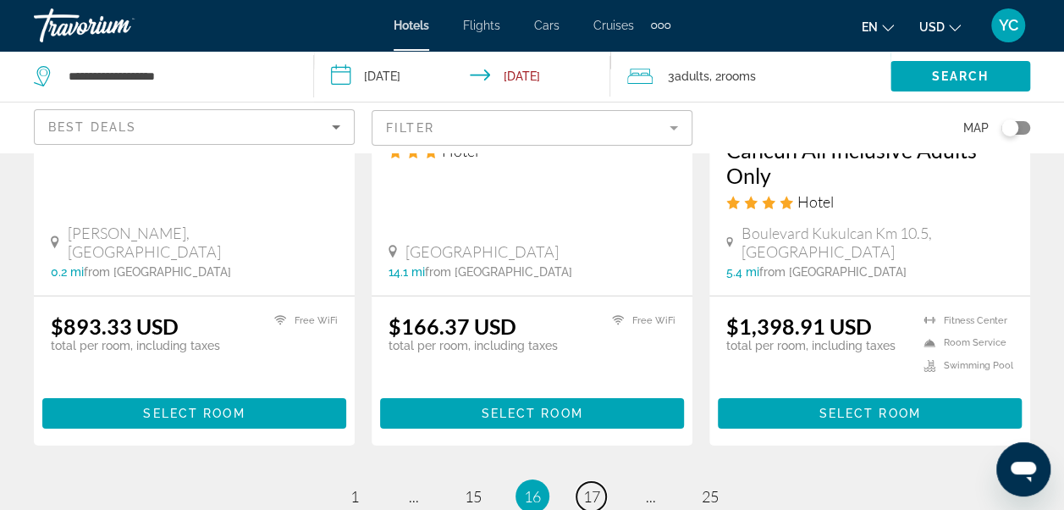
scroll to position [2493, 0]
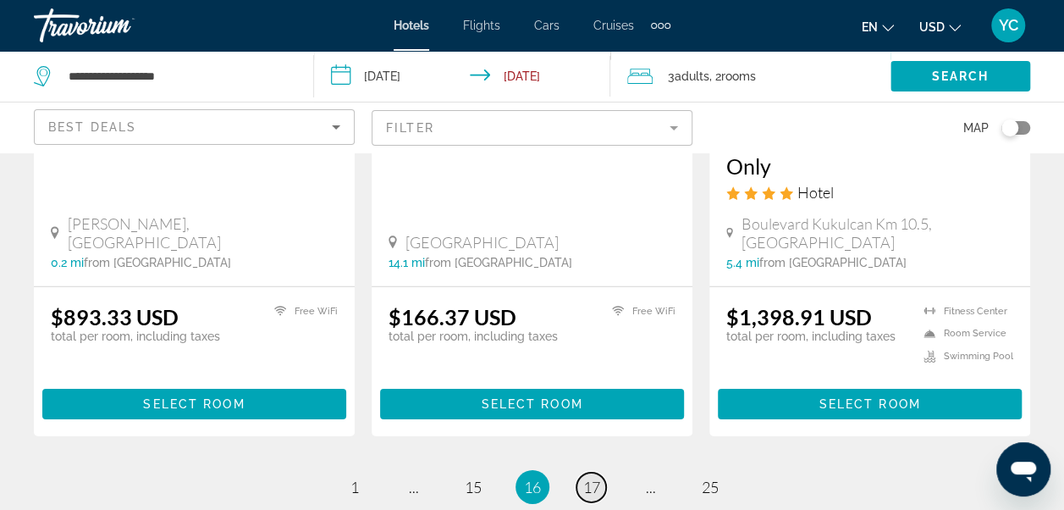
click at [596, 477] on span "17" at bounding box center [591, 486] width 17 height 19
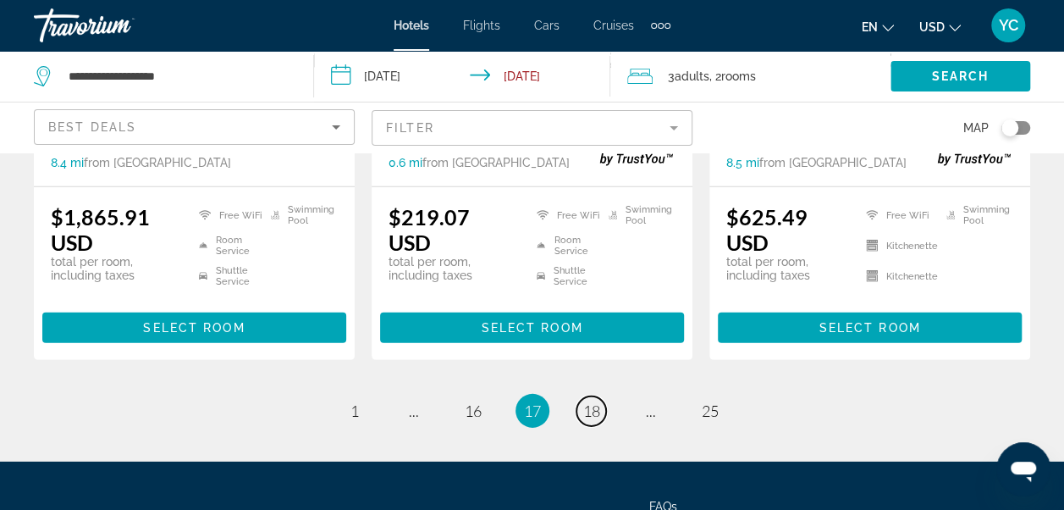
scroll to position [2392, 0]
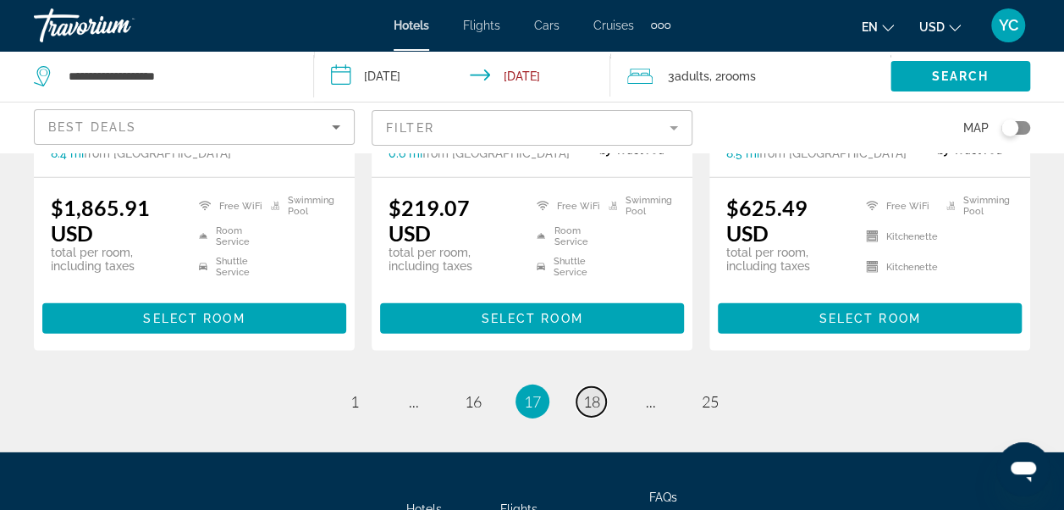
click at [592, 392] on span "18" at bounding box center [591, 401] width 17 height 19
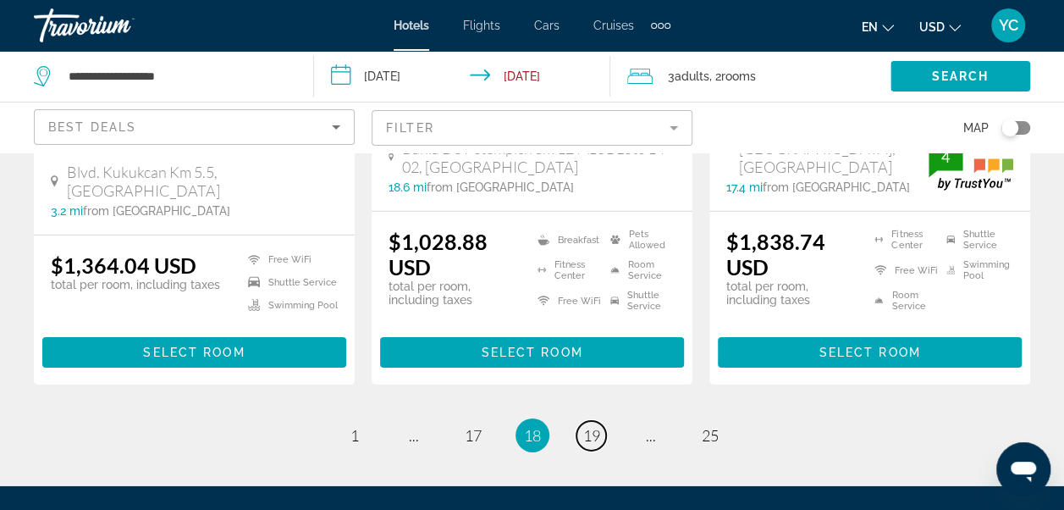
scroll to position [2493, 0]
click at [596, 426] on span "19" at bounding box center [591, 435] width 17 height 19
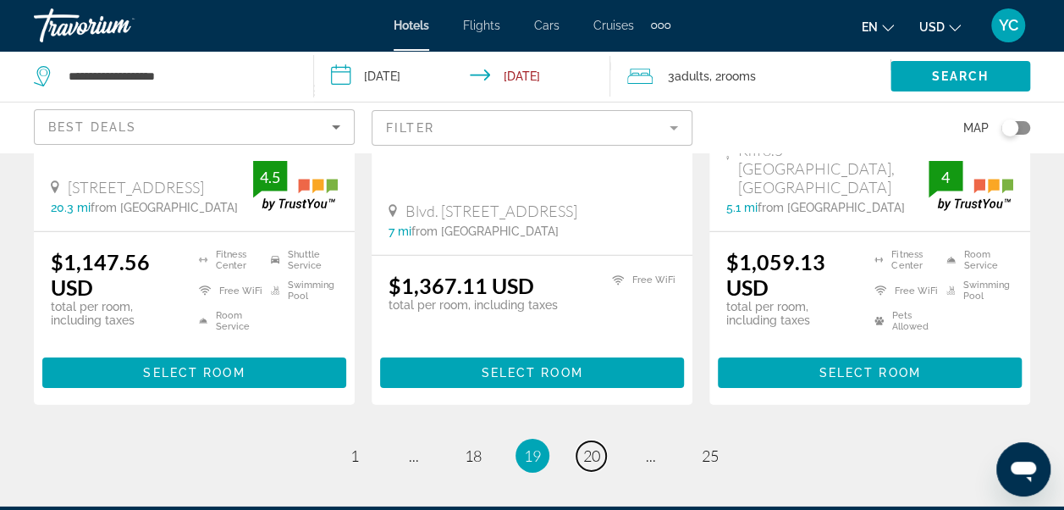
scroll to position [2471, 0]
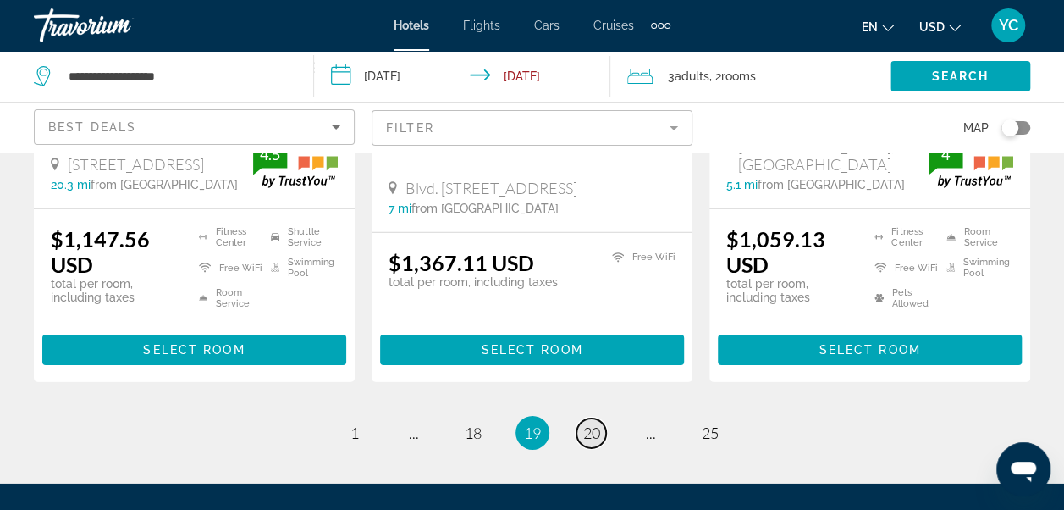
click at [597, 423] on span "20" at bounding box center [591, 432] width 17 height 19
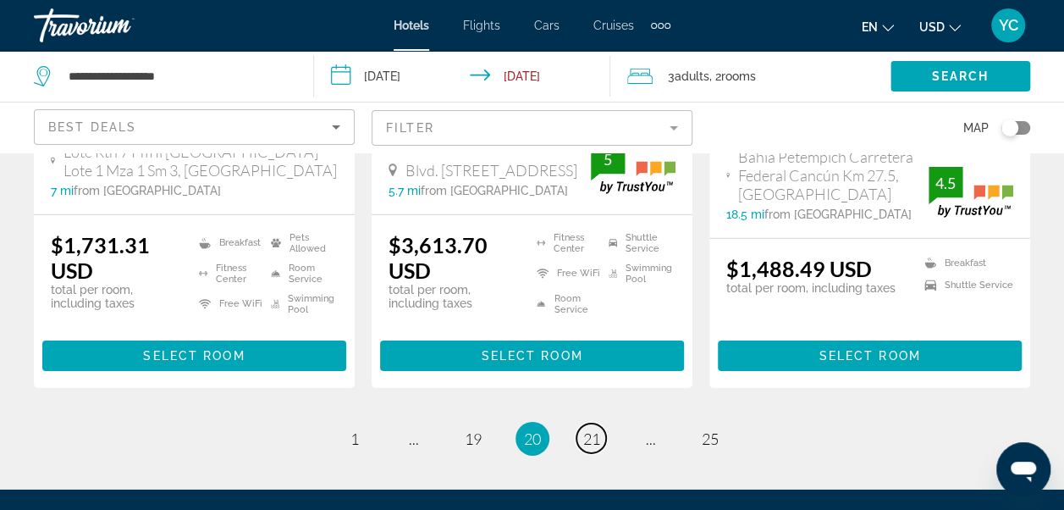
scroll to position [2527, 0]
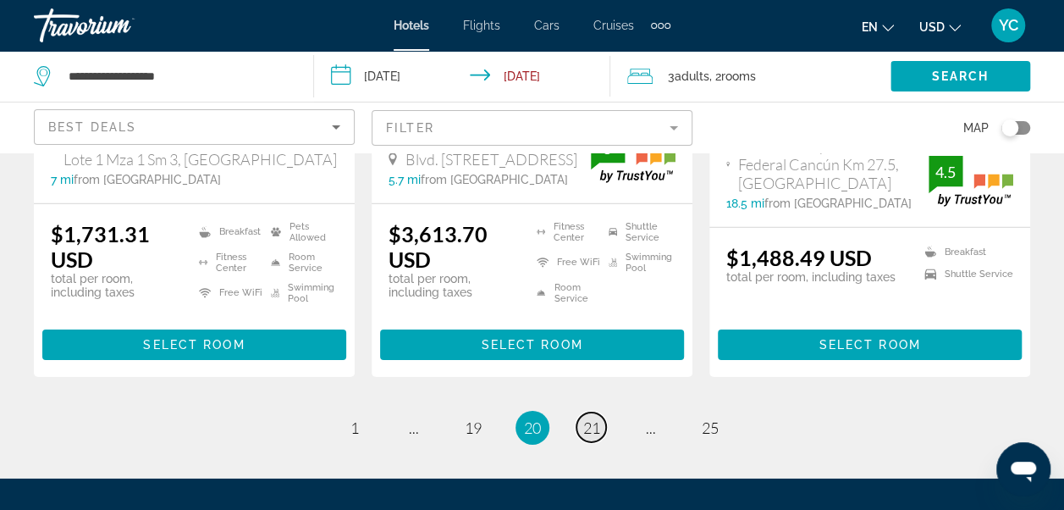
click at [587, 418] on span "21" at bounding box center [591, 427] width 17 height 19
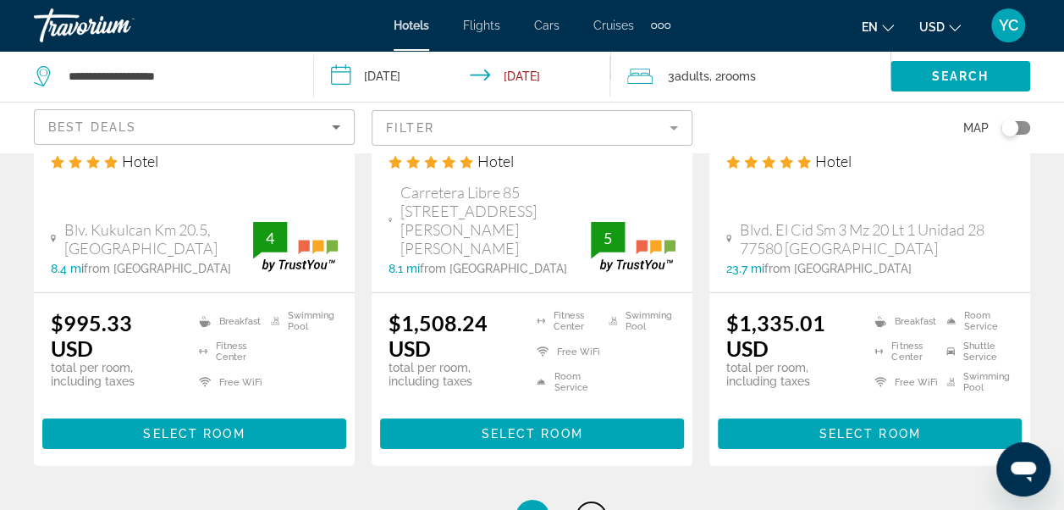
scroll to position [2504, 0]
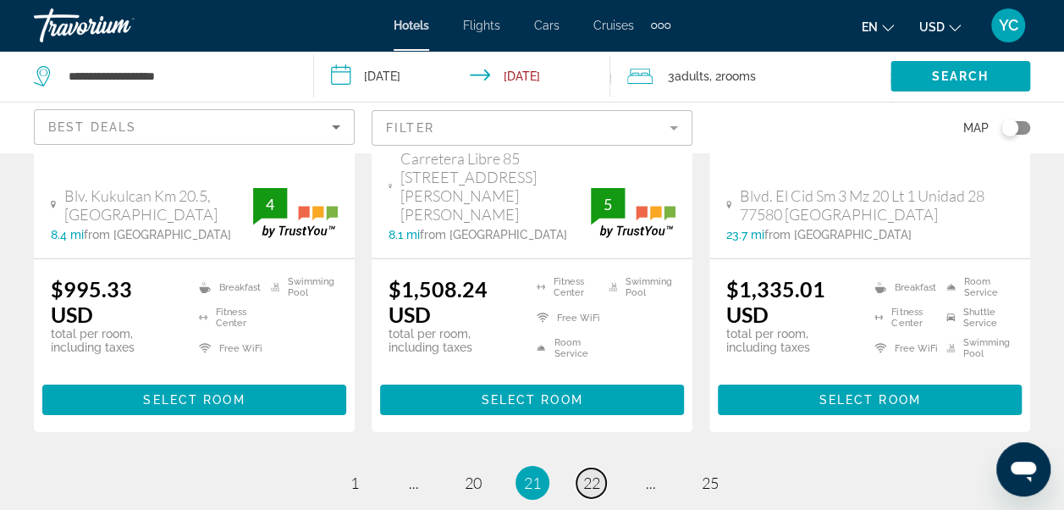
click at [584, 473] on span "22" at bounding box center [591, 482] width 17 height 19
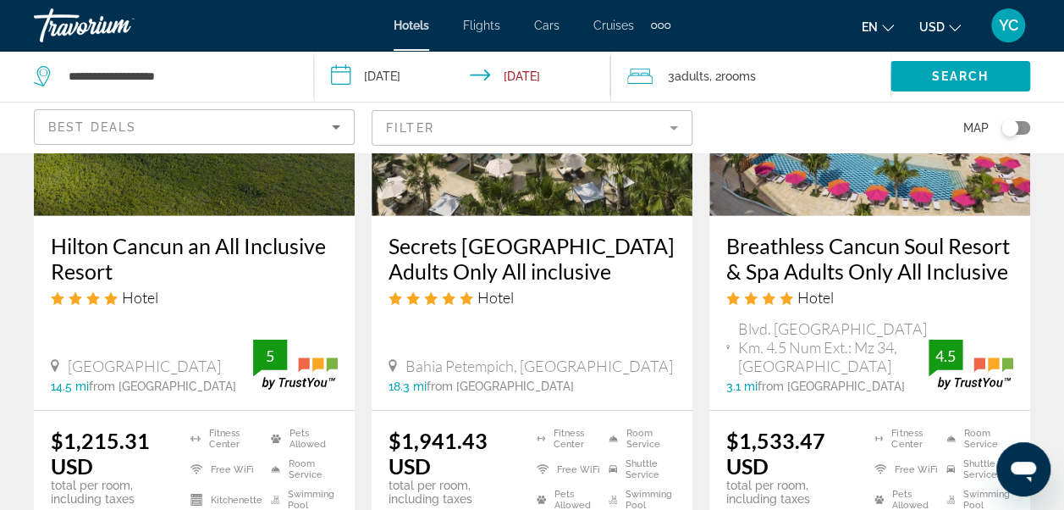
scroll to position [2561, 0]
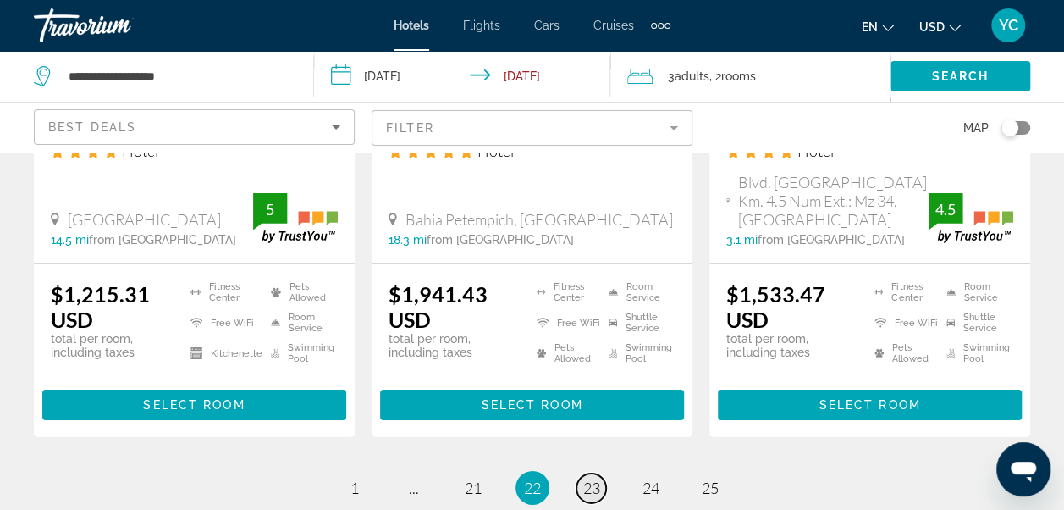
click at [592, 478] on span "23" at bounding box center [591, 487] width 17 height 19
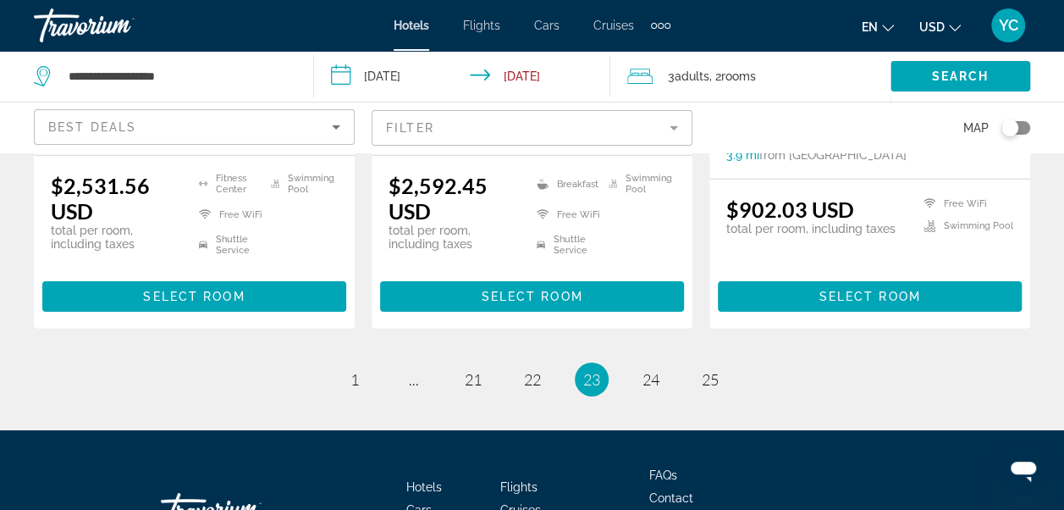
scroll to position [2606, 0]
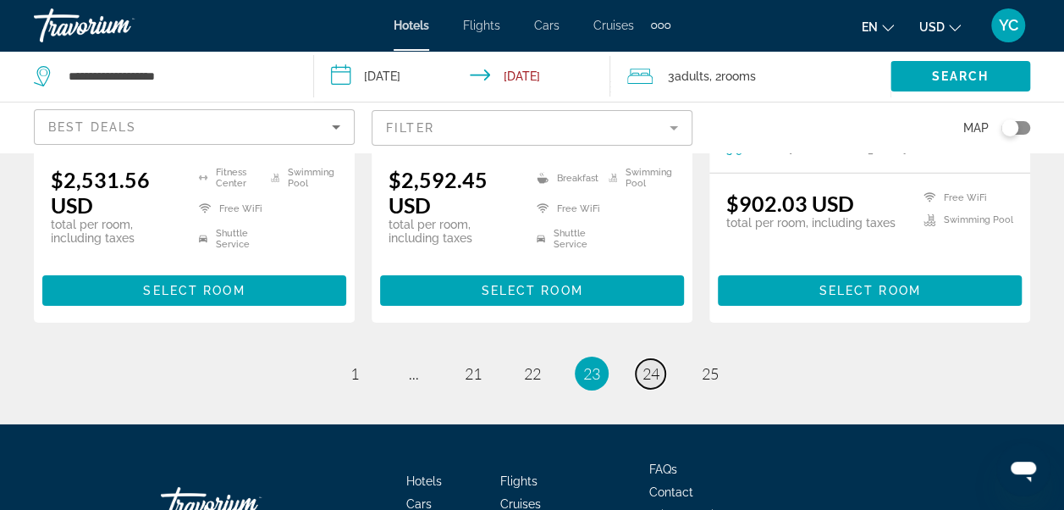
click at [653, 364] on span "24" at bounding box center [650, 373] width 17 height 19
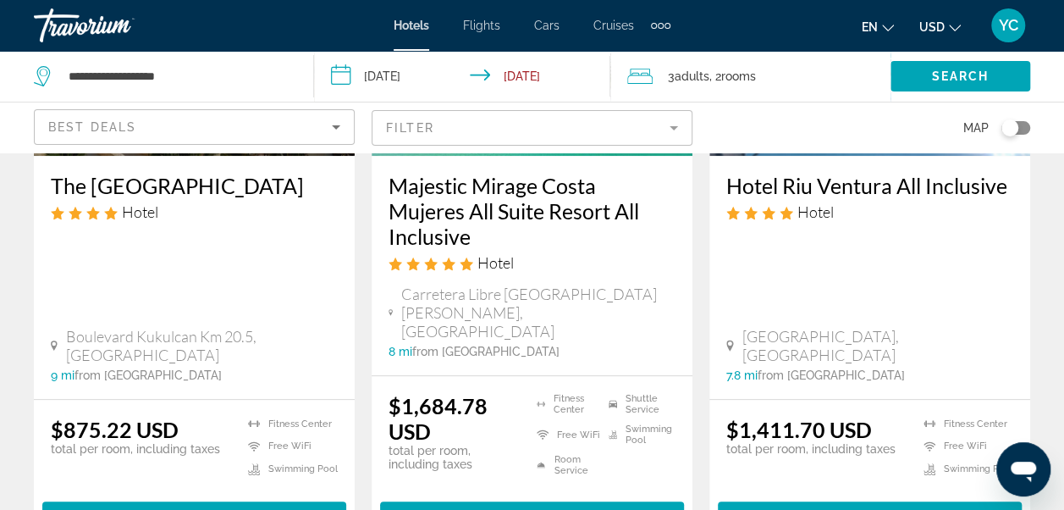
scroll to position [339, 0]
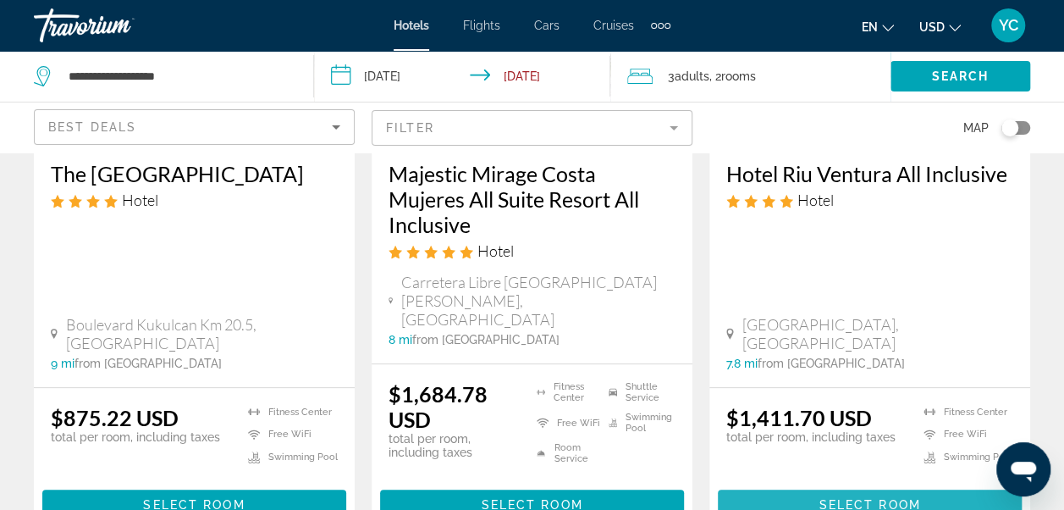
click at [919, 498] on span "Select Room" at bounding box center [869, 505] width 102 height 14
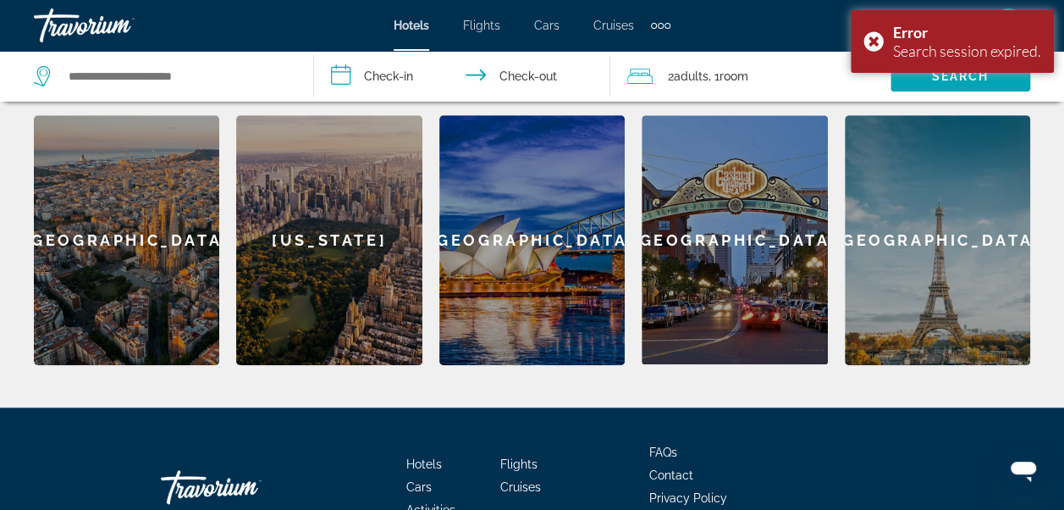
scroll to position [787, 0]
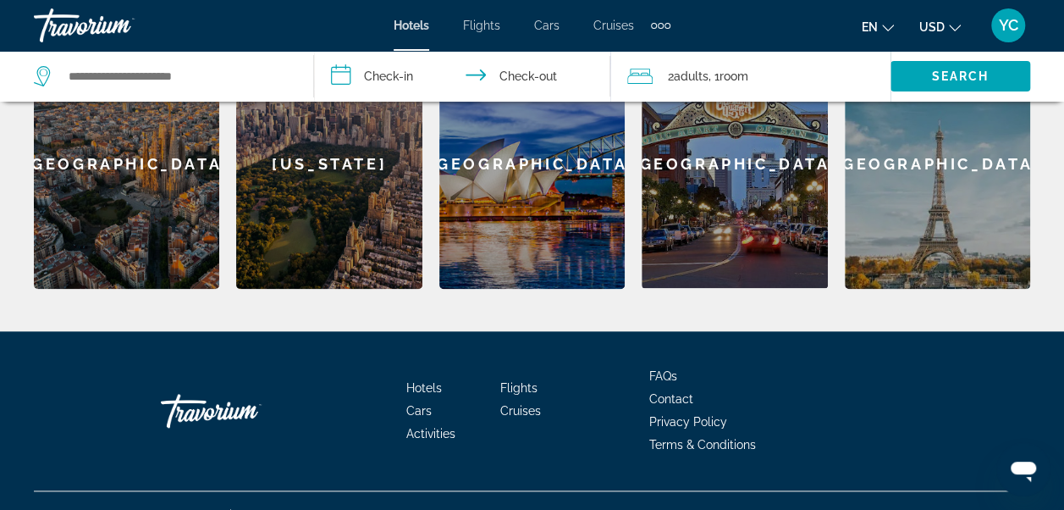
click at [181, 171] on div "[GEOGRAPHIC_DATA]" at bounding box center [126, 164] width 185 height 250
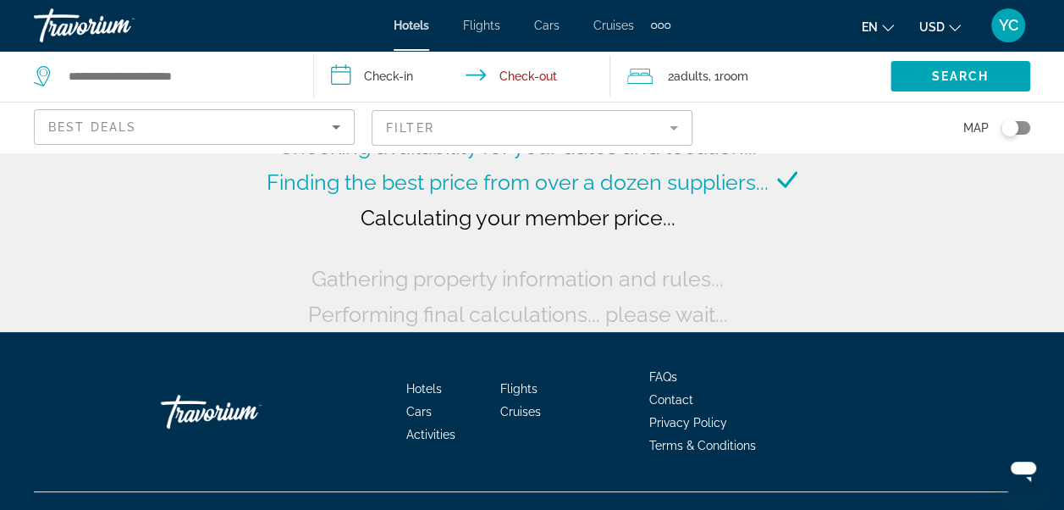
scroll to position [169, 0]
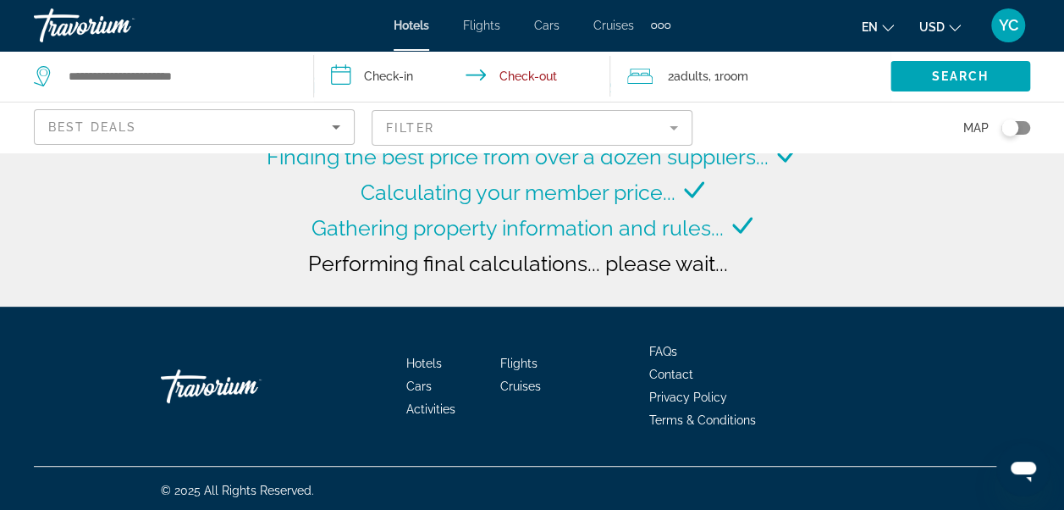
type input "**********"
